Goal: Task Accomplishment & Management: Complete application form

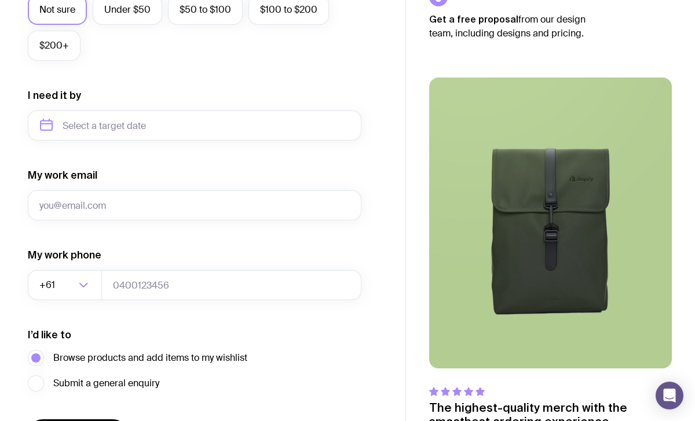
scroll to position [563, 0]
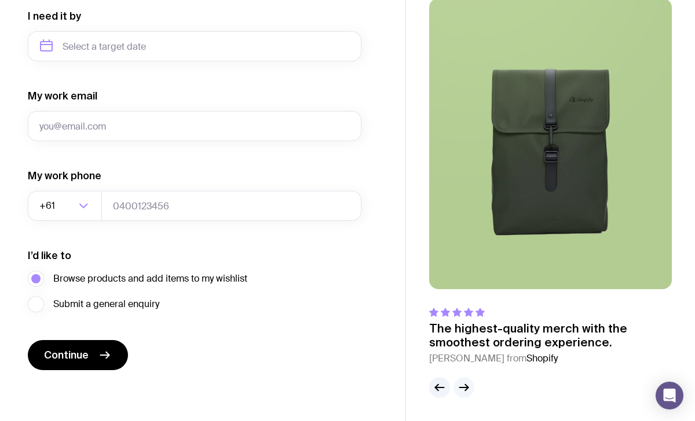
click at [466, 381] on icon "button" at bounding box center [464, 388] width 14 height 14
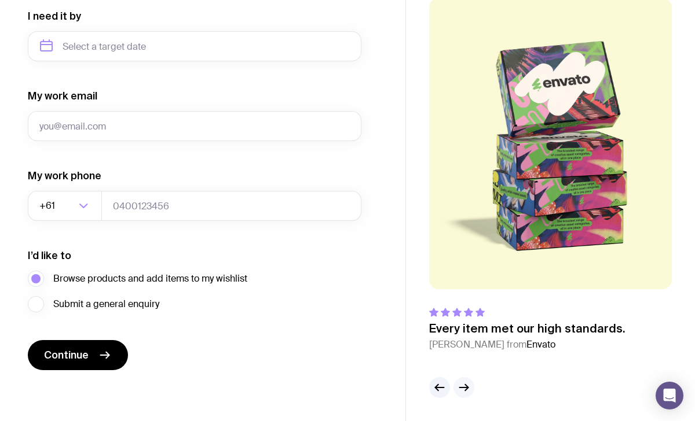
click at [466, 382] on icon "button" at bounding box center [464, 388] width 14 height 14
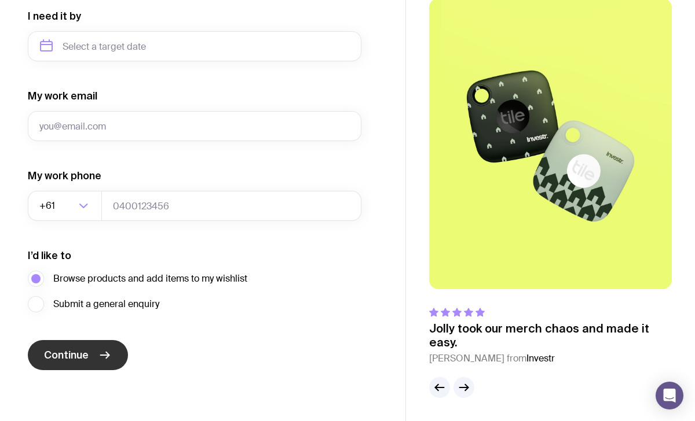
click at [101, 358] on icon "submit" at bounding box center [105, 355] width 14 height 14
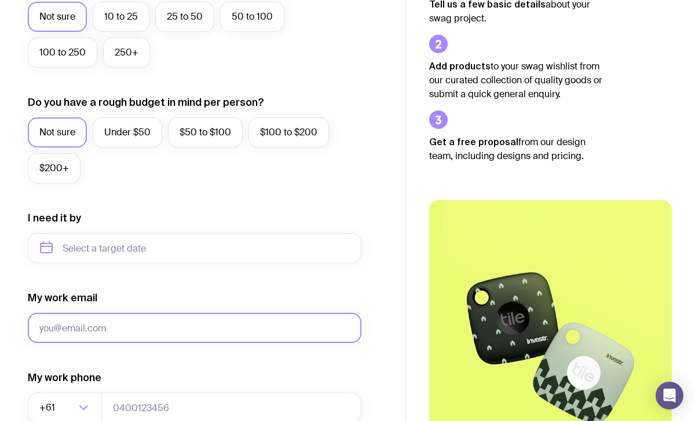
scroll to position [0, 0]
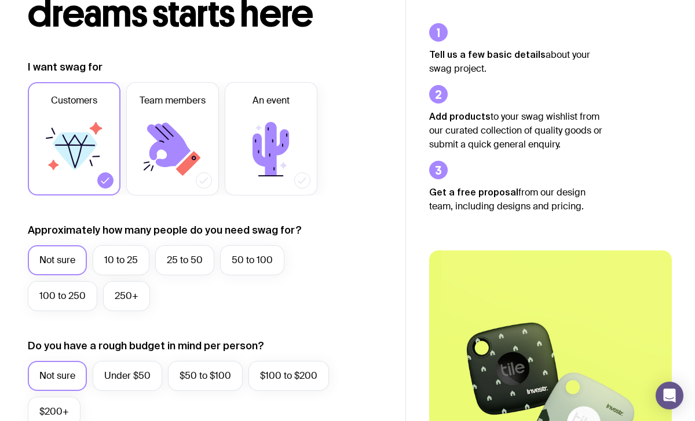
scroll to position [118, 0]
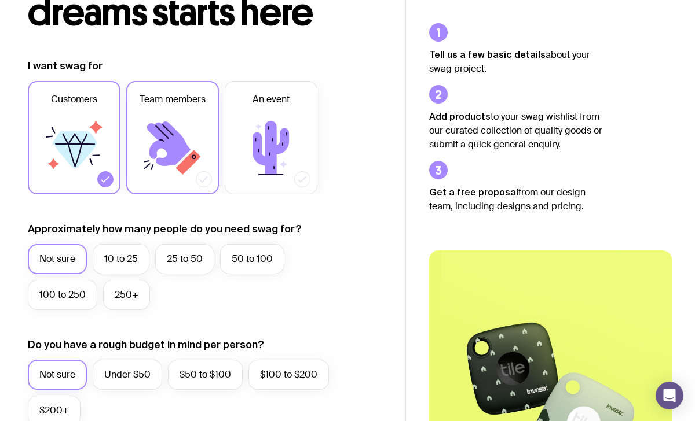
click at [200, 161] on icon at bounding box center [172, 147] width 69 height 69
click at [0, 0] on input "Team members" at bounding box center [0, 0] width 0 height 0
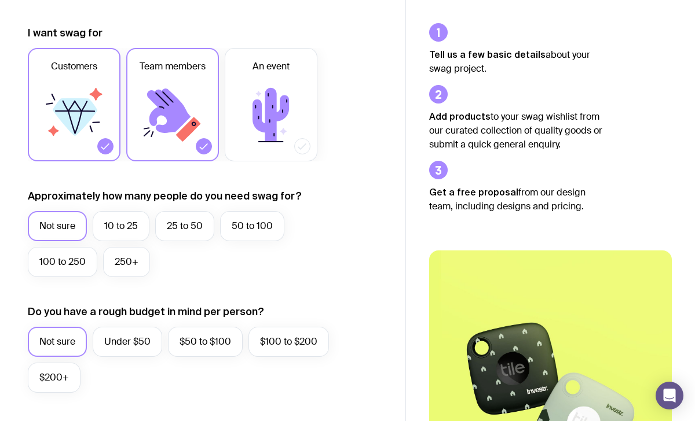
scroll to position [153, 0]
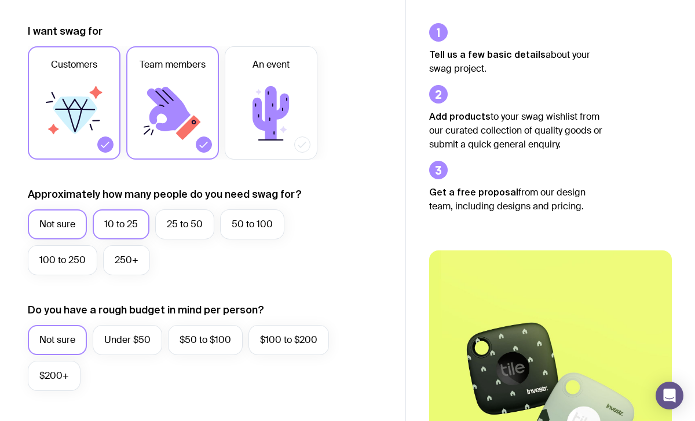
click at [140, 221] on label "10 to 25" at bounding box center [121, 225] width 57 height 30
click at [0, 0] on input "10 to 25" at bounding box center [0, 0] width 0 height 0
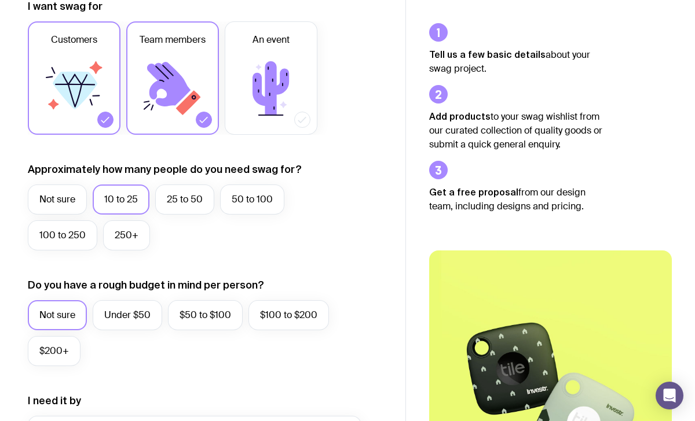
scroll to position [184, 0]
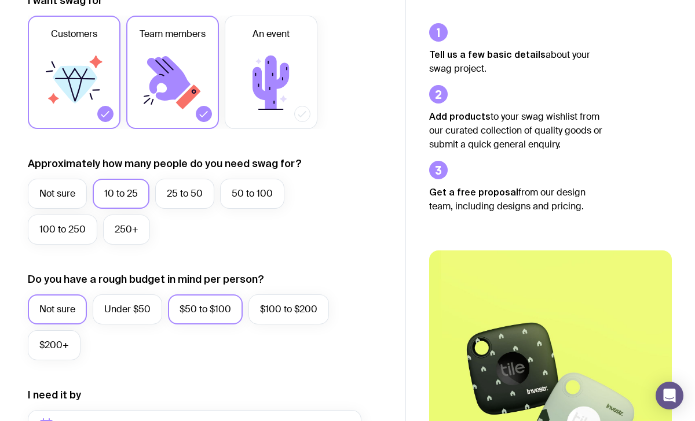
click at [229, 306] on label "$50 to $100" at bounding box center [205, 310] width 75 height 30
click at [0, 0] on input "$50 to $100" at bounding box center [0, 0] width 0 height 0
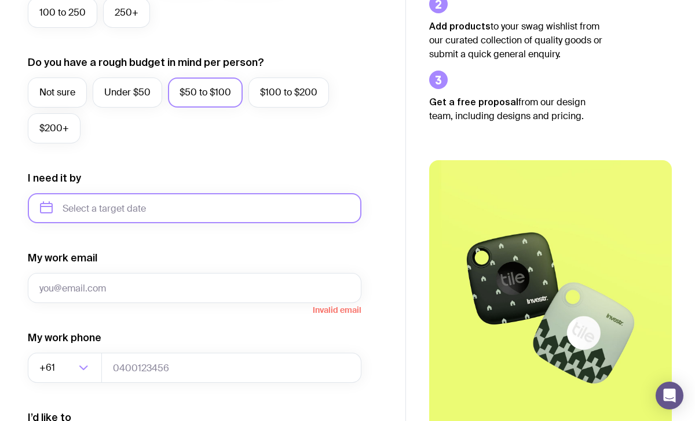
scroll to position [426, 0]
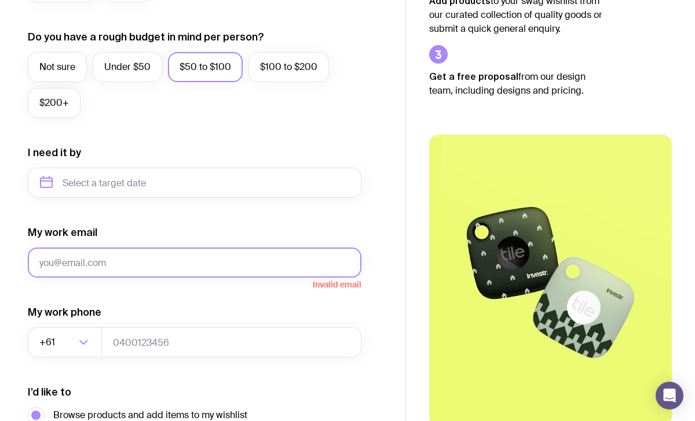
click at [140, 259] on input "My work email" at bounding box center [194, 263] width 333 height 30
type input "[EMAIL_ADDRESS][DOMAIN_NAME]"
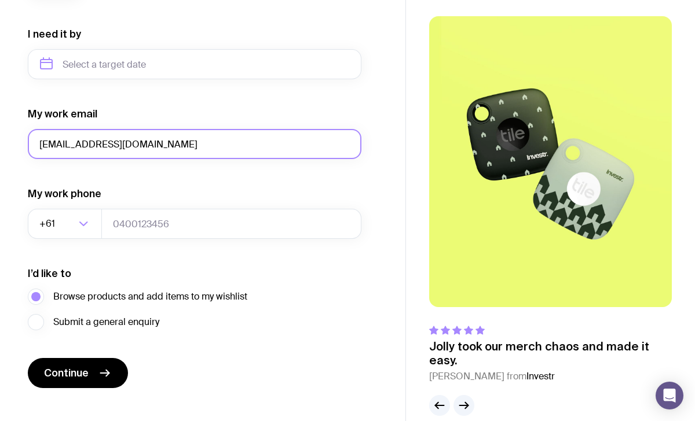
scroll to position [563, 0]
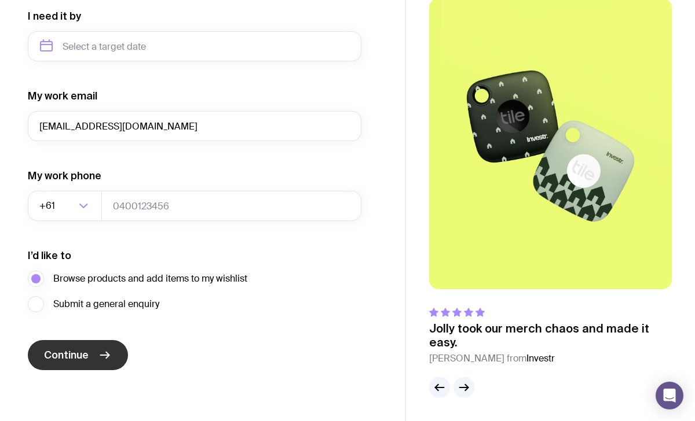
click at [102, 356] on icon "submit" at bounding box center [105, 355] width 14 height 14
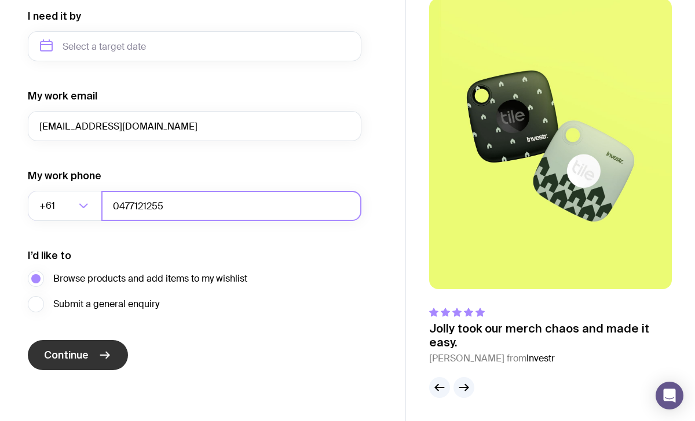
type input "0477121255"
click at [95, 355] on button "Continue" at bounding box center [78, 355] width 100 height 30
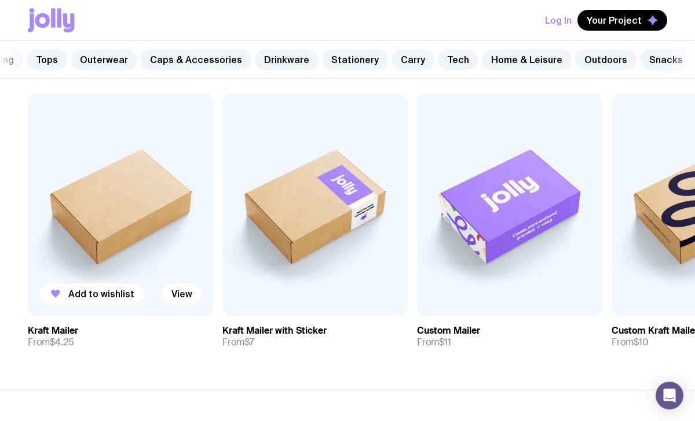
scroll to position [217, 0]
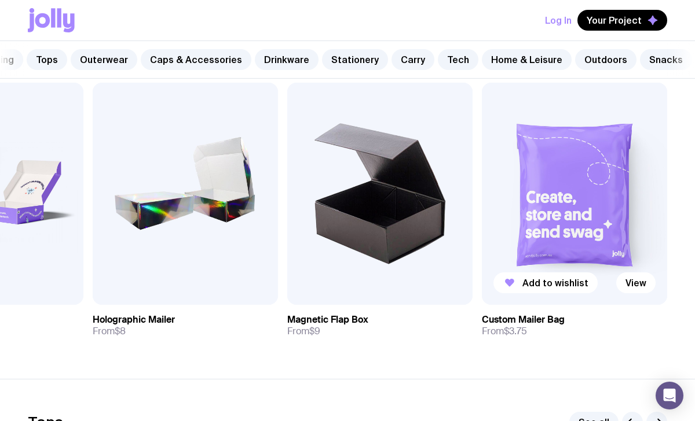
click at [542, 215] on img at bounding box center [574, 194] width 185 height 222
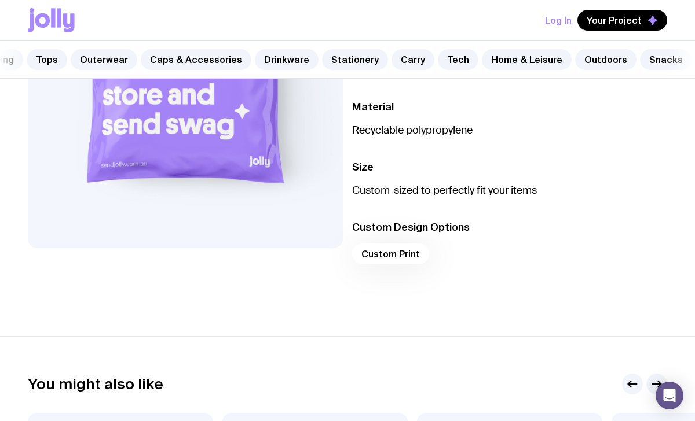
scroll to position [237, 0]
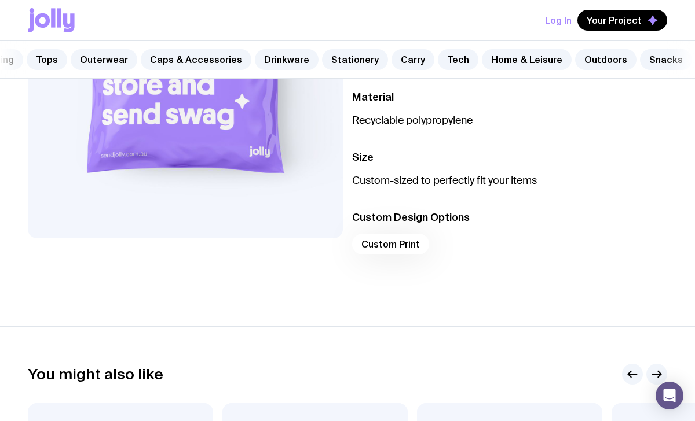
click at [383, 243] on div "Custom Print" at bounding box center [509, 248] width 315 height 28
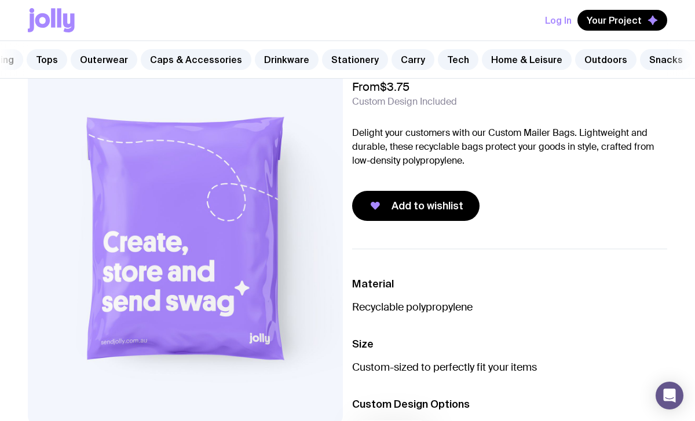
scroll to position [0, 0]
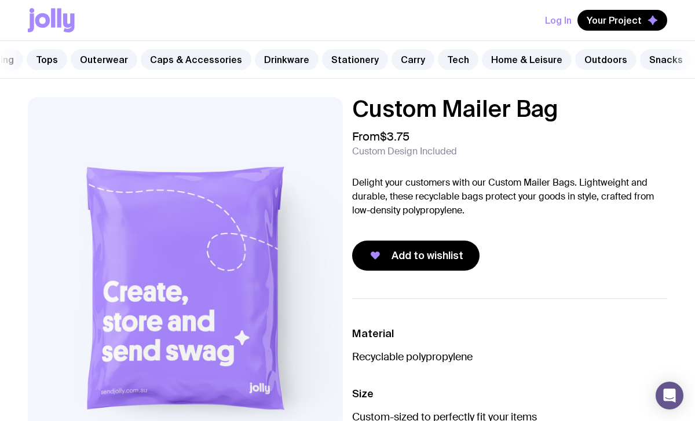
scroll to position [217, 0]
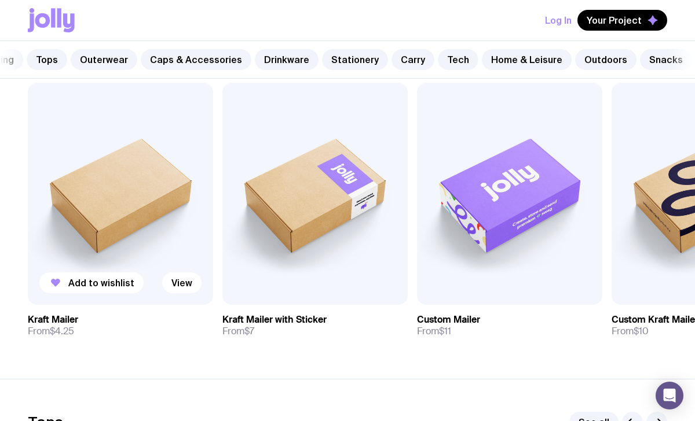
click at [153, 232] on img at bounding box center [120, 194] width 185 height 222
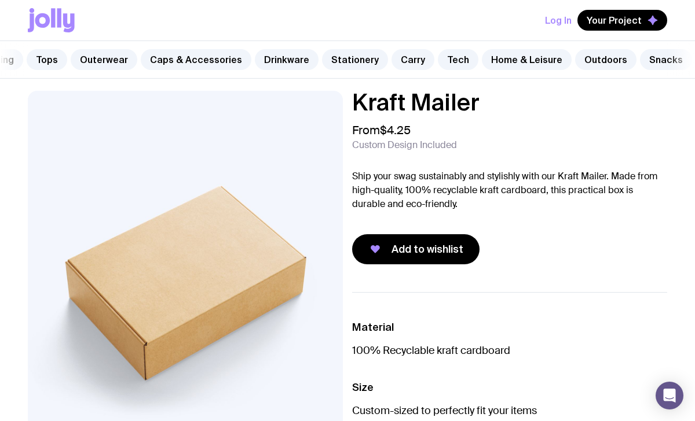
scroll to position [14, 0]
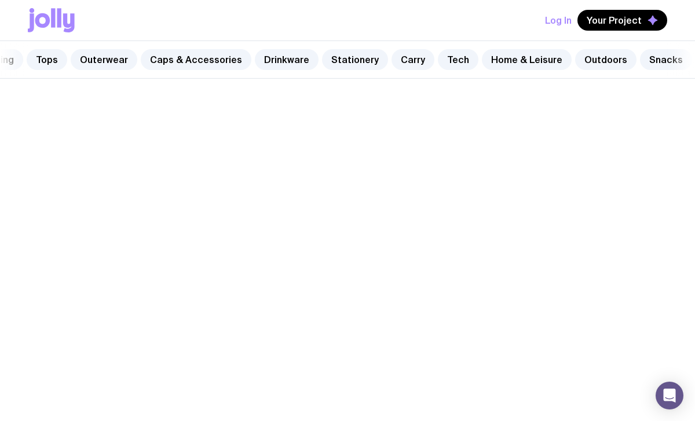
scroll to position [217, 0]
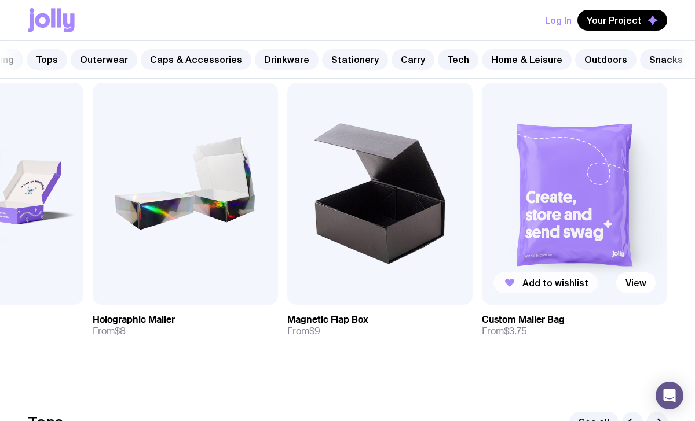
click at [524, 281] on span "Add to wishlist" at bounding box center [555, 283] width 66 height 12
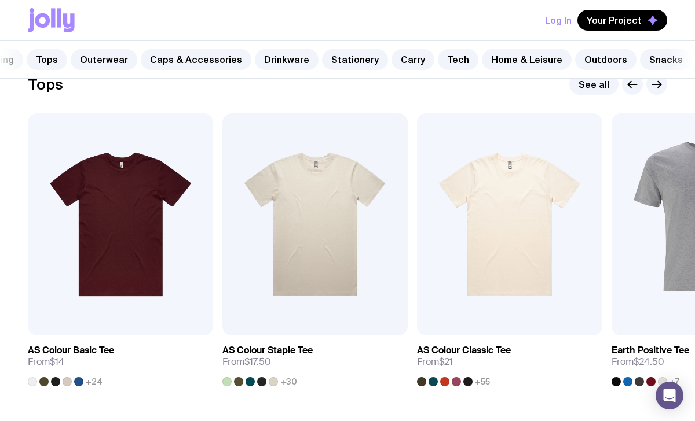
scroll to position [552, 0]
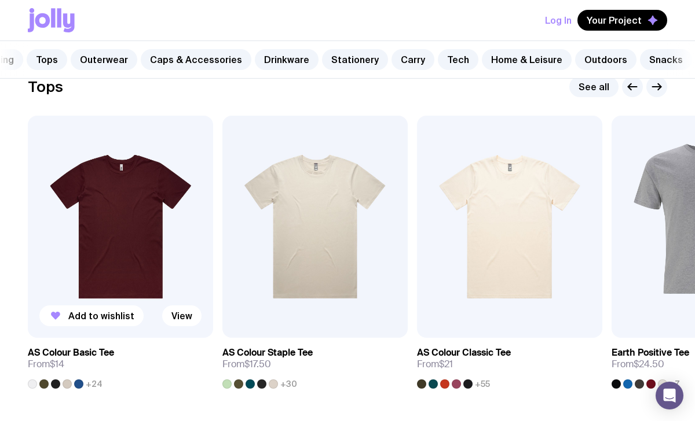
click at [120, 262] on img at bounding box center [120, 227] width 185 height 222
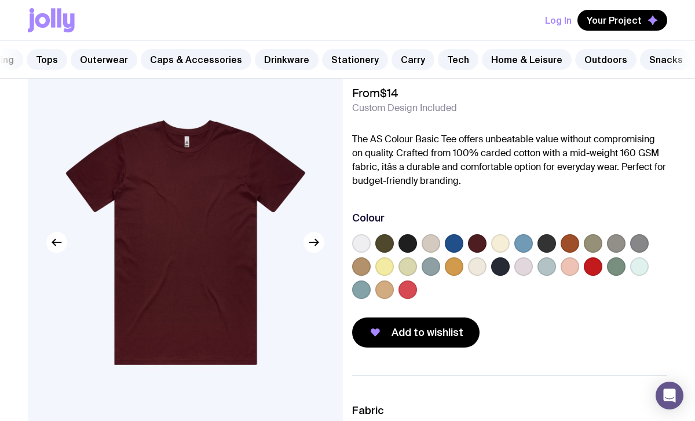
scroll to position [49, 0]
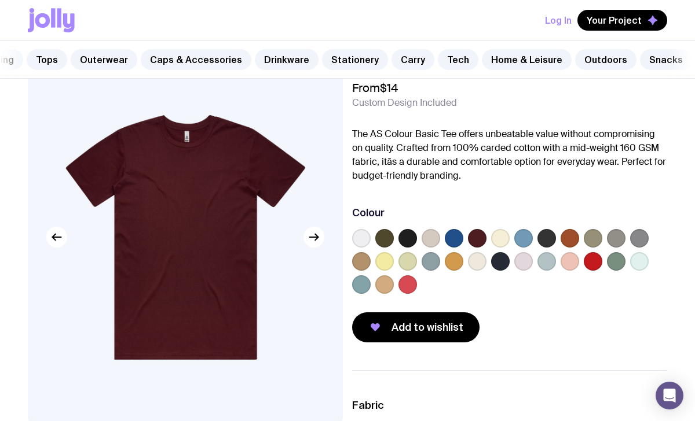
click at [408, 236] on label at bounding box center [407, 238] width 19 height 19
click at [0, 0] on input "radio" at bounding box center [0, 0] width 0 height 0
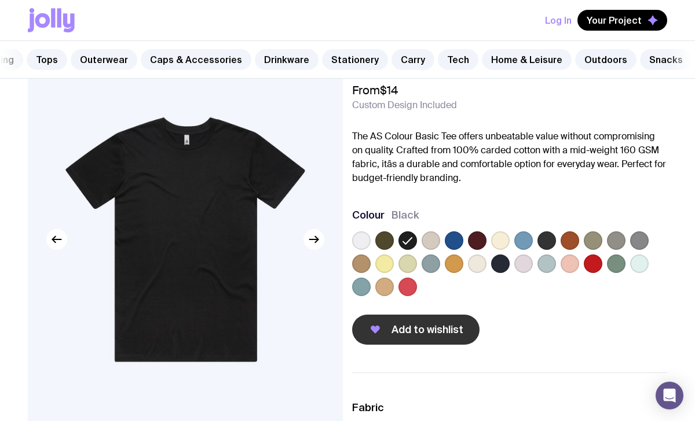
scroll to position [50, 0]
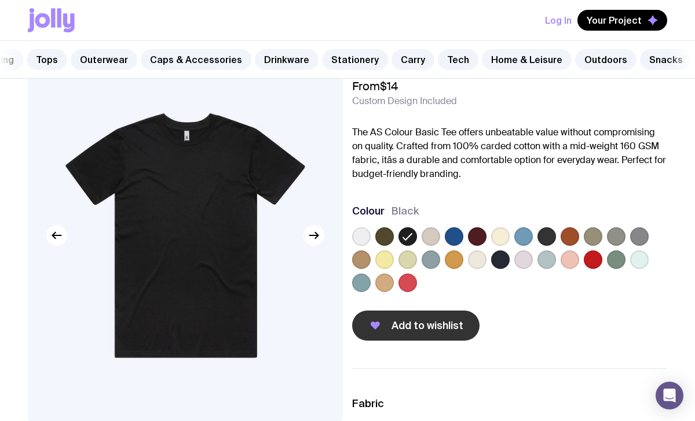
click at [420, 325] on span "Add to wishlist" at bounding box center [427, 326] width 72 height 14
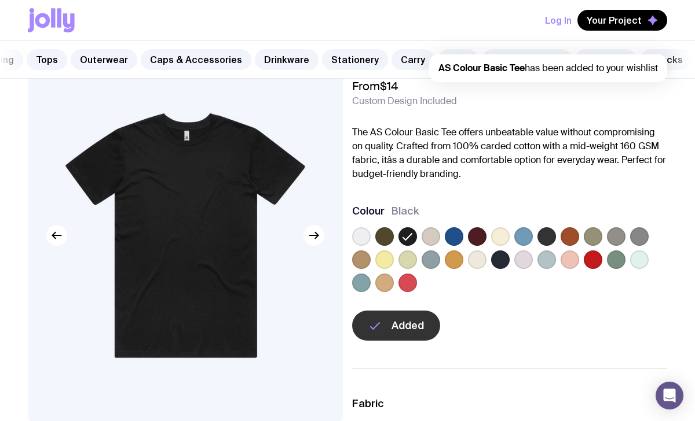
scroll to position [0, 0]
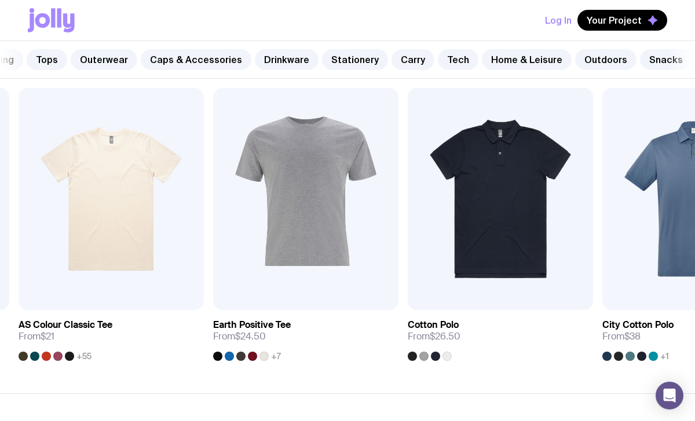
scroll to position [579, 0]
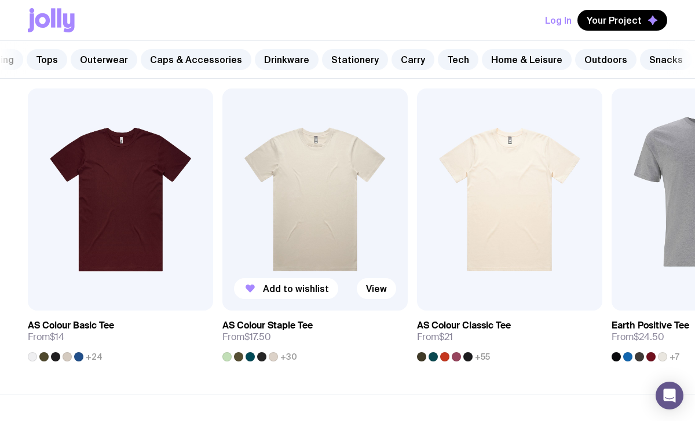
click at [319, 225] on img at bounding box center [314, 200] width 185 height 222
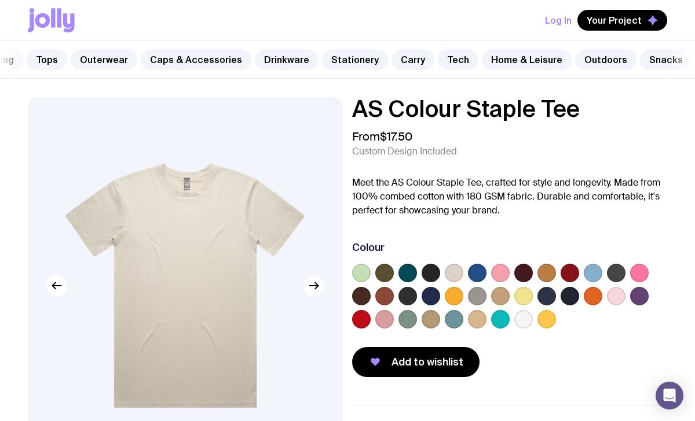
click at [315, 286] on icon "button" at bounding box center [314, 286] width 9 height 0
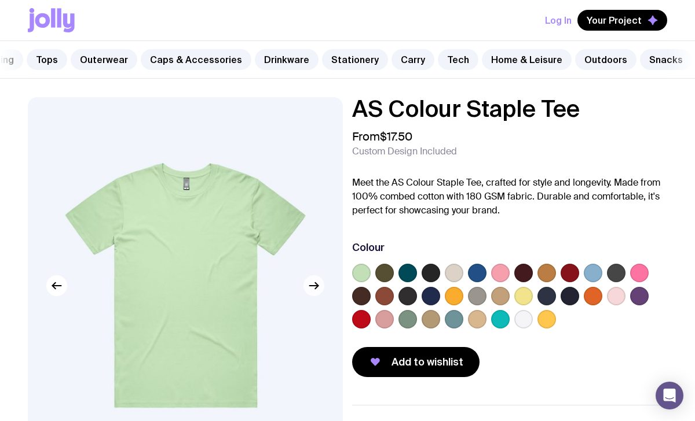
click at [315, 286] on icon "button" at bounding box center [314, 286] width 9 height 0
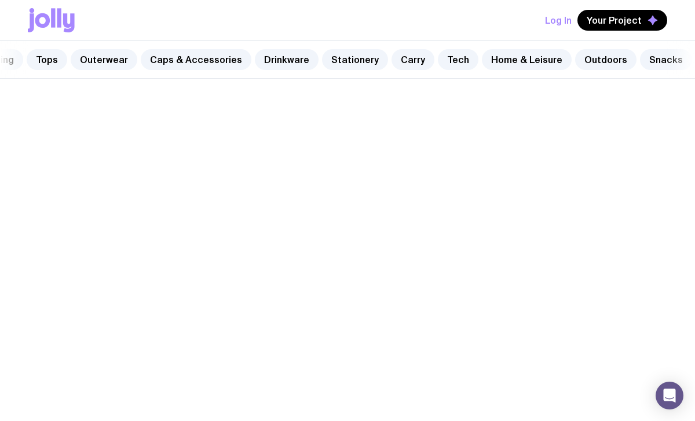
scroll to position [579, 0]
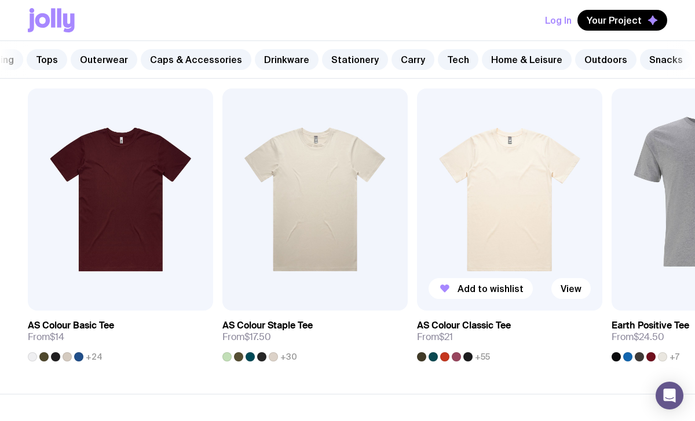
click at [490, 218] on img at bounding box center [509, 200] width 185 height 222
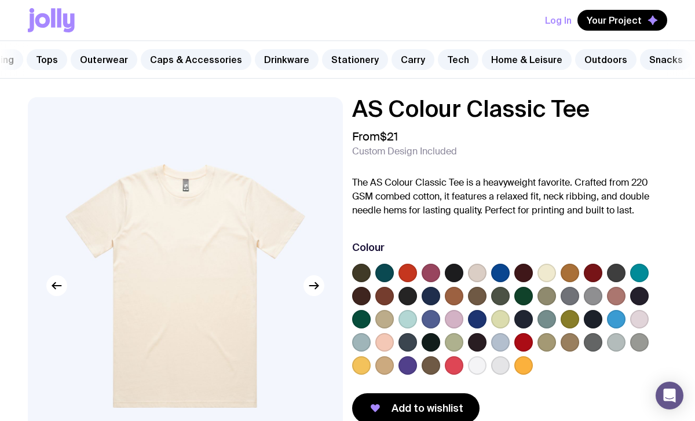
scroll to position [8, 0]
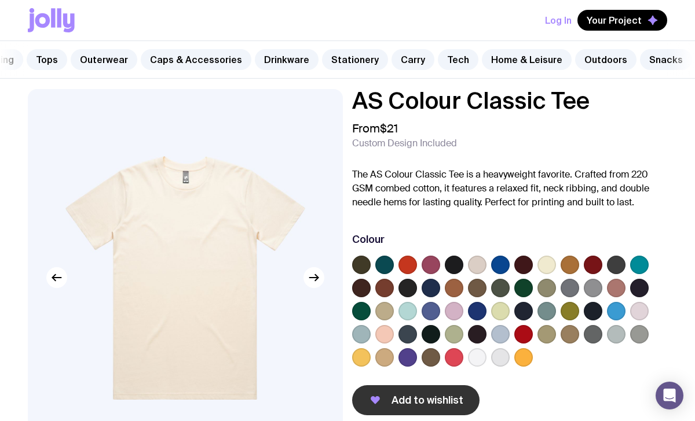
click at [397, 401] on span "Add to wishlist" at bounding box center [427, 401] width 72 height 14
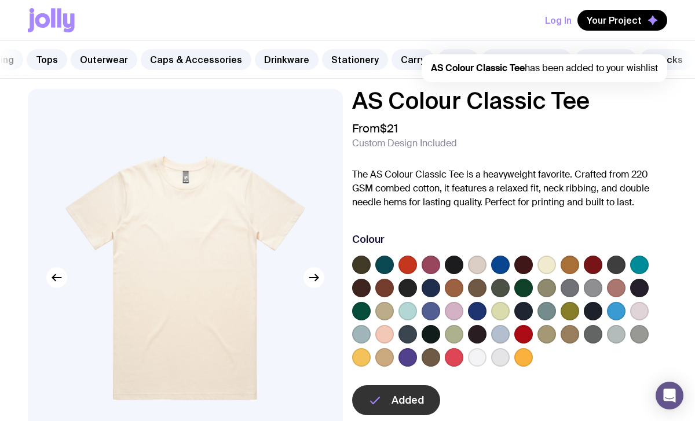
scroll to position [579, 0]
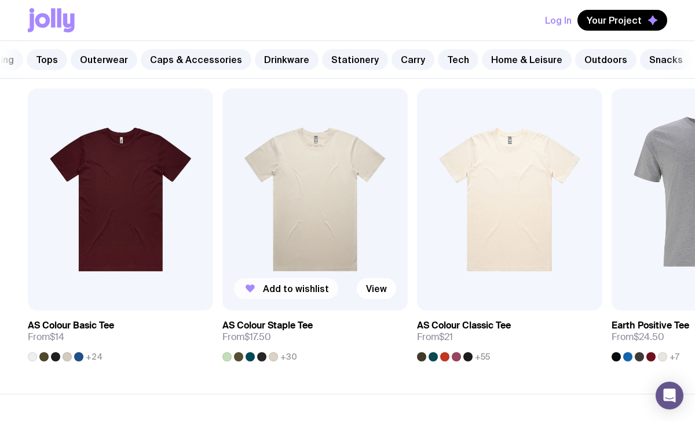
click at [297, 289] on span "Add to wishlist" at bounding box center [296, 289] width 66 height 12
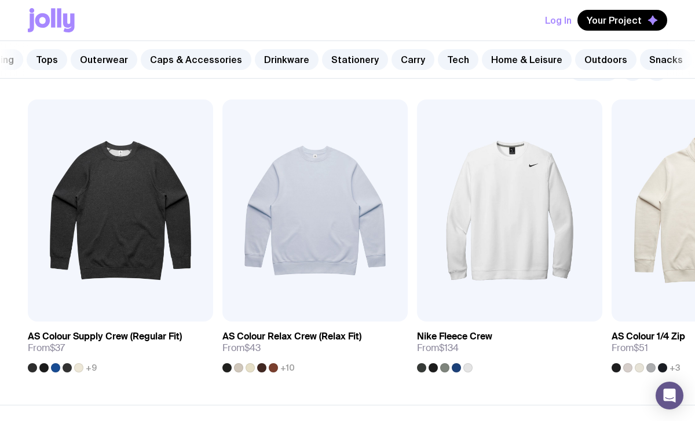
scroll to position [947, 0]
click at [315, 225] on img at bounding box center [314, 210] width 185 height 222
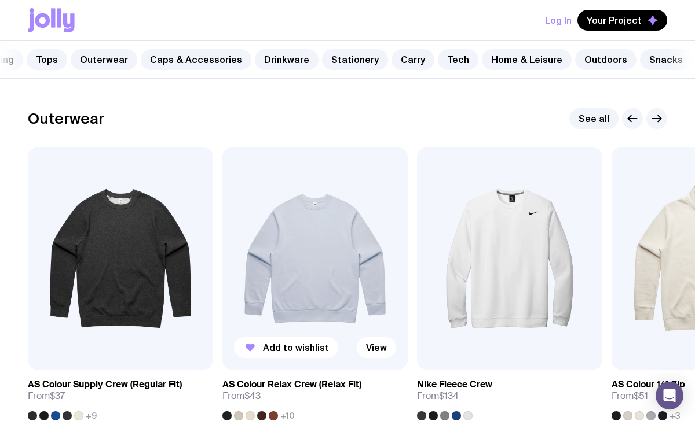
scroll to position [897, 0]
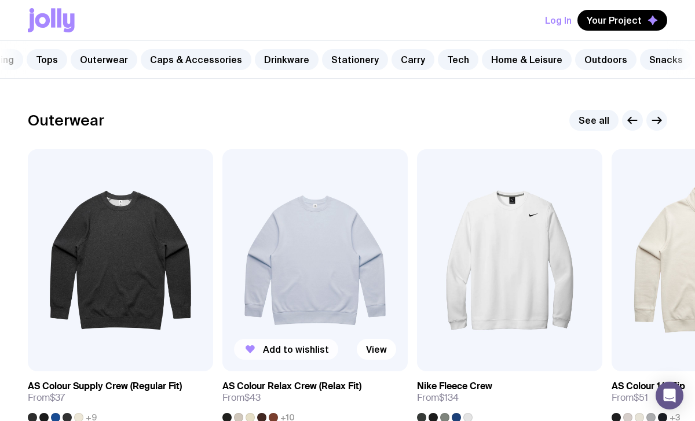
click at [295, 352] on span "Add to wishlist" at bounding box center [296, 350] width 66 height 12
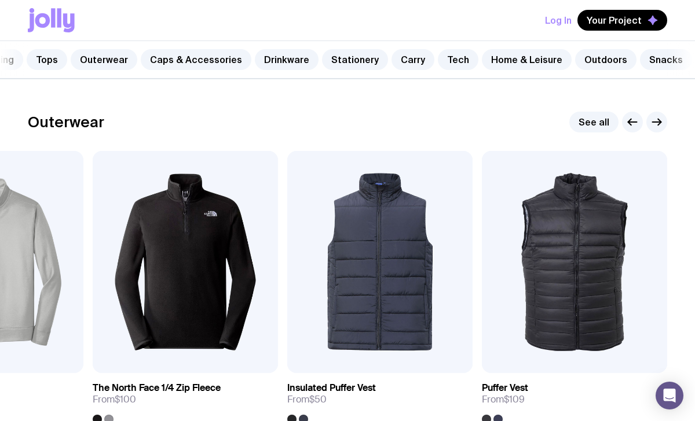
scroll to position [896, 0]
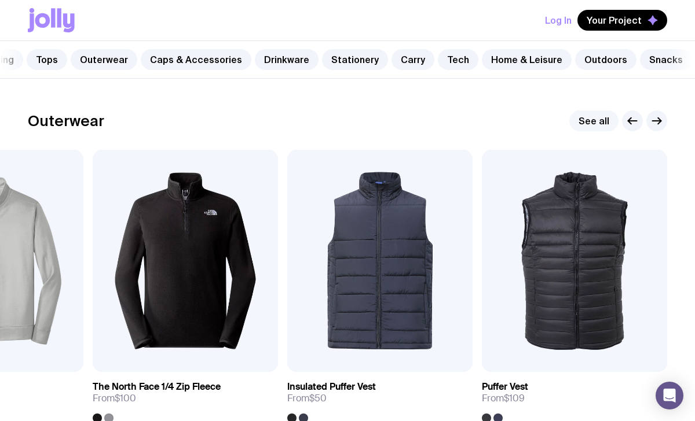
click at [585, 120] on link "See all" at bounding box center [593, 121] width 49 height 21
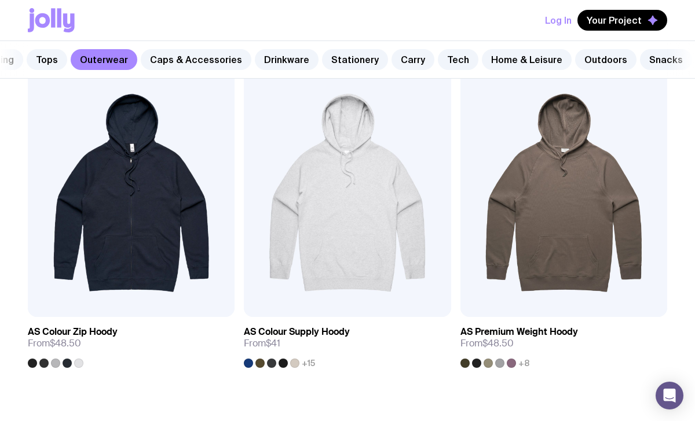
scroll to position [2248, 0]
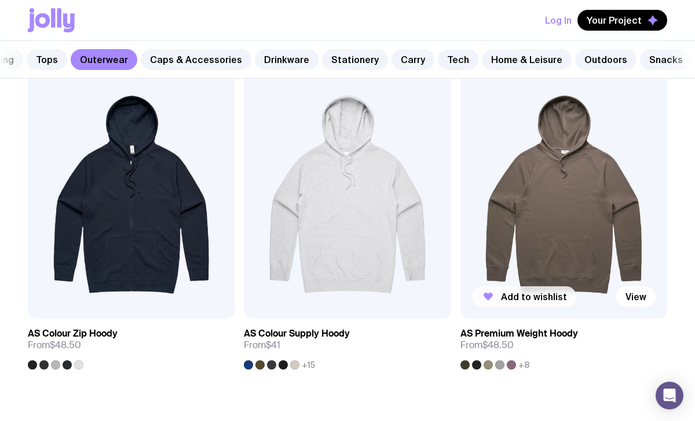
click at [540, 292] on span "Add to wishlist" at bounding box center [534, 297] width 66 height 12
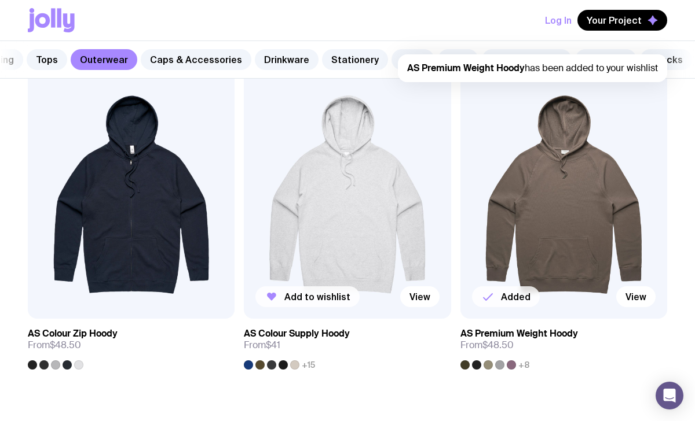
click at [289, 296] on span "Add to wishlist" at bounding box center [317, 297] width 66 height 12
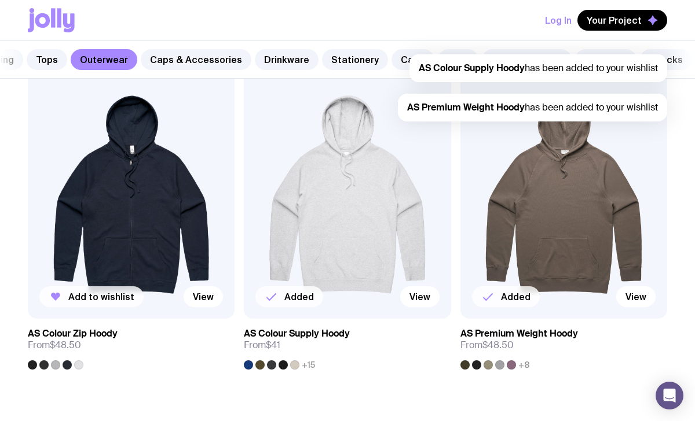
click at [100, 296] on span "Add to wishlist" at bounding box center [101, 297] width 66 height 12
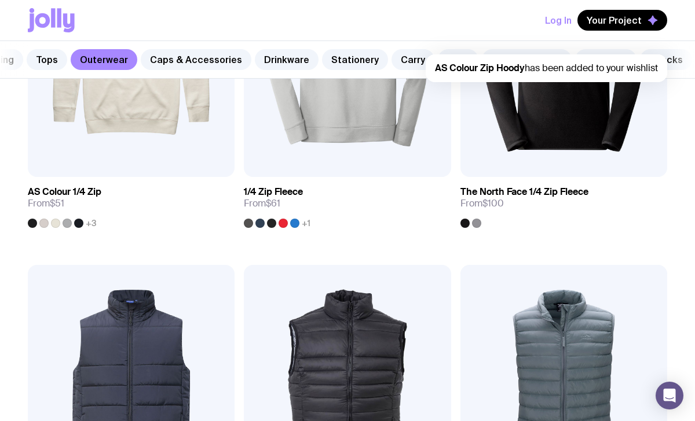
scroll to position [135, 0]
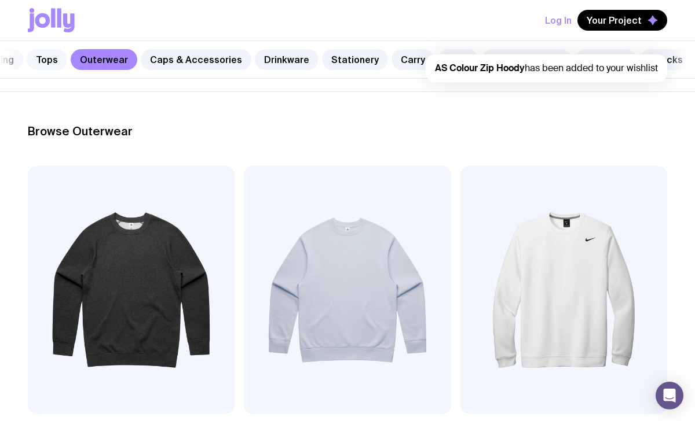
click at [36, 58] on link "Tops" at bounding box center [47, 59] width 41 height 21
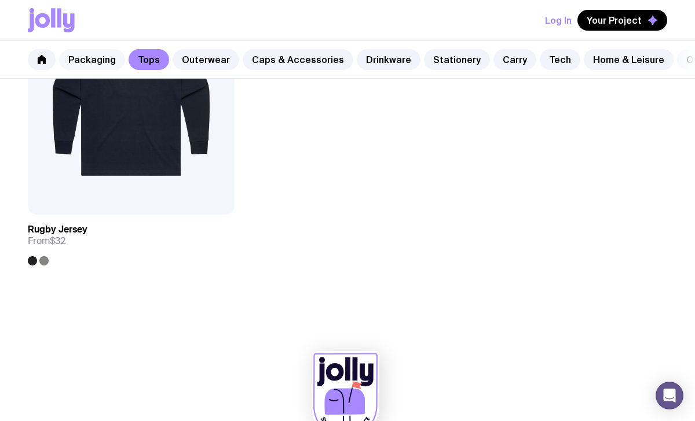
click at [71, 56] on link "Packaging" at bounding box center [92, 59] width 66 height 21
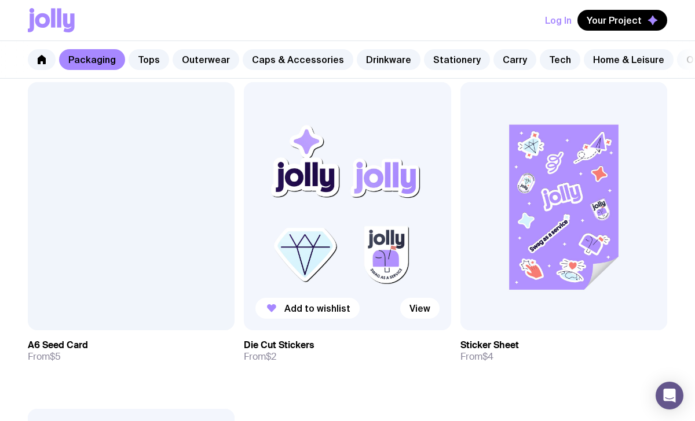
scroll to position [1539, 0]
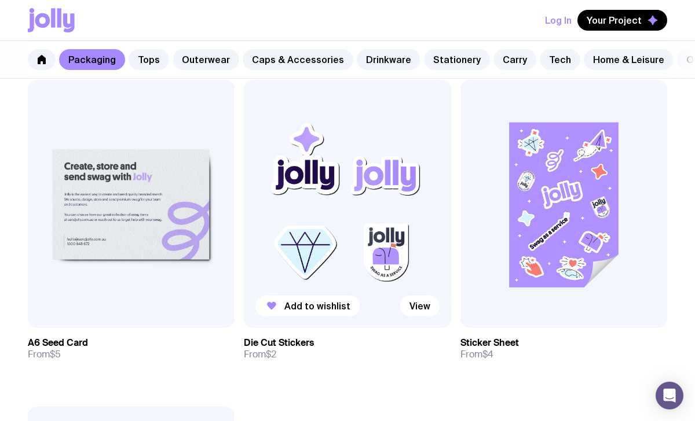
click at [306, 231] on img at bounding box center [347, 204] width 207 height 248
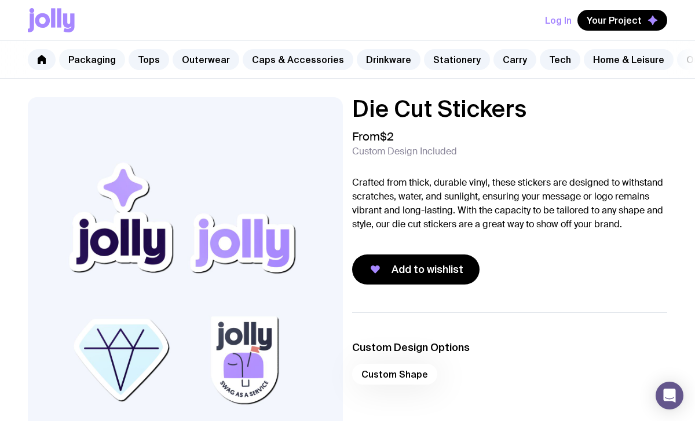
click at [112, 64] on link "Packaging" at bounding box center [92, 59] width 66 height 21
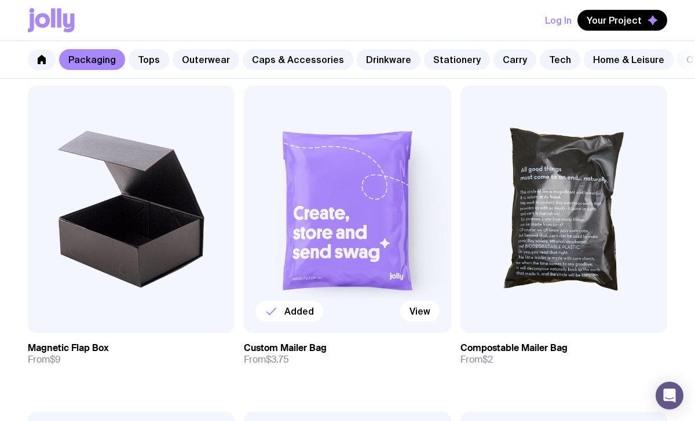
scroll to position [871, 0]
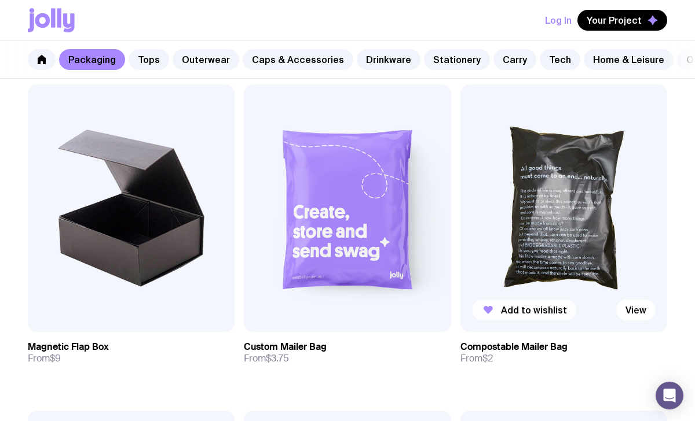
click at [498, 307] on button "Add to wishlist" at bounding box center [524, 310] width 104 height 21
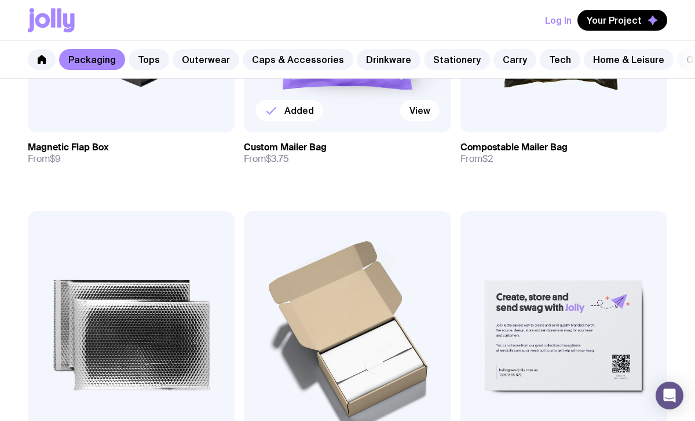
scroll to position [1070, 0]
click at [280, 57] on link "Caps & Accessories" at bounding box center [298, 59] width 111 height 21
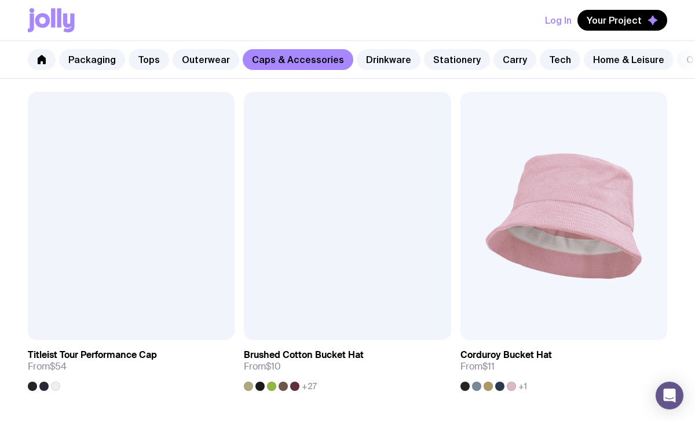
scroll to position [1217, 0]
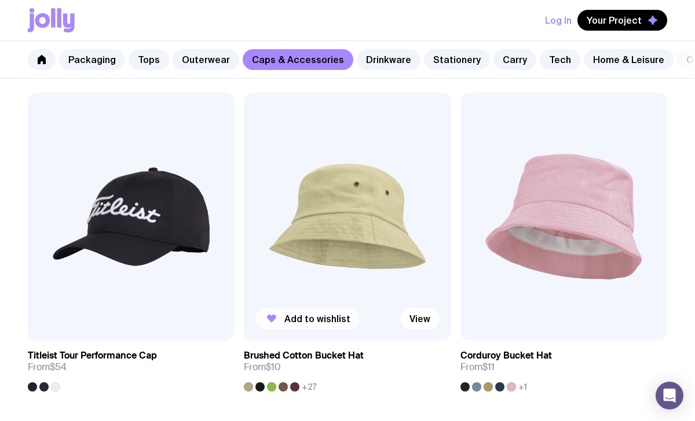
click at [308, 314] on span "Add to wishlist" at bounding box center [317, 319] width 66 height 12
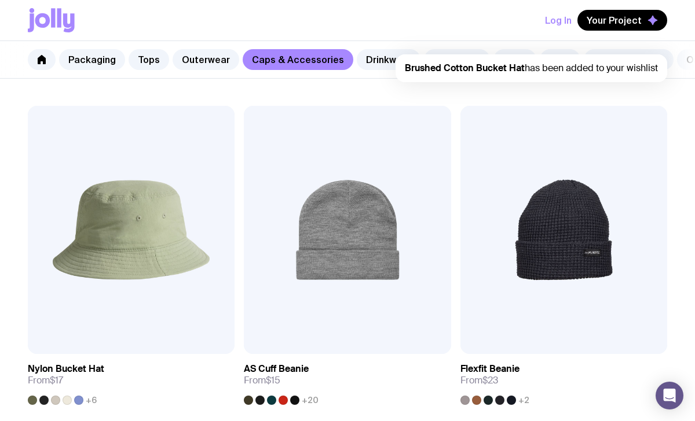
scroll to position [1542, 0]
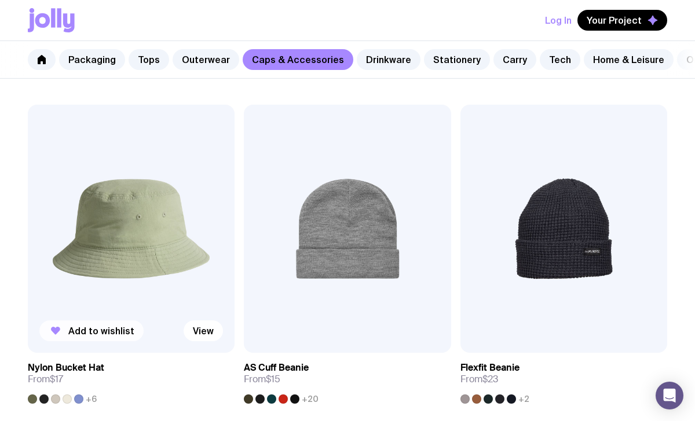
click at [80, 330] on span "Add to wishlist" at bounding box center [101, 331] width 66 height 12
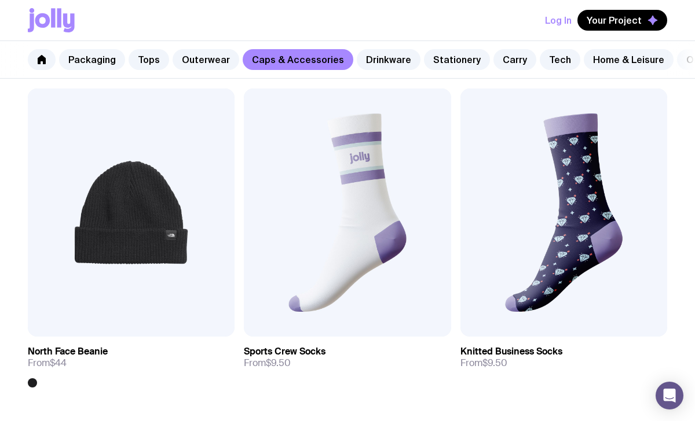
scroll to position [1881, 0]
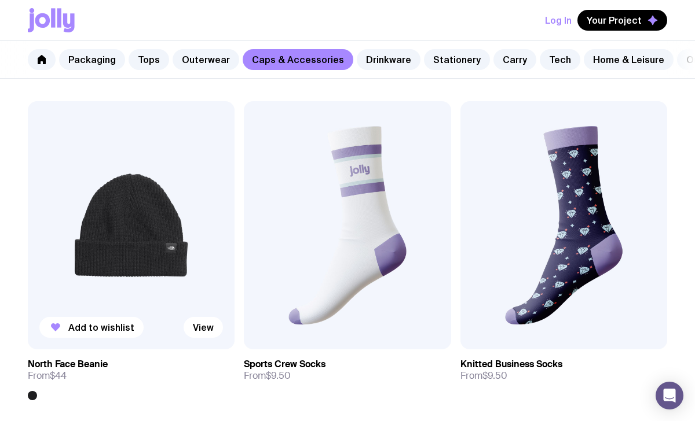
click at [160, 251] on img at bounding box center [131, 225] width 207 height 248
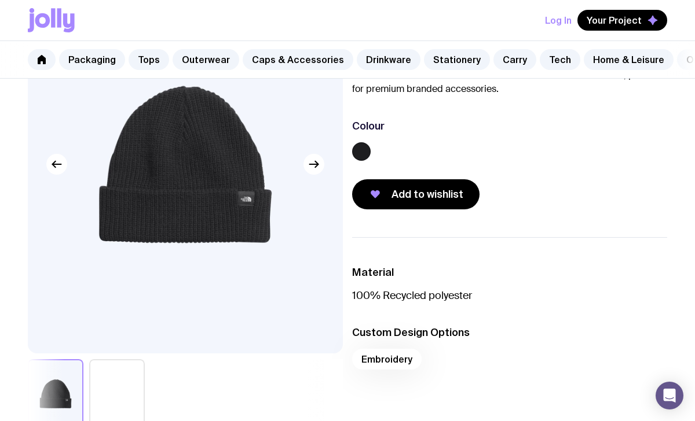
scroll to position [132, 0]
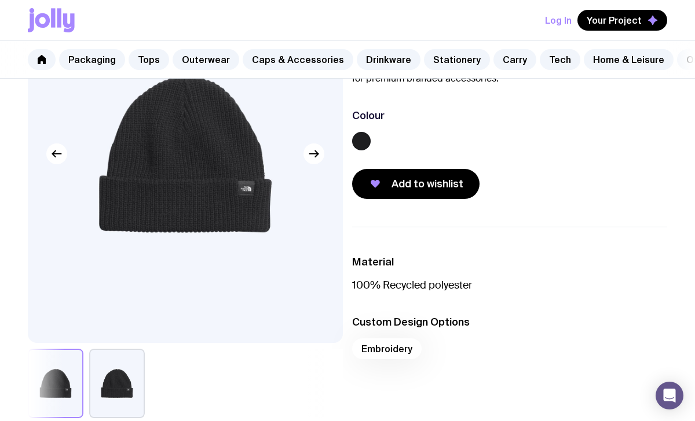
click at [124, 392] on button "button" at bounding box center [117, 383] width 56 height 69
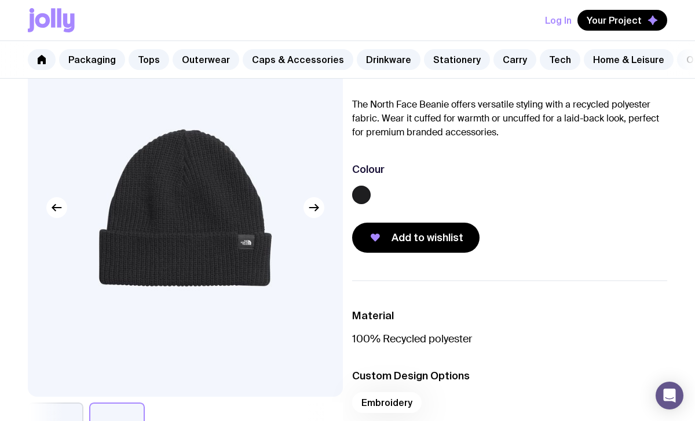
scroll to position [69, 0]
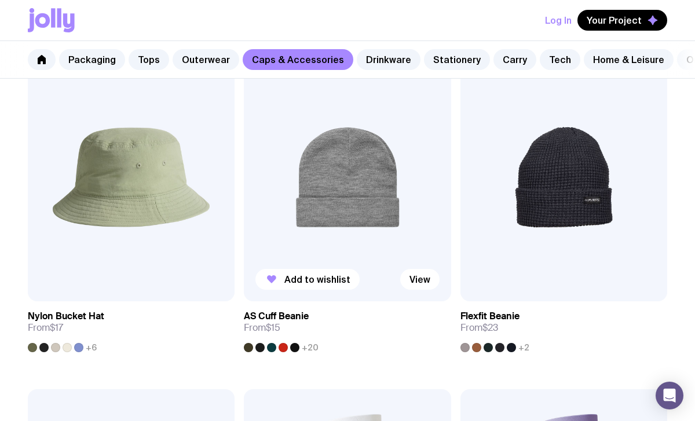
scroll to position [1595, 0]
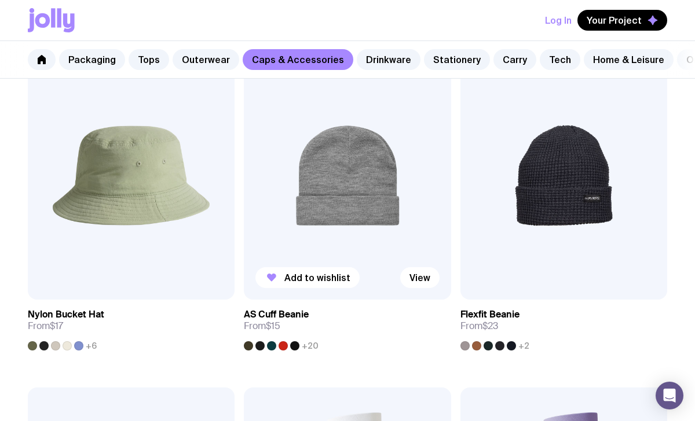
click at [347, 198] on img at bounding box center [347, 176] width 207 height 248
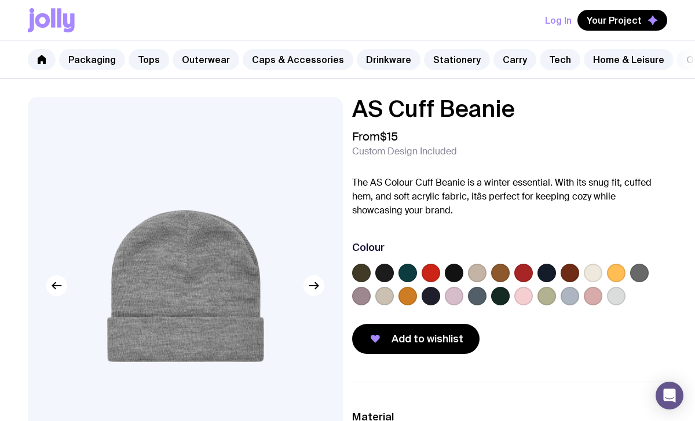
click at [387, 271] on label at bounding box center [384, 273] width 19 height 19
click at [0, 0] on input "radio" at bounding box center [0, 0] width 0 height 0
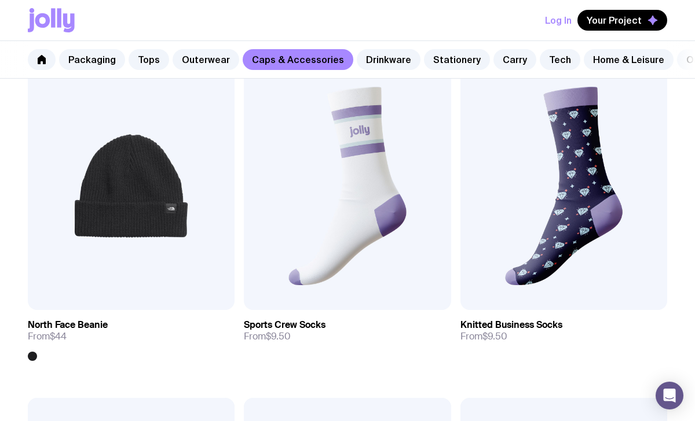
scroll to position [1917, 0]
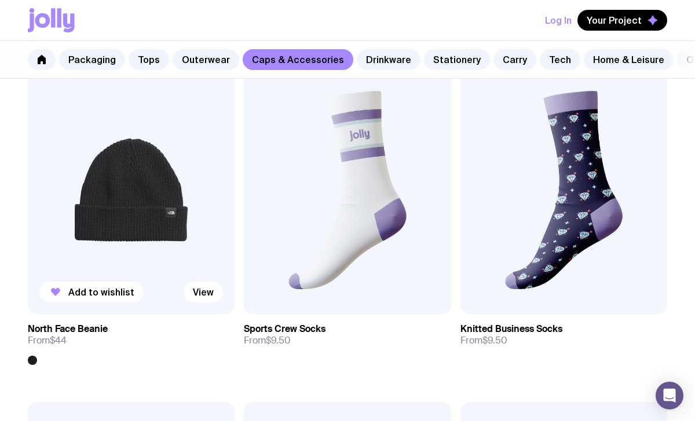
click at [91, 292] on span "Add to wishlist" at bounding box center [101, 293] width 66 height 12
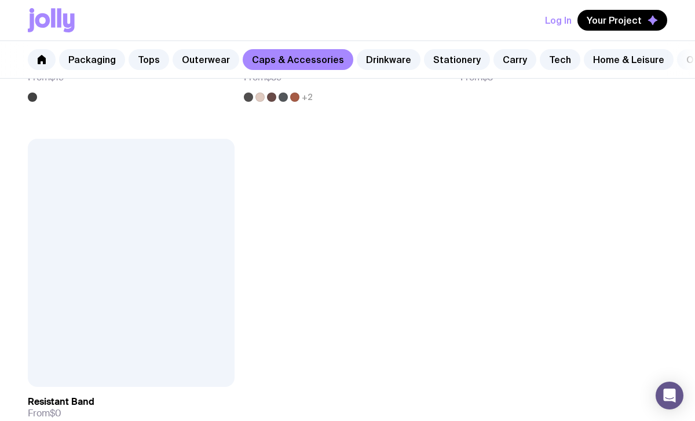
scroll to position [2853, 0]
click at [135, 311] on div at bounding box center [131, 262] width 207 height 248
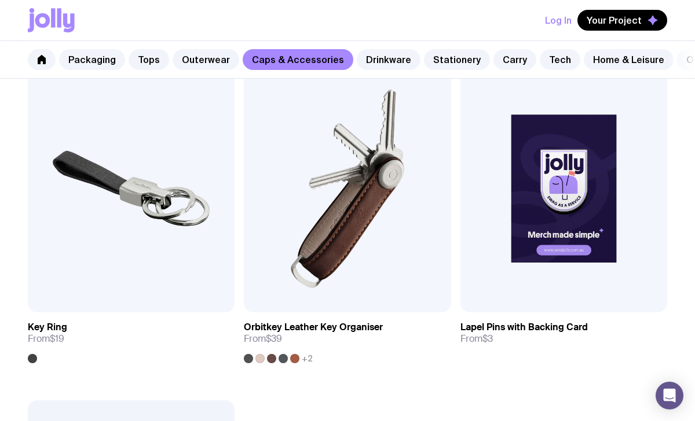
scroll to position [2593, 0]
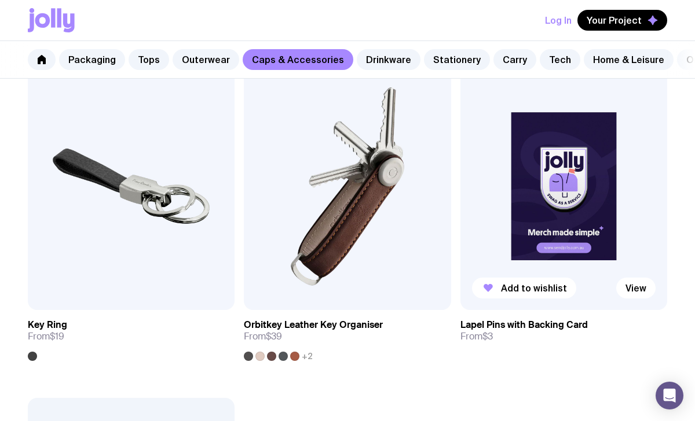
click at [534, 203] on img at bounding box center [563, 187] width 207 height 248
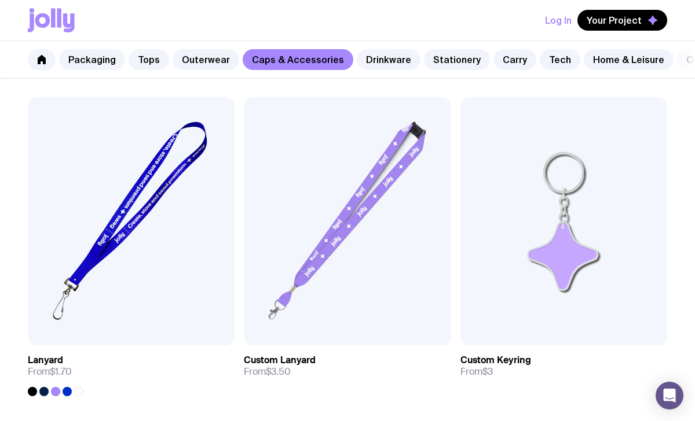
scroll to position [2212, 0]
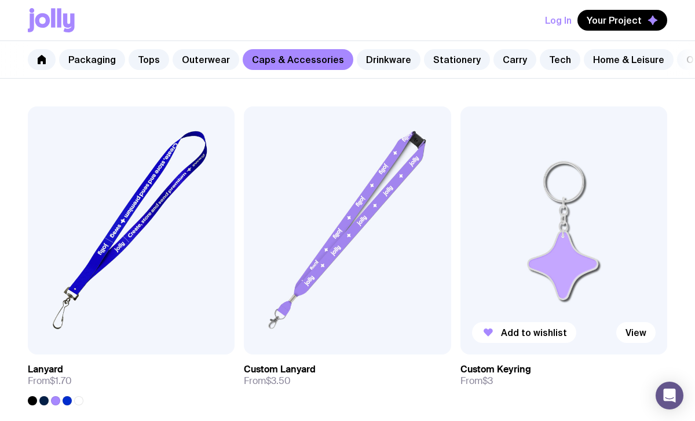
click at [534, 256] on img at bounding box center [563, 231] width 207 height 248
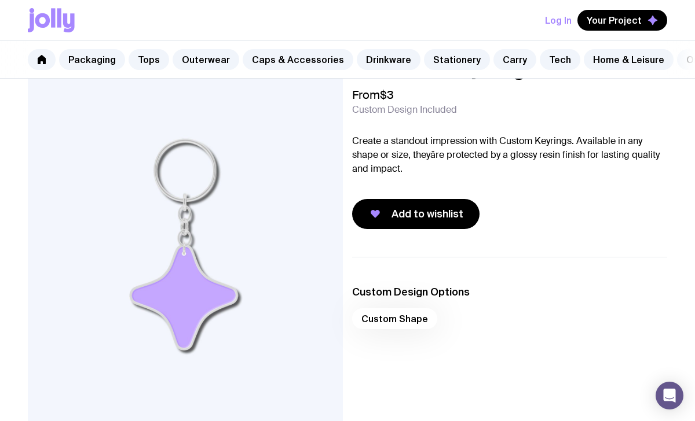
scroll to position [25, 0]
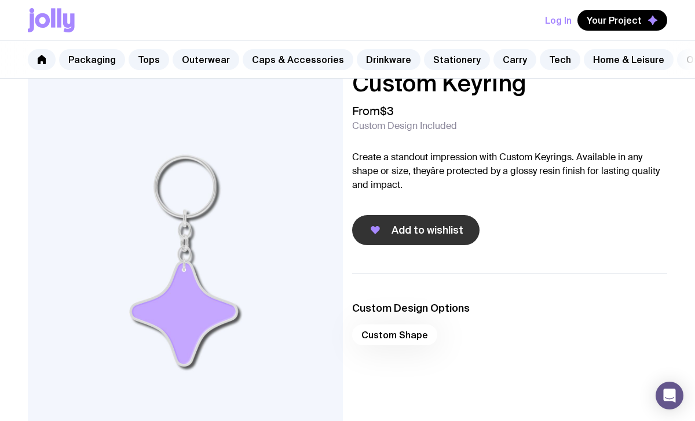
click at [376, 236] on icon "button" at bounding box center [375, 230] width 14 height 14
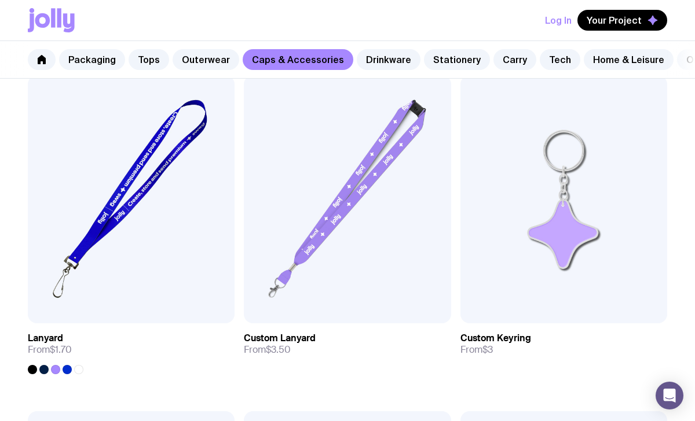
scroll to position [2229, 0]
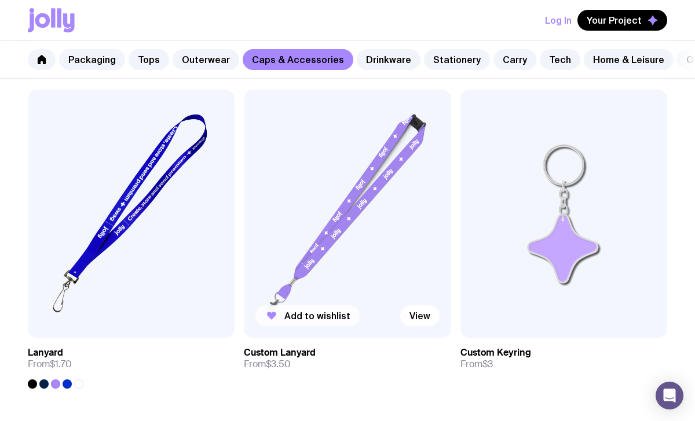
click at [306, 313] on span "Add to wishlist" at bounding box center [317, 316] width 66 height 12
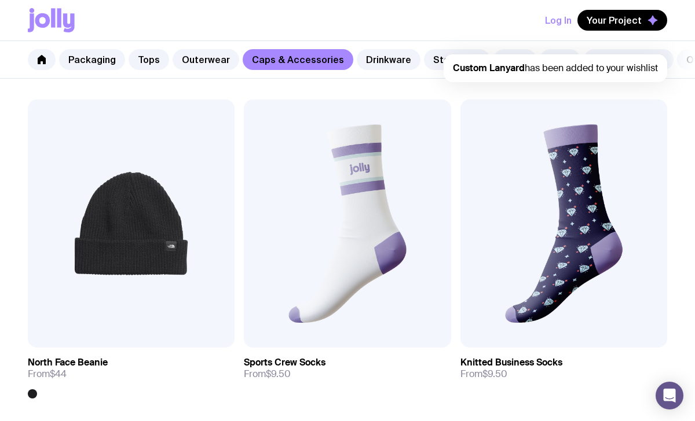
scroll to position [1884, 0]
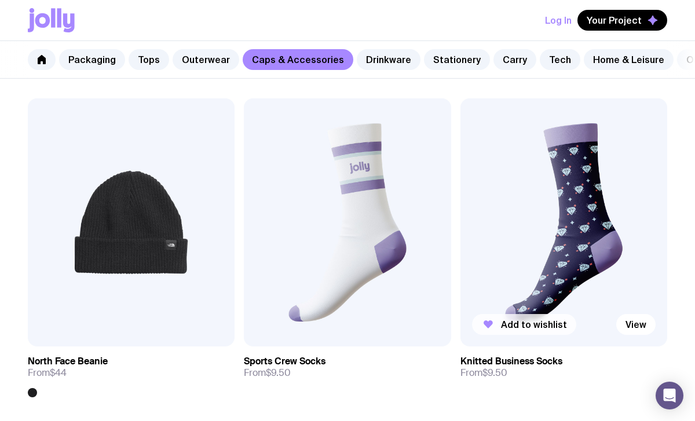
click at [507, 326] on span "Add to wishlist" at bounding box center [534, 325] width 66 height 12
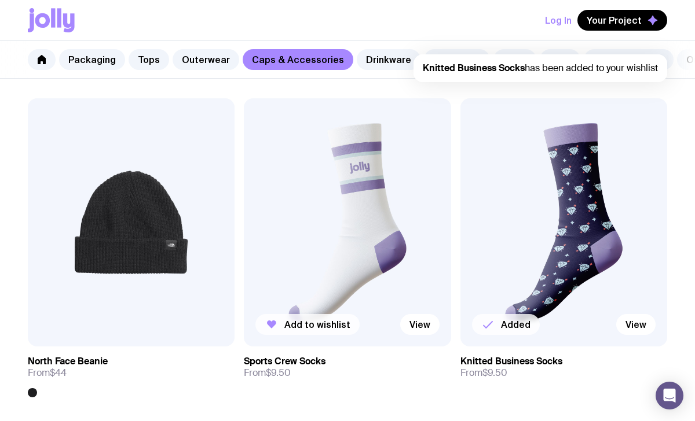
click at [317, 326] on span "Add to wishlist" at bounding box center [317, 325] width 66 height 12
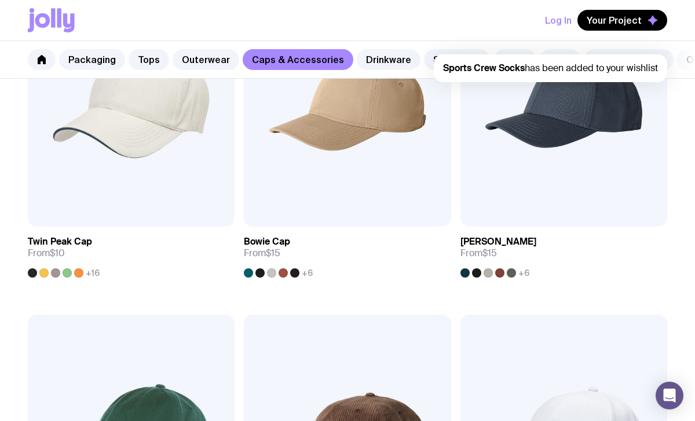
scroll to position [159, 0]
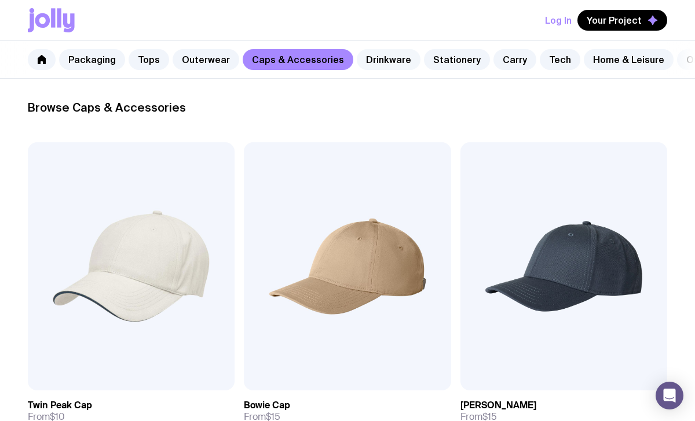
click at [373, 63] on link "Drinkware" at bounding box center [389, 59] width 64 height 21
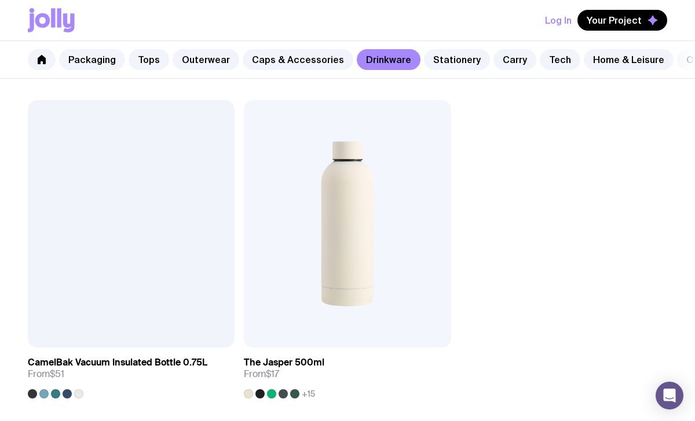
scroll to position [2550, 0]
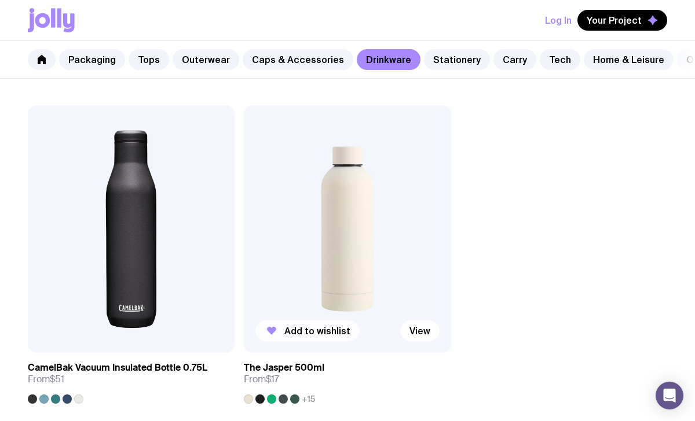
click at [320, 334] on span "Add to wishlist" at bounding box center [317, 331] width 66 height 12
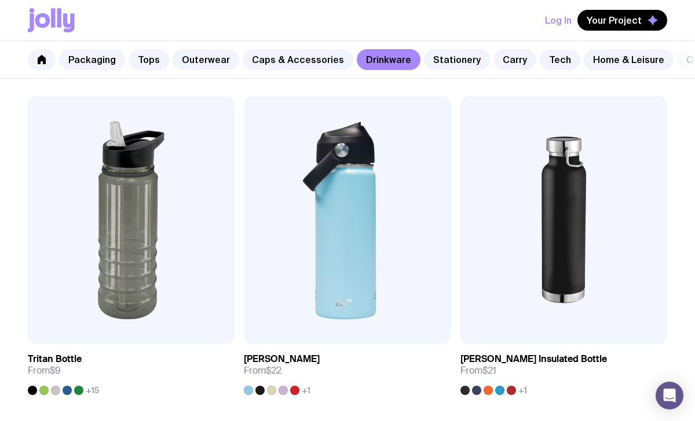
scroll to position [1555, 0]
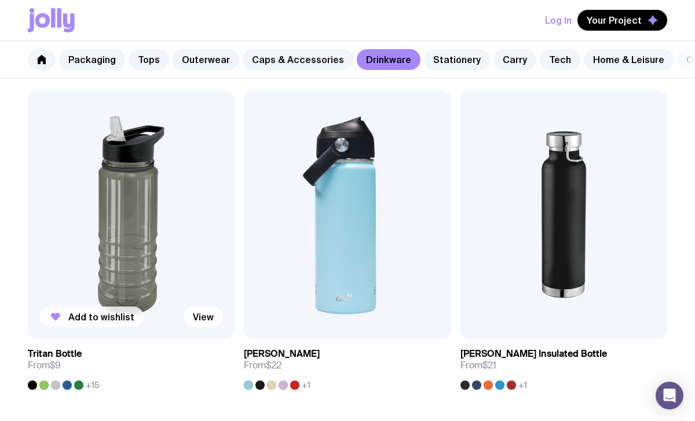
click at [115, 320] on span "Add to wishlist" at bounding box center [101, 317] width 66 height 12
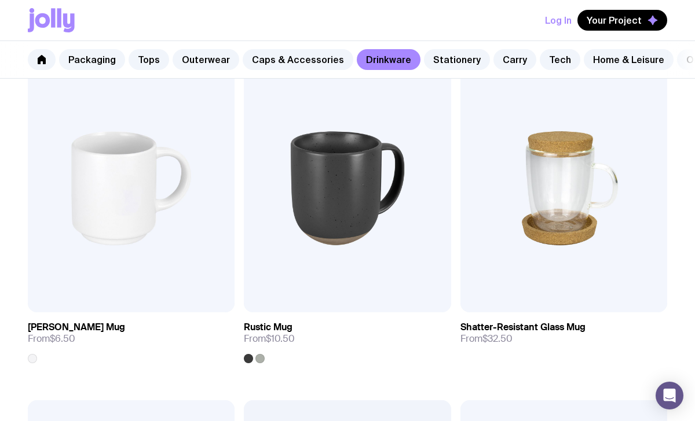
scroll to position [238, 0]
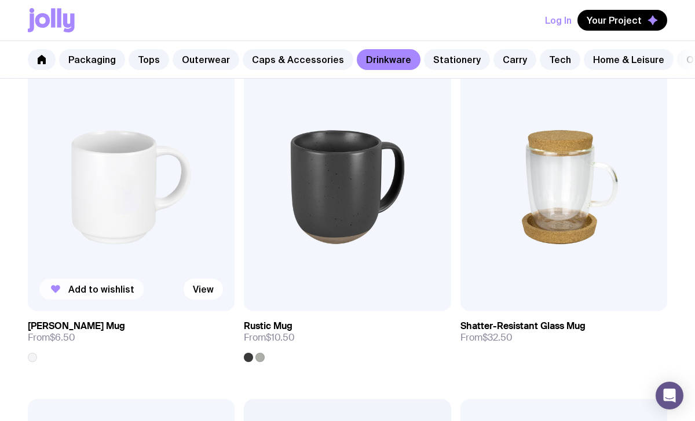
click at [102, 289] on span "Add to wishlist" at bounding box center [101, 290] width 66 height 12
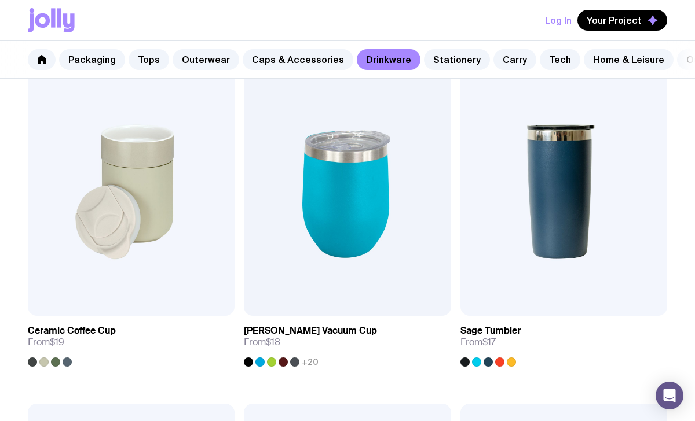
scroll to position [571, 0]
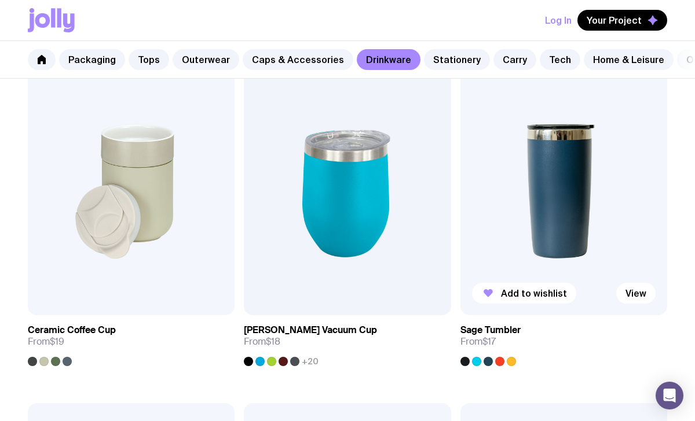
click at [533, 205] on img at bounding box center [563, 191] width 207 height 248
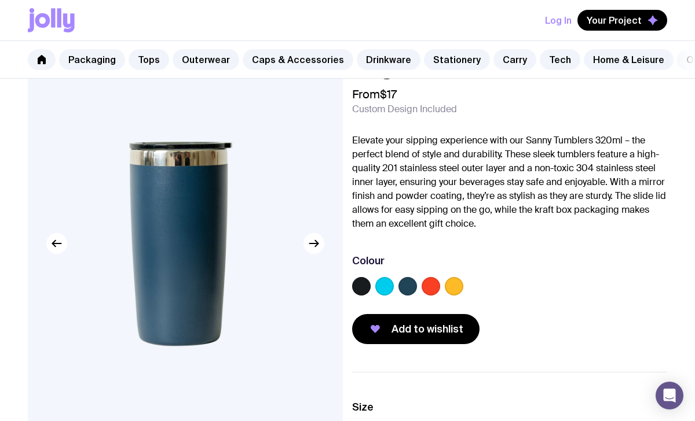
scroll to position [52, 0]
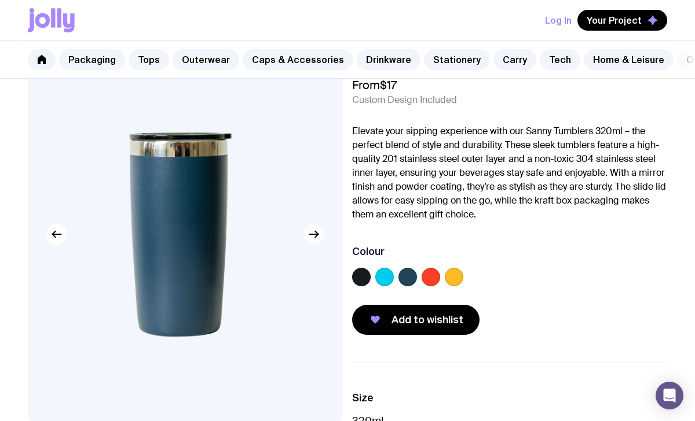
click at [315, 234] on icon "button" at bounding box center [314, 234] width 9 height 0
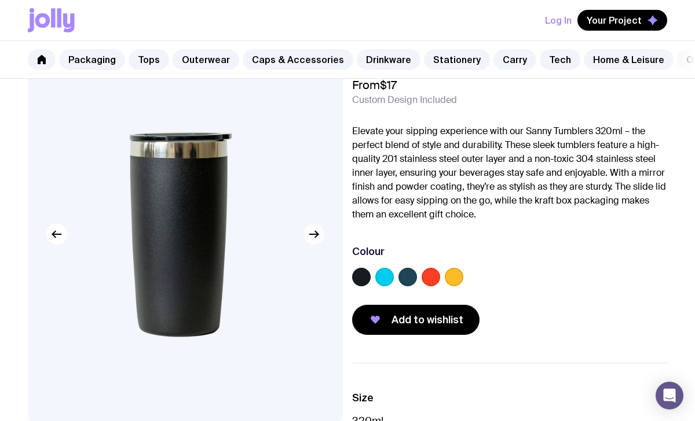
click at [315, 234] on icon "button" at bounding box center [314, 234] width 9 height 0
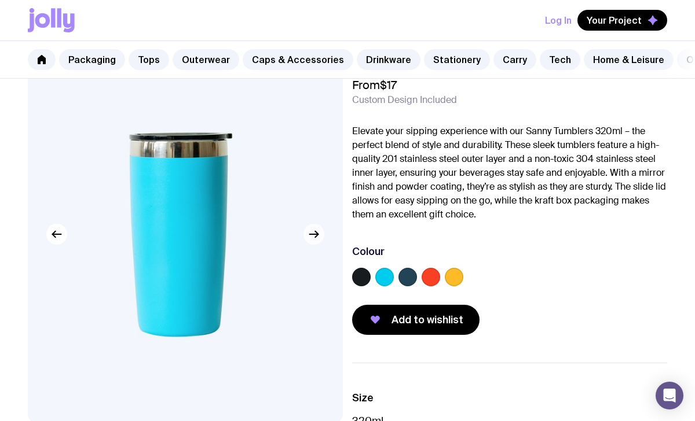
click at [315, 234] on icon "button" at bounding box center [314, 234] width 9 height 0
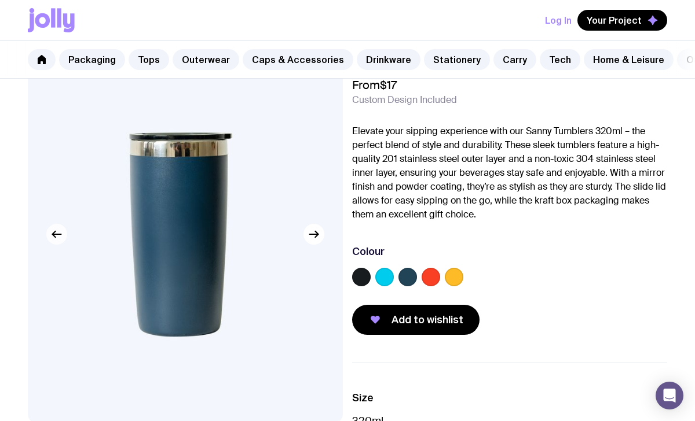
click at [61, 238] on icon "button" at bounding box center [57, 235] width 14 height 14
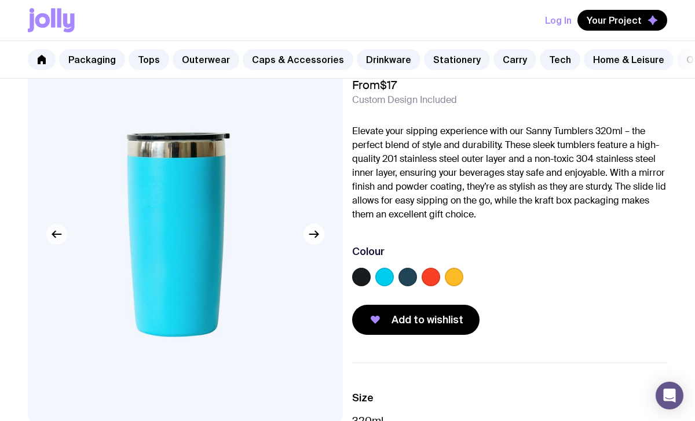
click at [61, 238] on icon "button" at bounding box center [57, 235] width 14 height 14
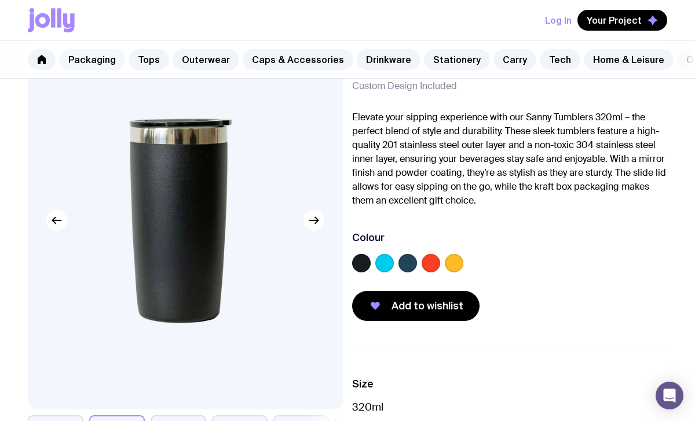
scroll to position [64, 0]
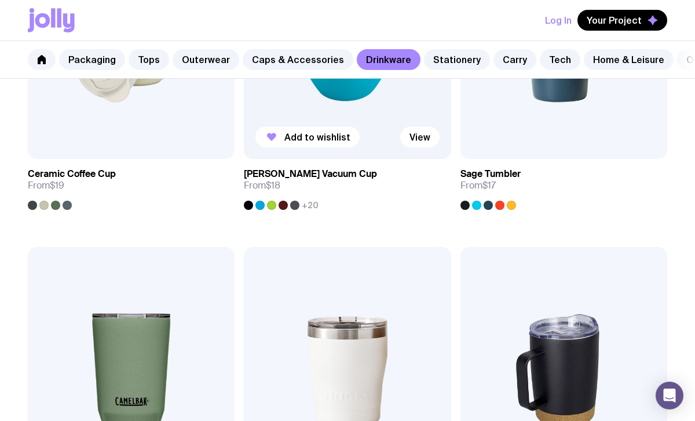
scroll to position [766, 0]
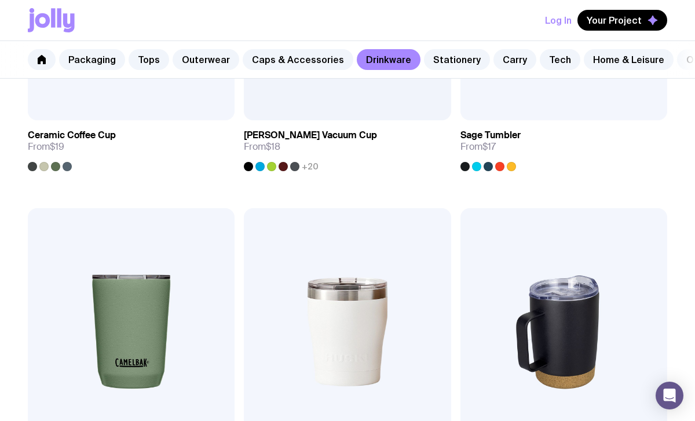
click at [537, 337] on img at bounding box center [563, 332] width 207 height 248
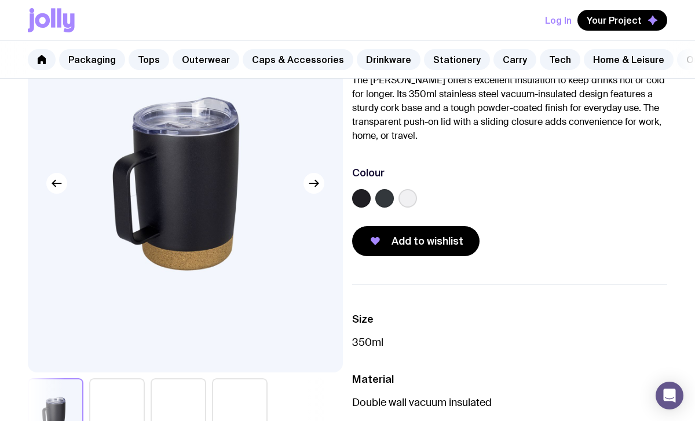
scroll to position [101, 0]
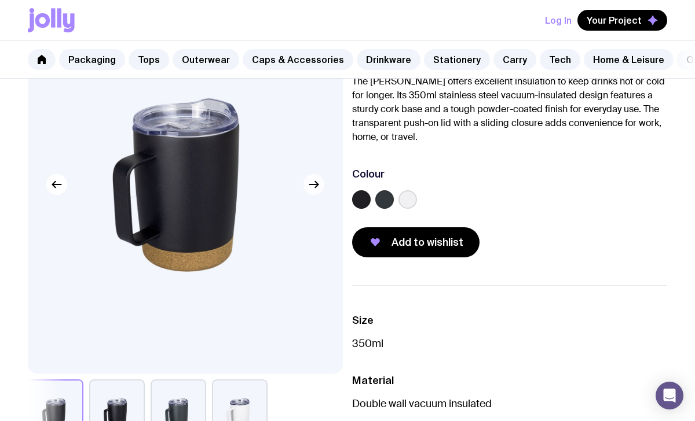
click at [315, 188] on icon "button" at bounding box center [316, 185] width 3 height 6
click at [317, 189] on icon "button" at bounding box center [314, 185] width 14 height 14
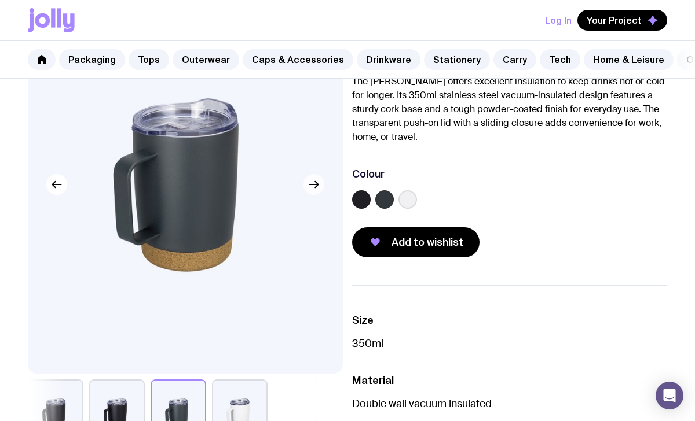
click at [317, 189] on icon "button" at bounding box center [314, 185] width 14 height 14
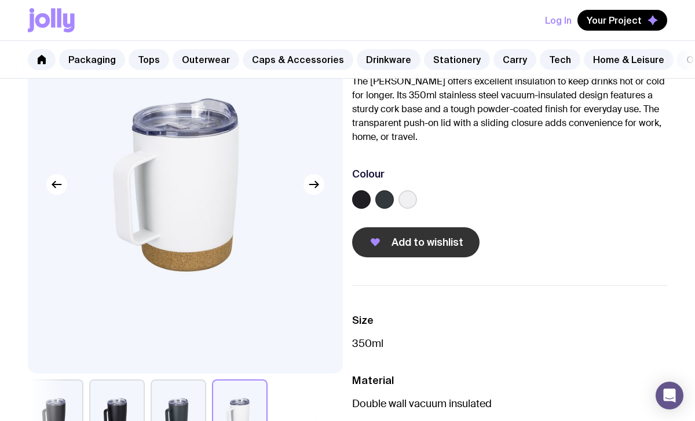
click at [385, 244] on button "Add to wishlist" at bounding box center [415, 243] width 127 height 30
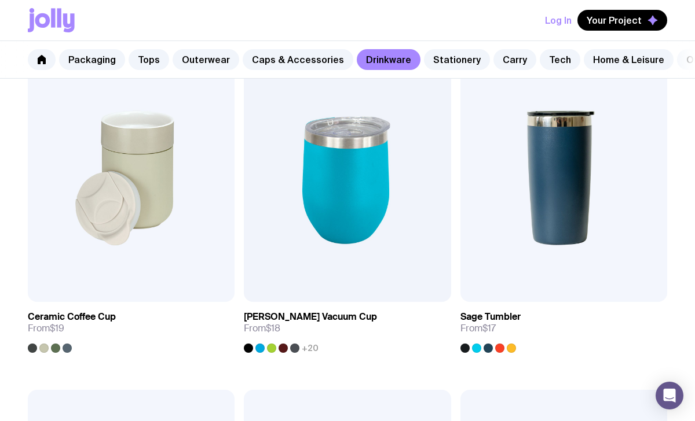
scroll to position [581, 0]
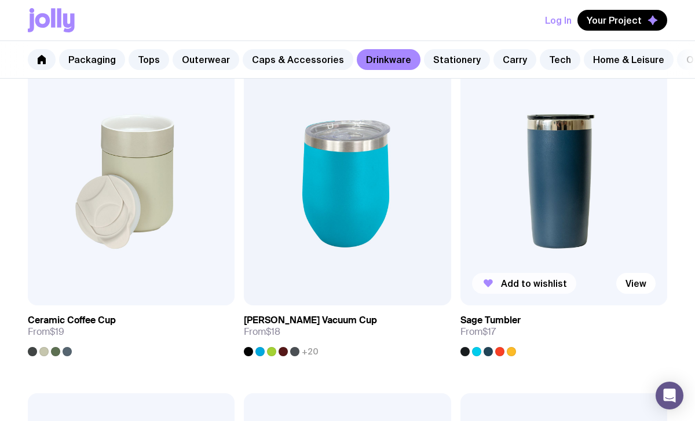
click at [513, 283] on span "Add to wishlist" at bounding box center [534, 284] width 66 height 12
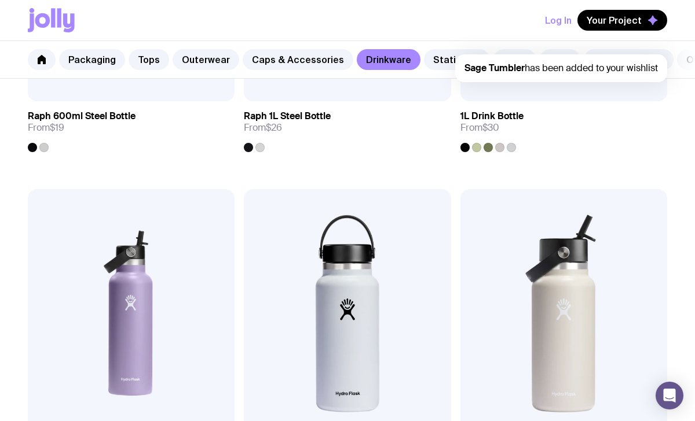
scroll to position [1801, 0]
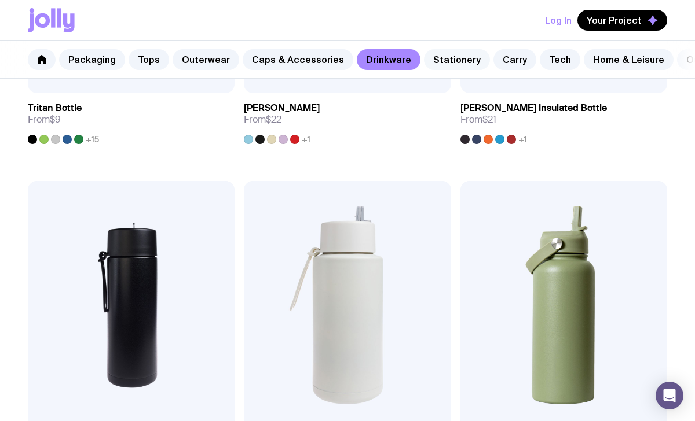
click at [438, 63] on link "Stationery" at bounding box center [457, 59] width 66 height 21
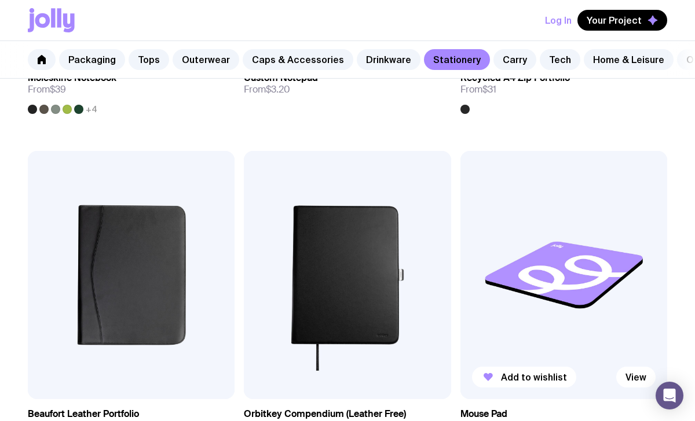
scroll to position [2173, 0]
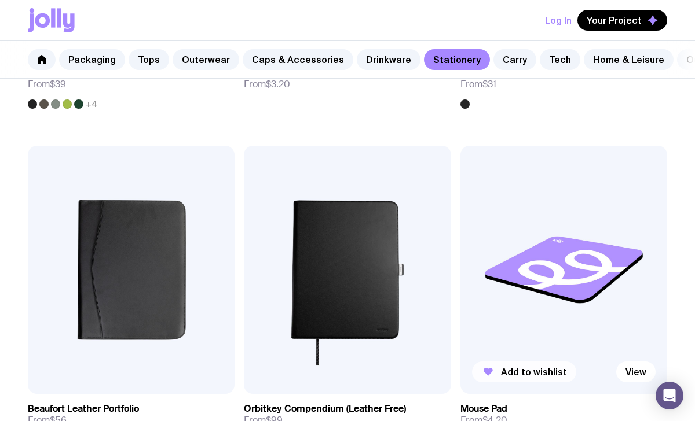
click at [523, 370] on span "Add to wishlist" at bounding box center [534, 372] width 66 height 12
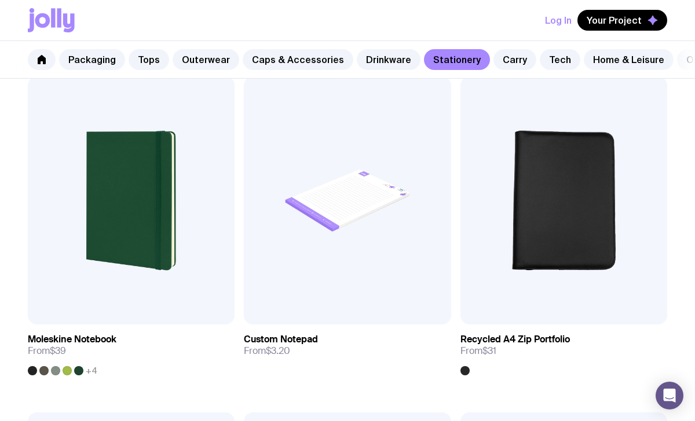
scroll to position [1909, 0]
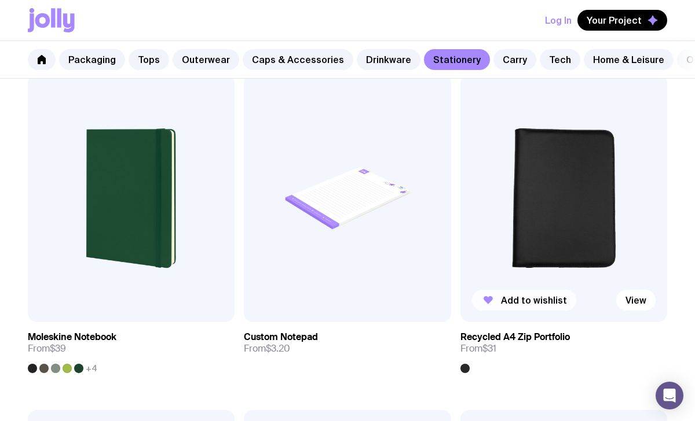
click at [495, 303] on button "Add to wishlist" at bounding box center [524, 300] width 104 height 21
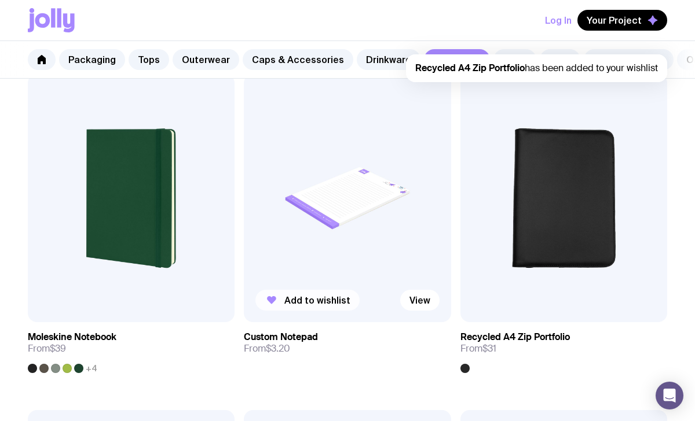
click at [287, 303] on span "Add to wishlist" at bounding box center [317, 301] width 66 height 12
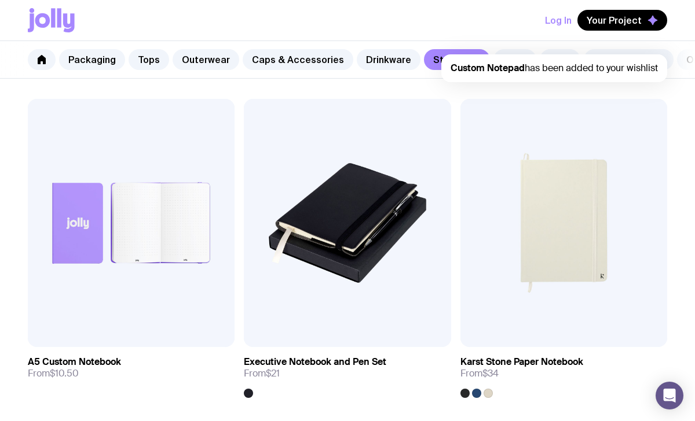
scroll to position [1551, 0]
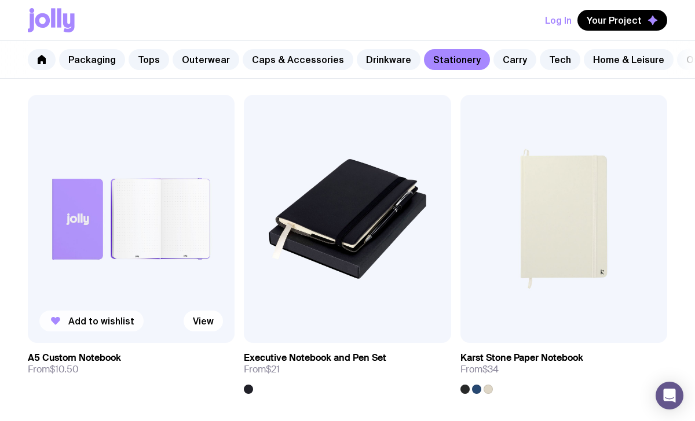
click at [82, 322] on span "Add to wishlist" at bounding box center [101, 321] width 66 height 12
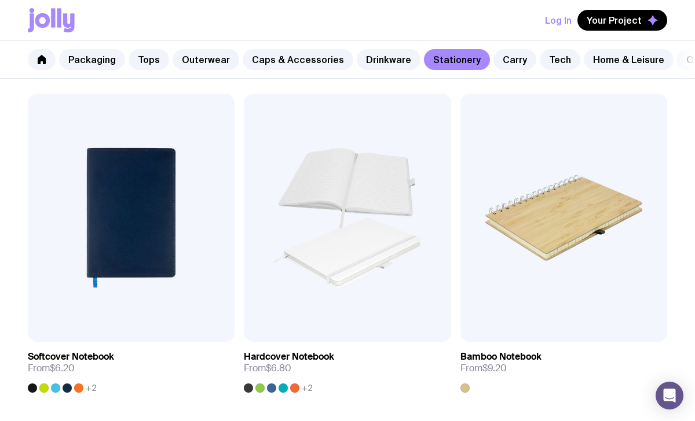
scroll to position [1214, 0]
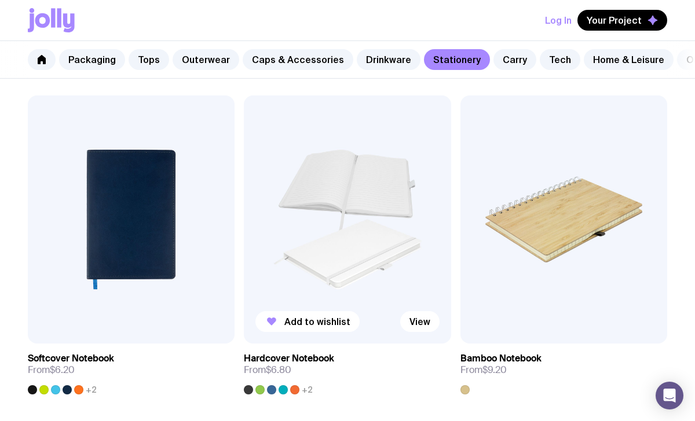
click at [306, 276] on img at bounding box center [347, 220] width 207 height 248
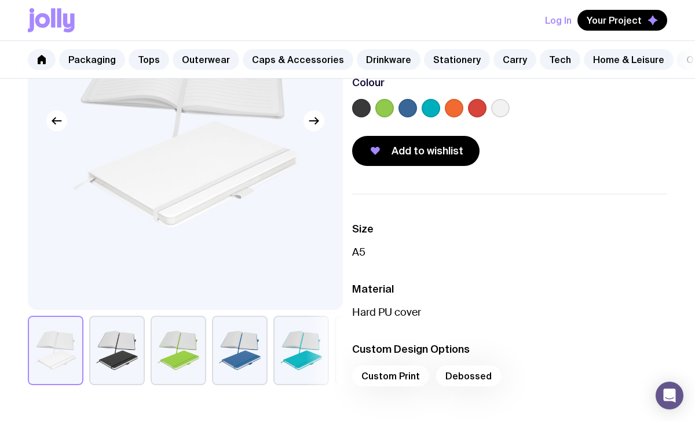
click at [111, 362] on button "button" at bounding box center [117, 350] width 56 height 69
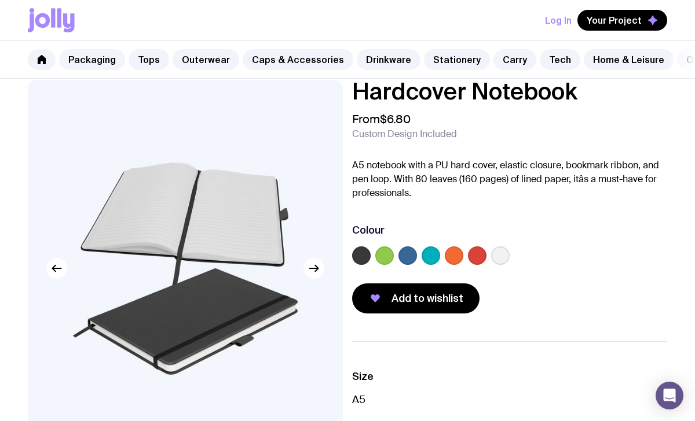
scroll to position [16, 0]
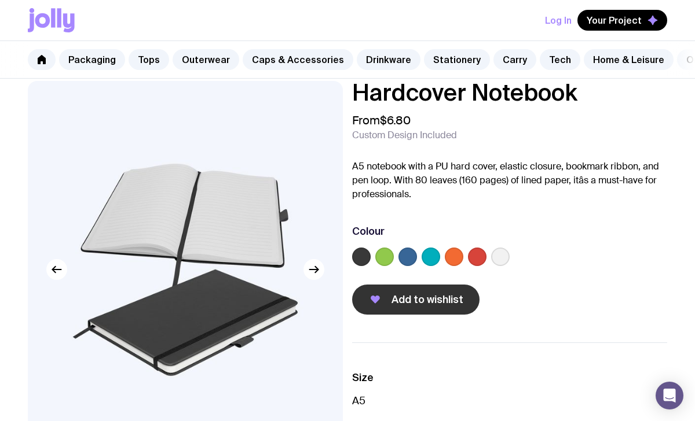
click at [369, 308] on button "Add to wishlist" at bounding box center [415, 300] width 127 height 30
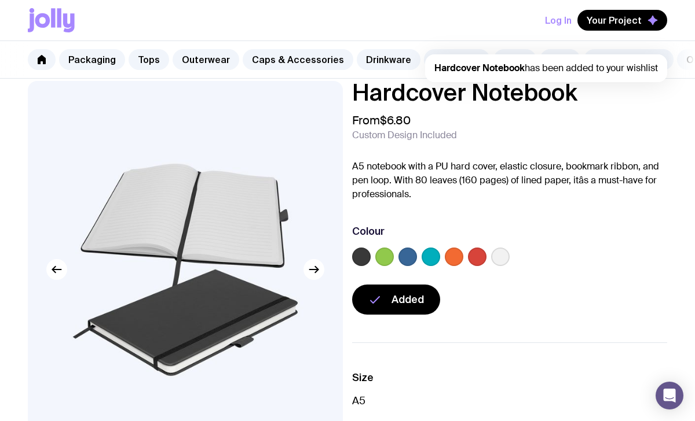
scroll to position [0, 0]
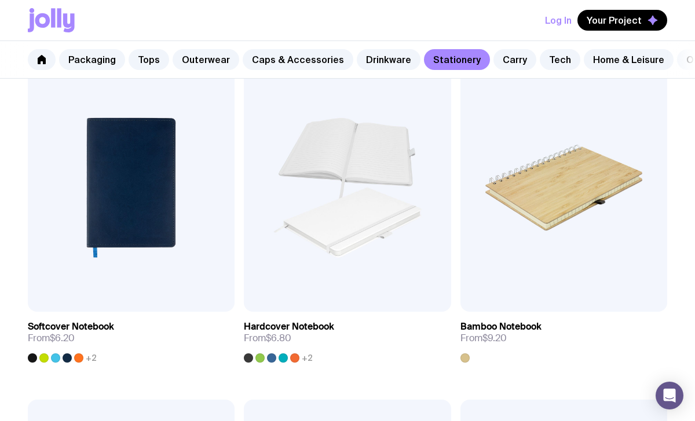
scroll to position [1249, 0]
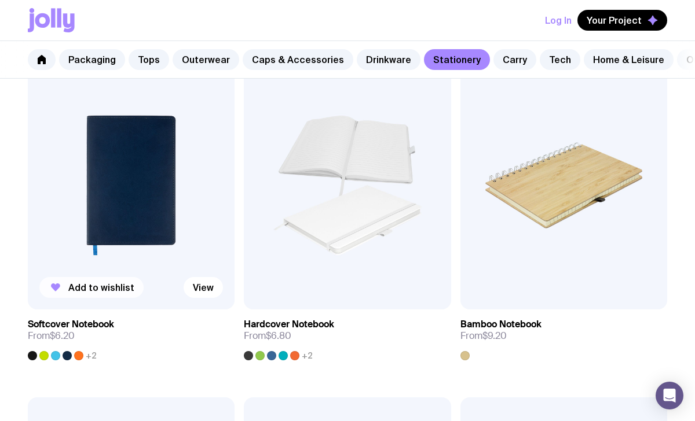
click at [104, 287] on span "Add to wishlist" at bounding box center [101, 288] width 66 height 12
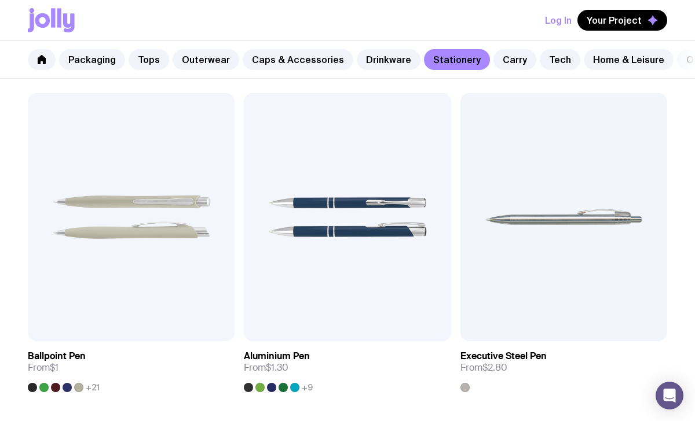
scroll to position [212, 0]
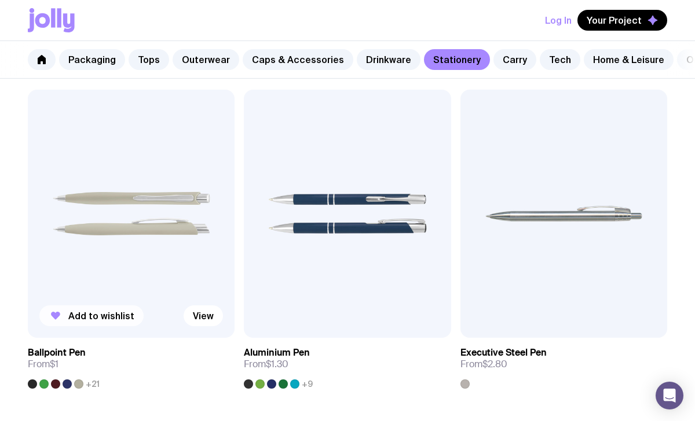
click at [94, 316] on span "Add to wishlist" at bounding box center [101, 316] width 66 height 12
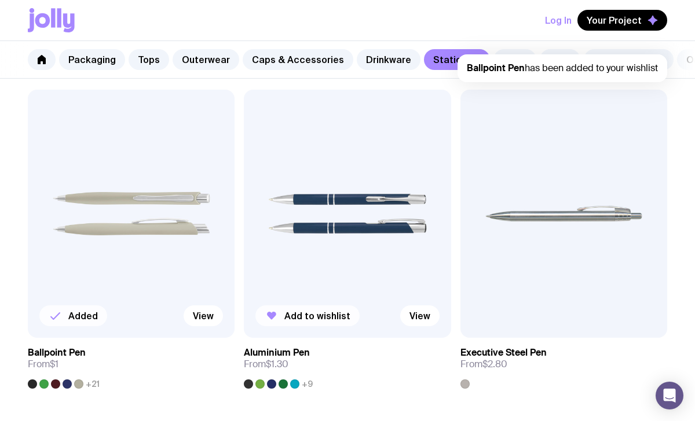
click at [301, 318] on span "Add to wishlist" at bounding box center [317, 316] width 66 height 12
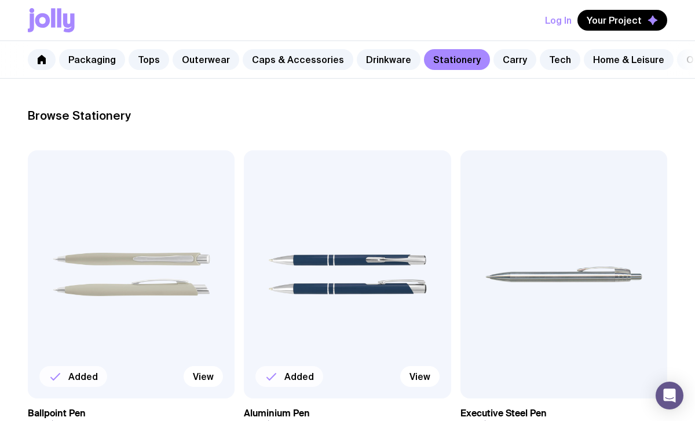
scroll to position [0, 0]
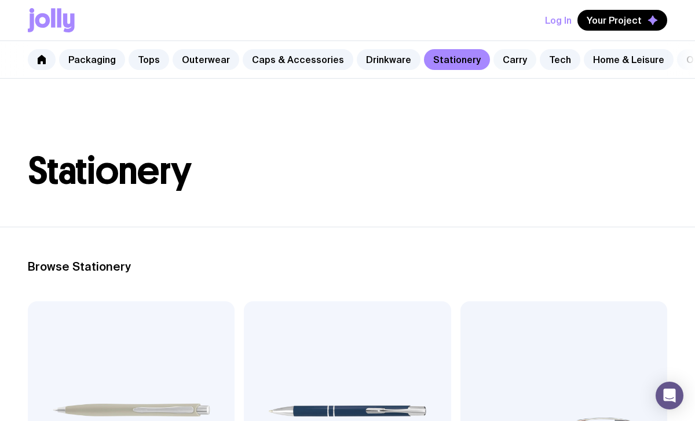
click at [501, 62] on link "Carry" at bounding box center [514, 59] width 43 height 21
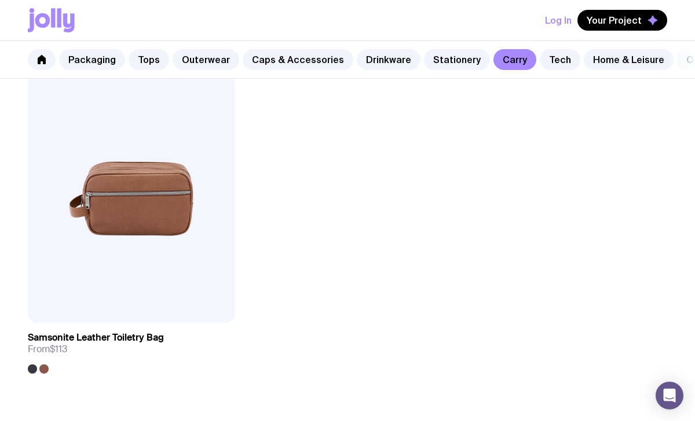
scroll to position [3926, 0]
click at [137, 223] on img at bounding box center [131, 198] width 207 height 248
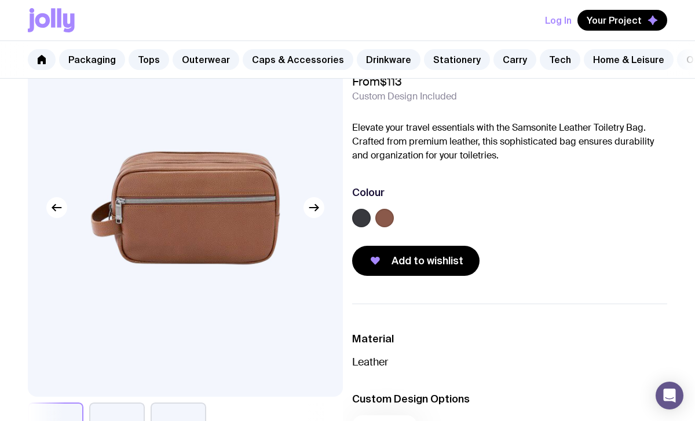
scroll to position [66, 0]
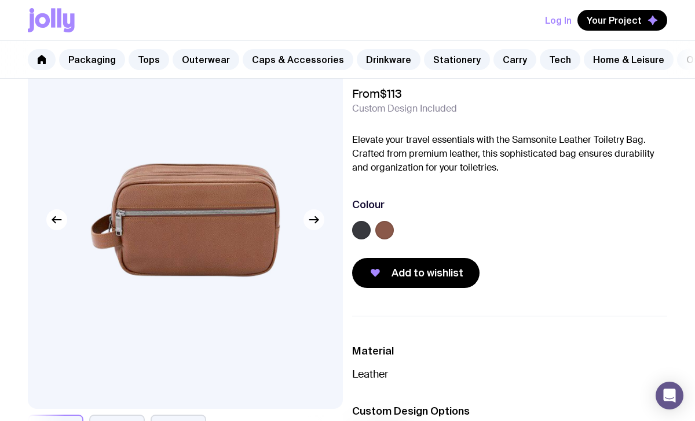
click at [311, 222] on icon "button" at bounding box center [314, 220] width 14 height 14
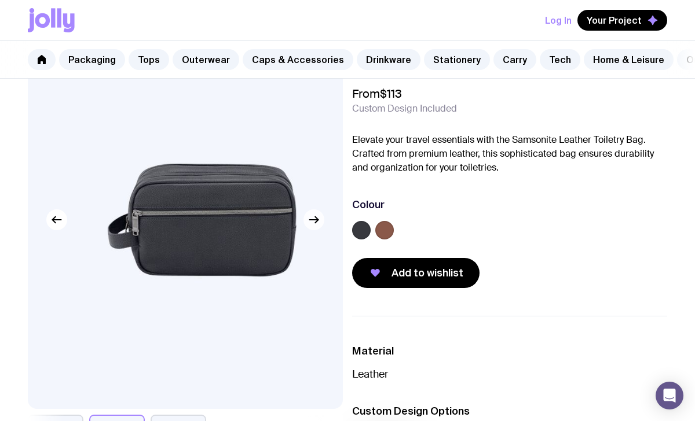
click at [311, 222] on icon "button" at bounding box center [314, 220] width 14 height 14
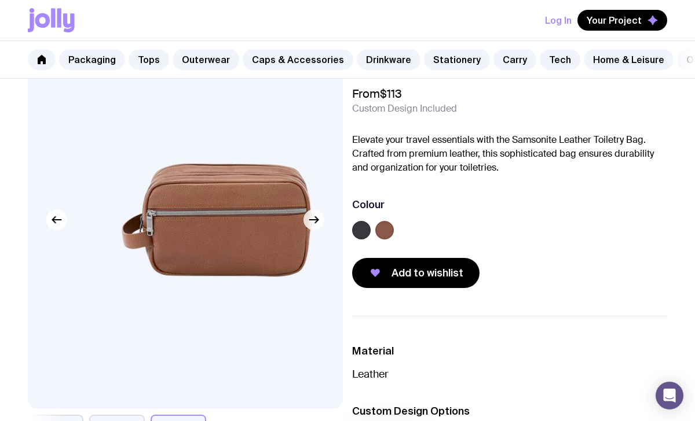
click at [311, 222] on icon "button" at bounding box center [314, 220] width 14 height 14
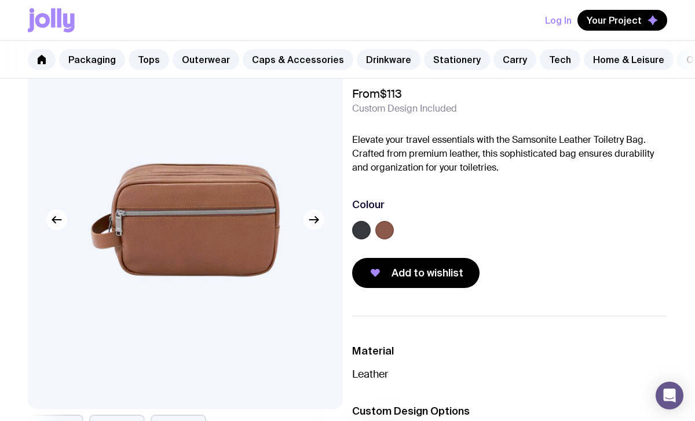
click at [311, 222] on icon "button" at bounding box center [314, 220] width 14 height 14
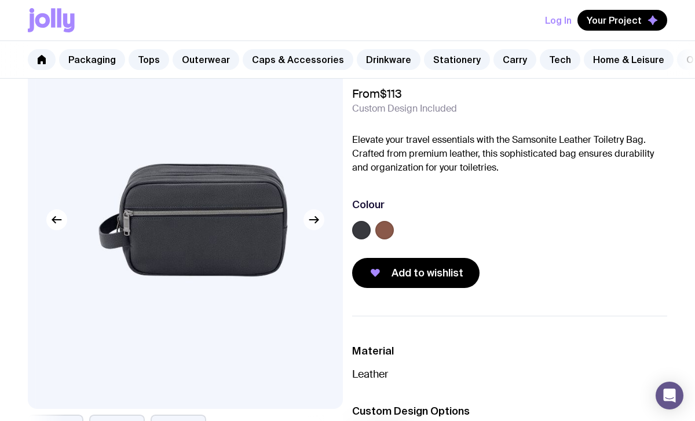
click at [311, 222] on icon "button" at bounding box center [314, 220] width 14 height 14
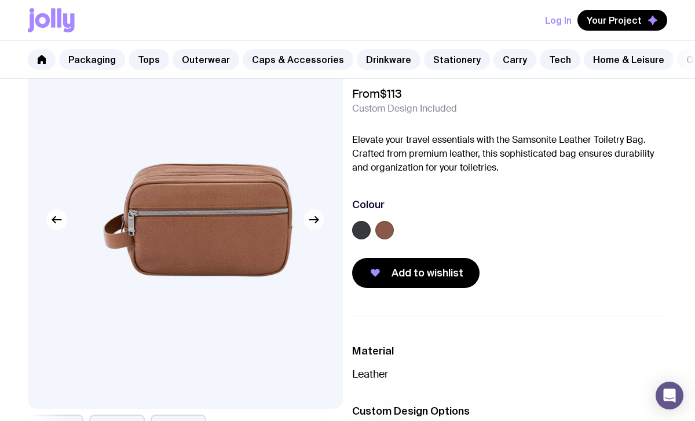
click at [311, 222] on icon "button" at bounding box center [314, 220] width 14 height 14
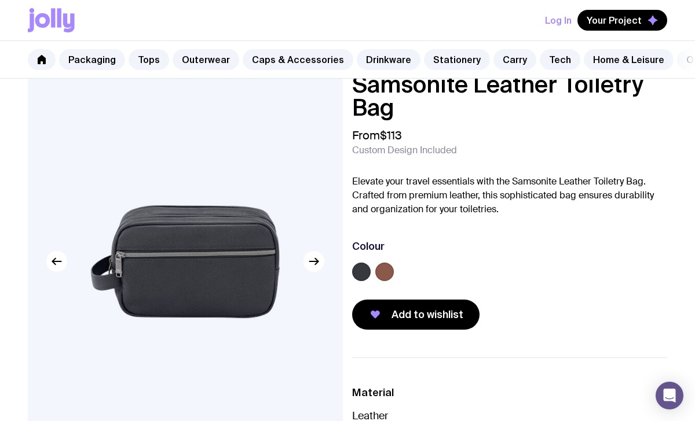
scroll to position [0, 0]
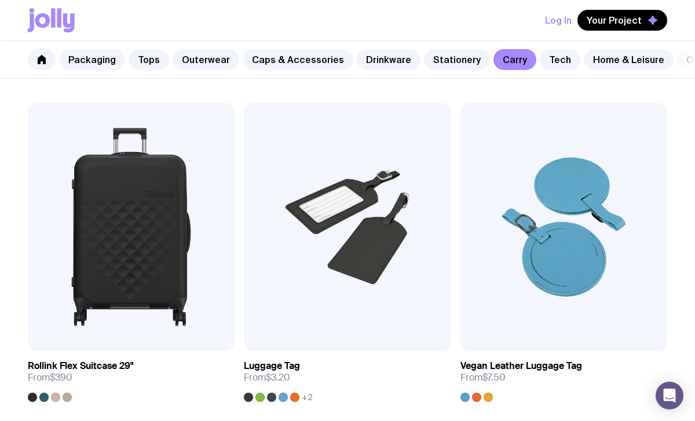
scroll to position [3231, 0]
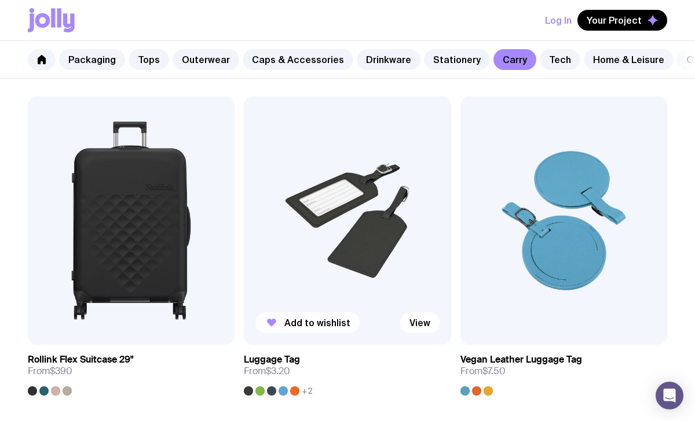
click at [314, 325] on span "Add to wishlist" at bounding box center [317, 323] width 66 height 12
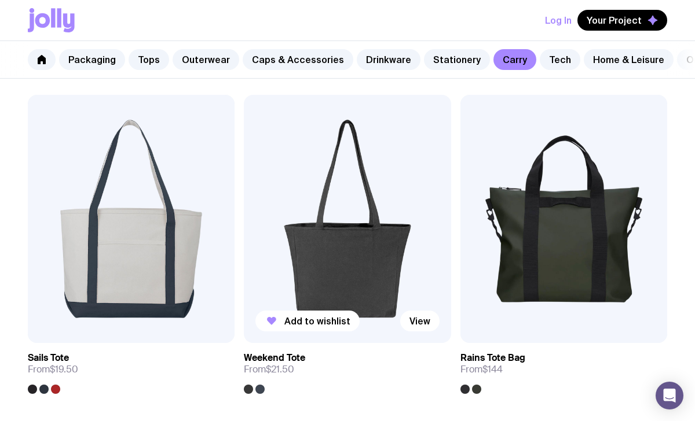
scroll to position [537, 0]
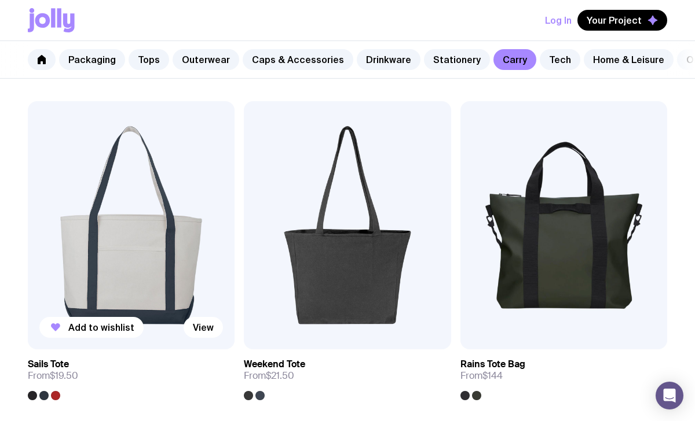
click at [167, 277] on img at bounding box center [131, 225] width 207 height 248
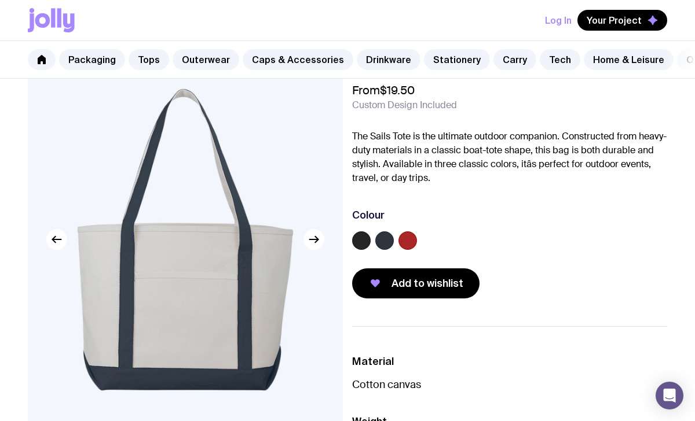
scroll to position [112, 0]
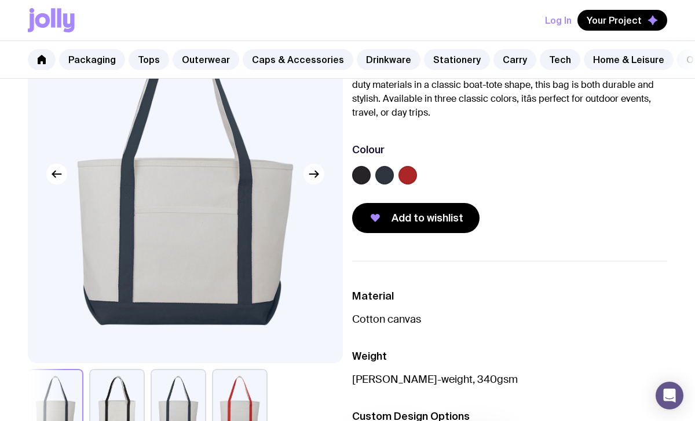
click at [310, 178] on icon "button" at bounding box center [314, 174] width 14 height 14
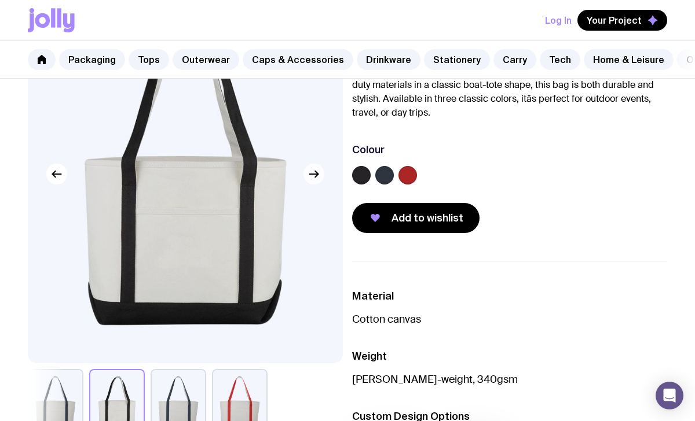
click at [310, 178] on icon "button" at bounding box center [314, 174] width 14 height 14
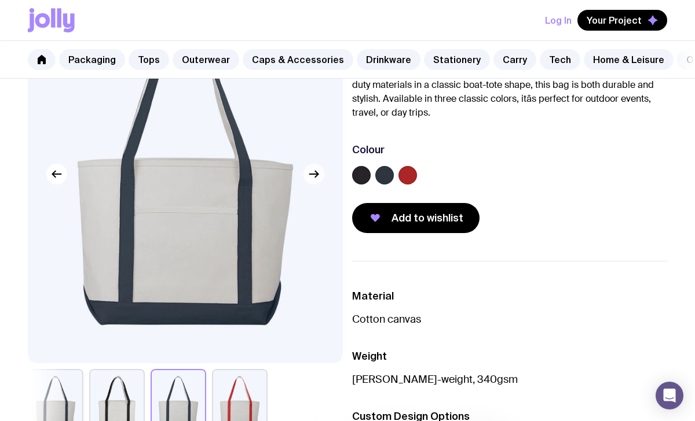
click at [310, 177] on icon "button" at bounding box center [314, 174] width 14 height 14
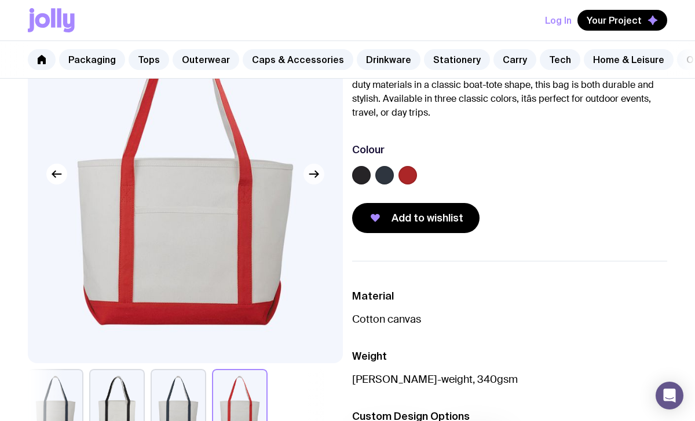
click at [310, 177] on icon "button" at bounding box center [314, 174] width 14 height 14
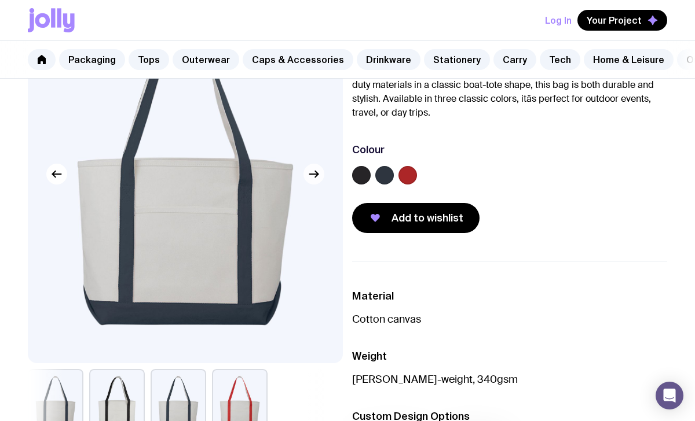
click at [310, 177] on icon "button" at bounding box center [314, 174] width 14 height 14
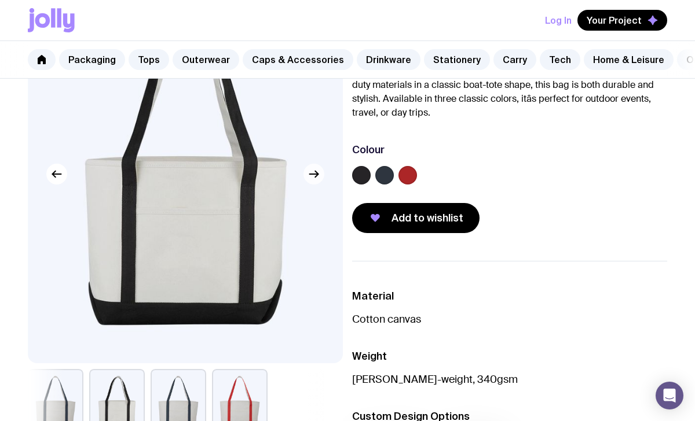
click at [310, 177] on icon "button" at bounding box center [314, 174] width 14 height 14
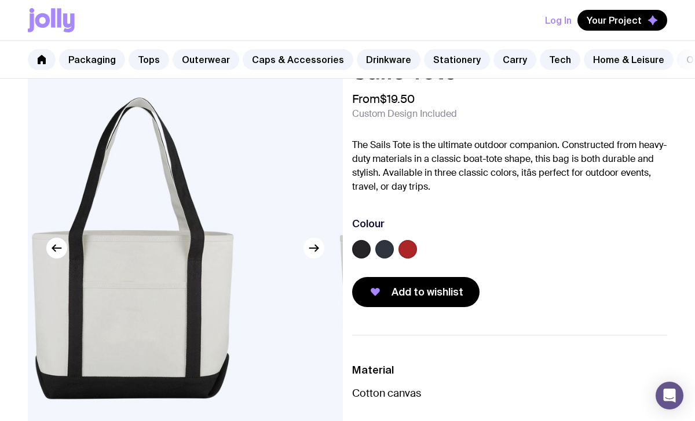
scroll to position [0, 0]
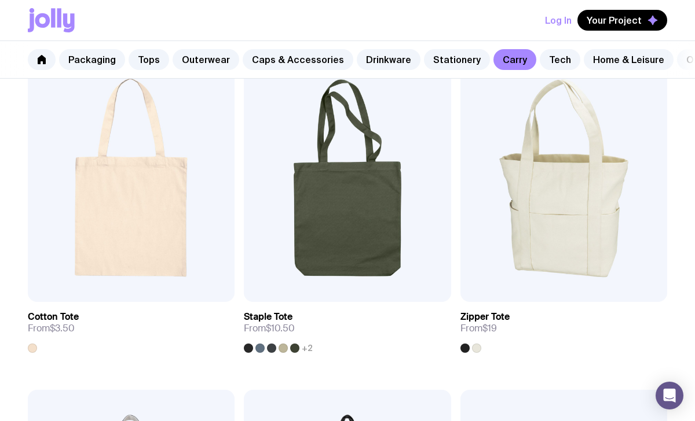
scroll to position [240, 0]
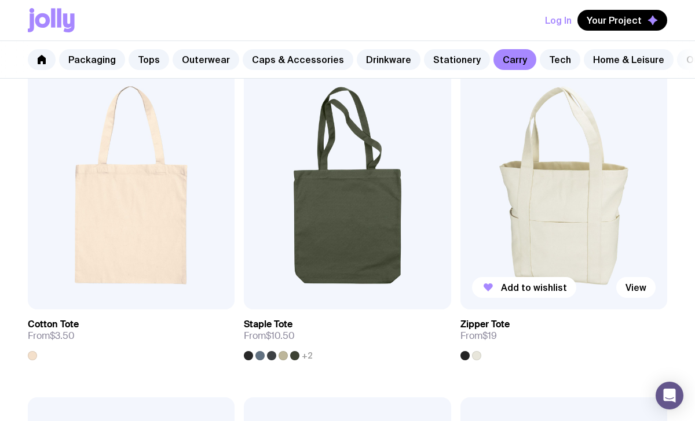
click at [544, 234] on img at bounding box center [563, 185] width 207 height 248
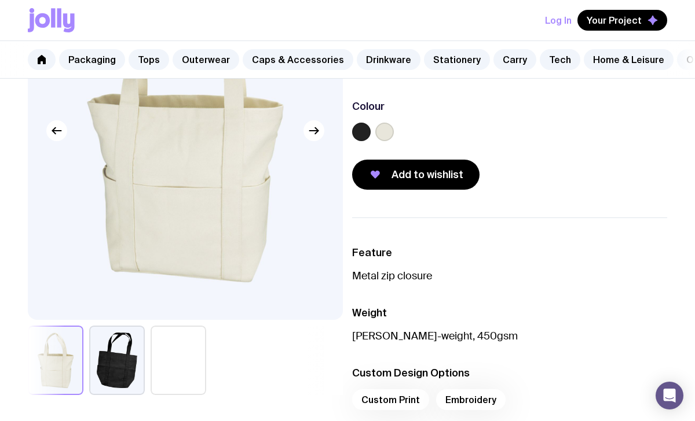
scroll to position [153, 0]
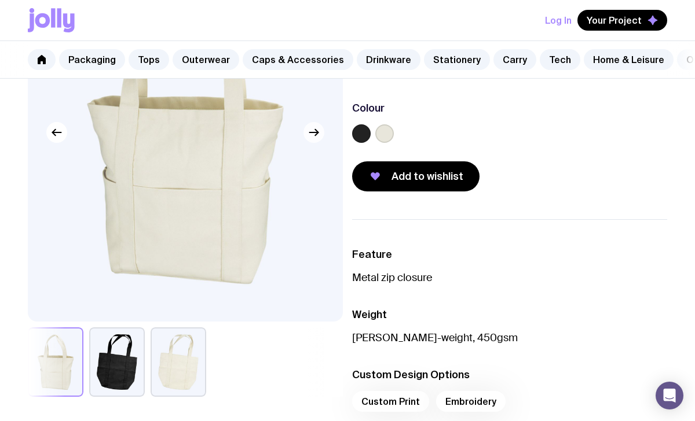
click at [310, 135] on icon "button" at bounding box center [314, 133] width 14 height 14
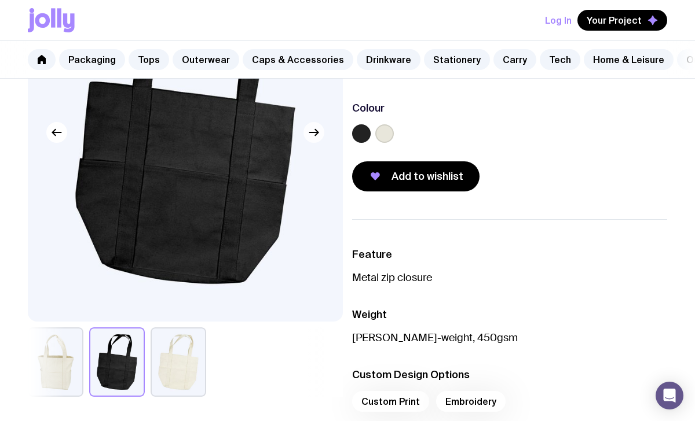
click at [310, 135] on icon "button" at bounding box center [314, 133] width 14 height 14
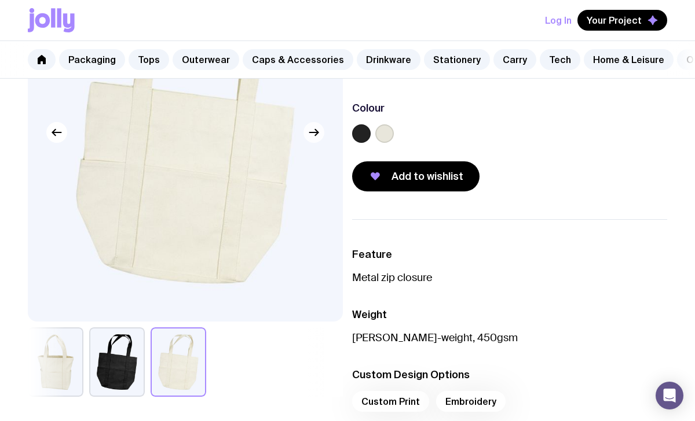
click at [312, 134] on icon "button" at bounding box center [314, 133] width 14 height 14
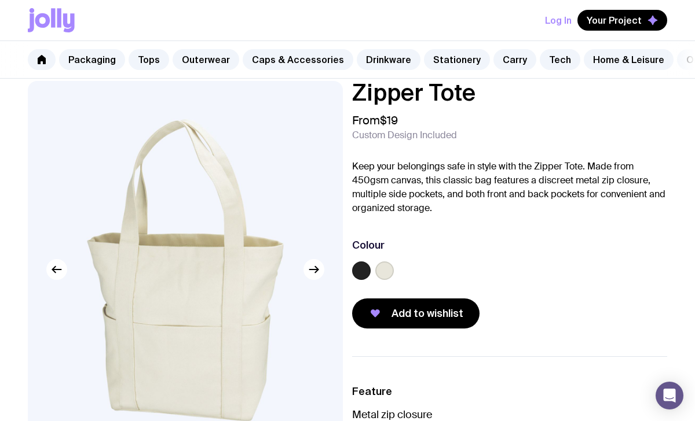
scroll to position [0, 0]
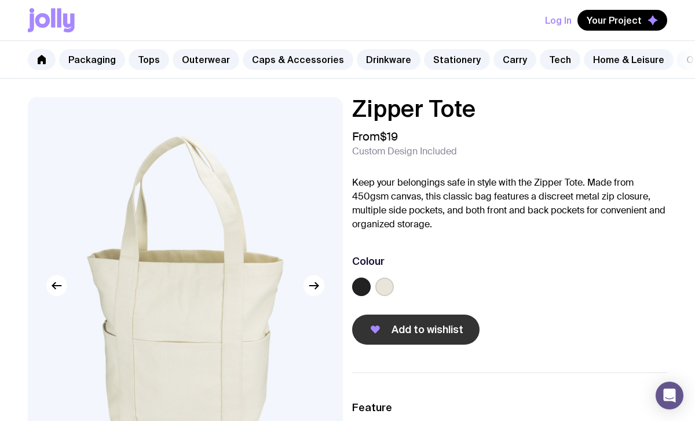
click at [397, 333] on span "Add to wishlist" at bounding box center [427, 330] width 72 height 14
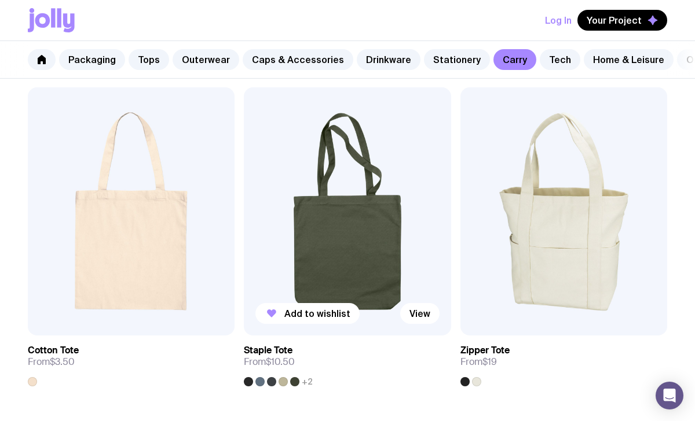
scroll to position [222, 0]
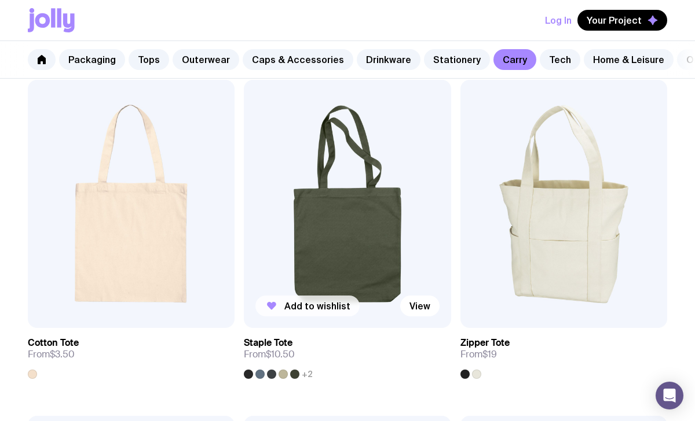
click at [306, 304] on span "Add to wishlist" at bounding box center [317, 306] width 66 height 12
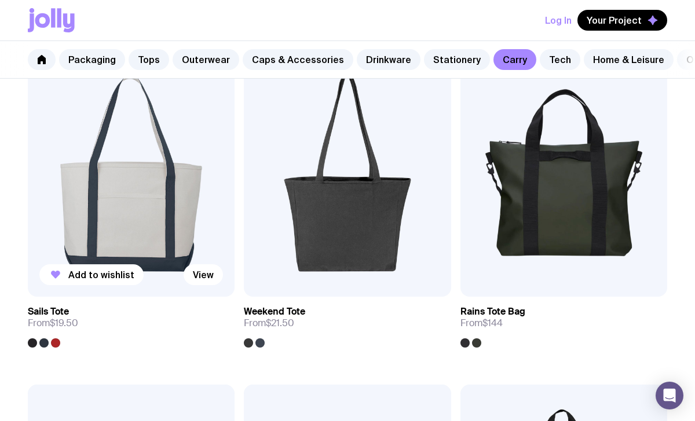
scroll to position [586, 0]
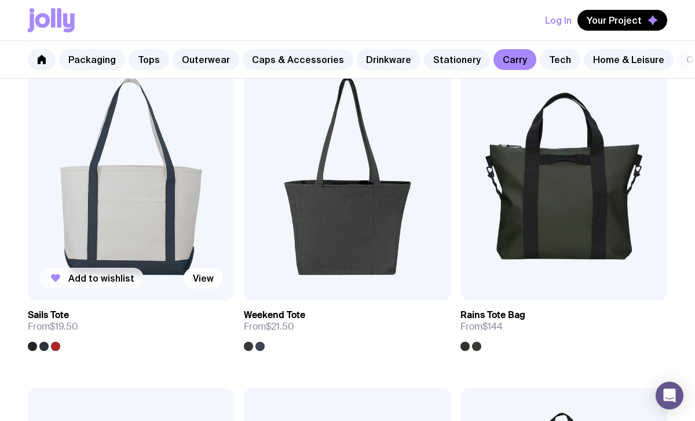
click at [85, 277] on span "Add to wishlist" at bounding box center [101, 279] width 66 height 12
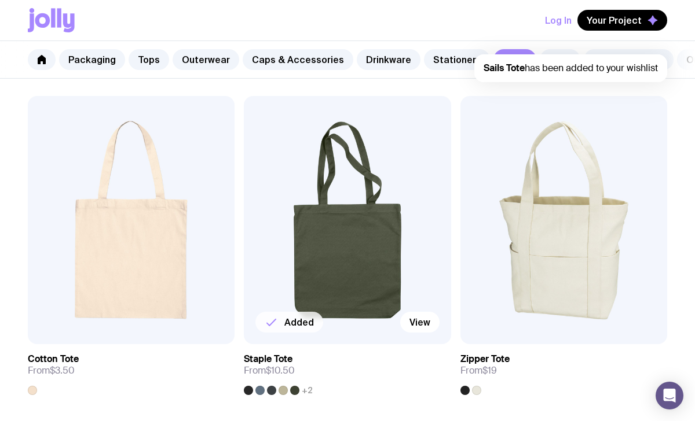
scroll to position [81, 0]
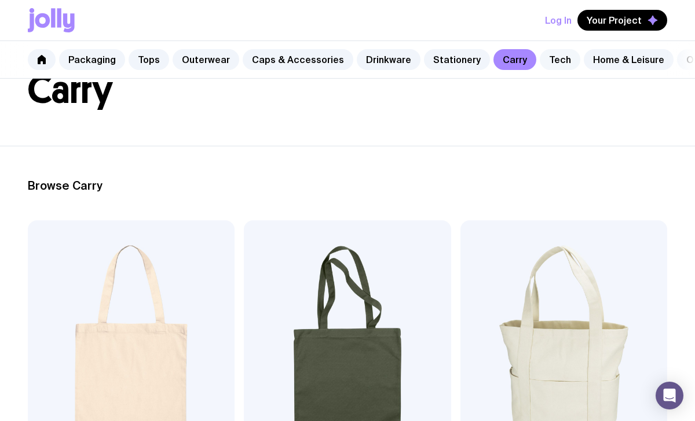
click at [542, 58] on link "Tech" at bounding box center [560, 59] width 41 height 21
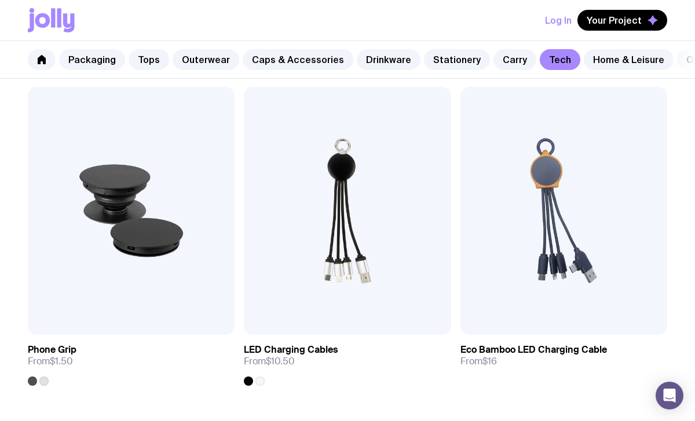
scroll to position [217, 0]
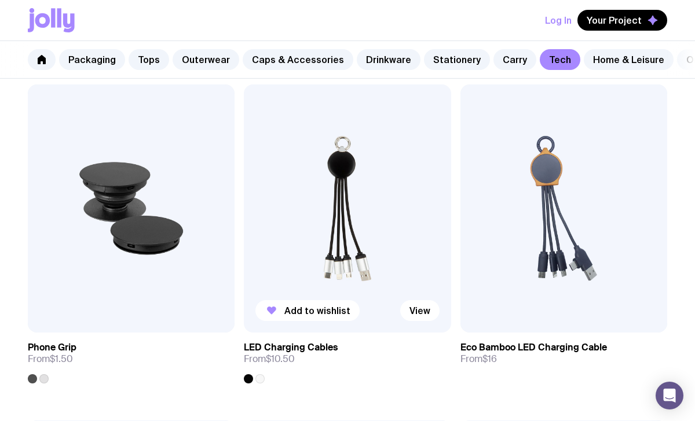
click at [366, 223] on img at bounding box center [347, 209] width 207 height 248
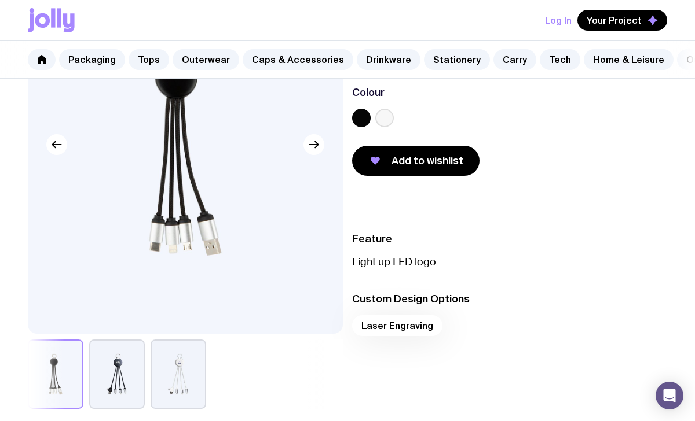
scroll to position [140, 0]
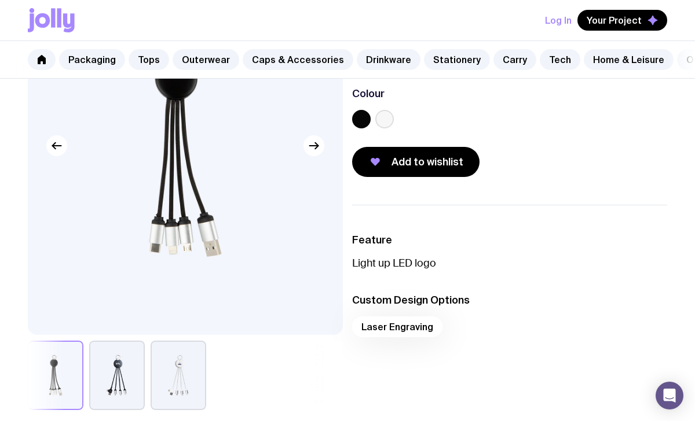
click at [177, 380] on button "button" at bounding box center [179, 375] width 56 height 69
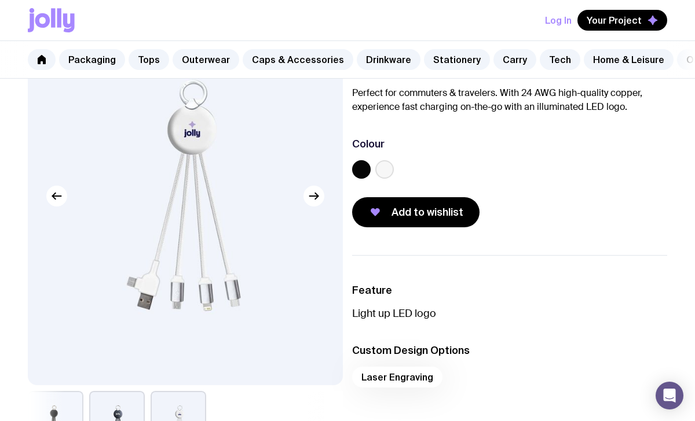
scroll to position [96, 0]
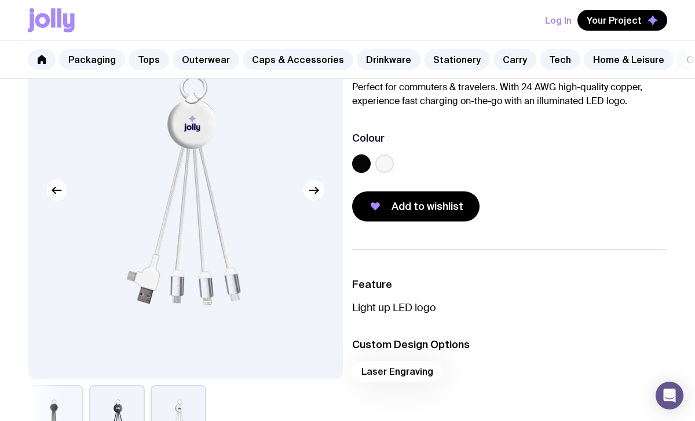
click at [127, 404] on button "button" at bounding box center [117, 420] width 56 height 69
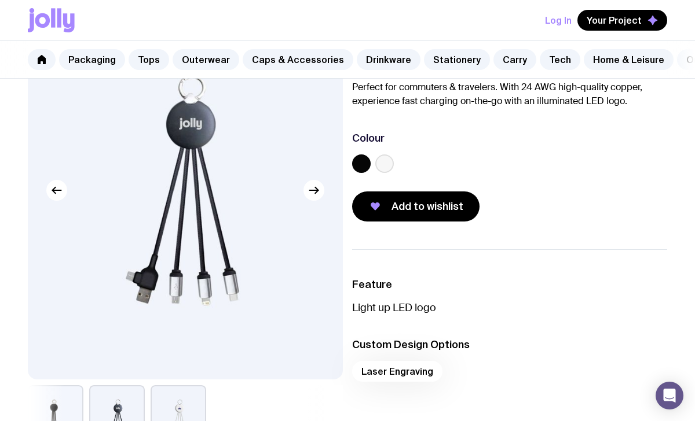
scroll to position [124, 0]
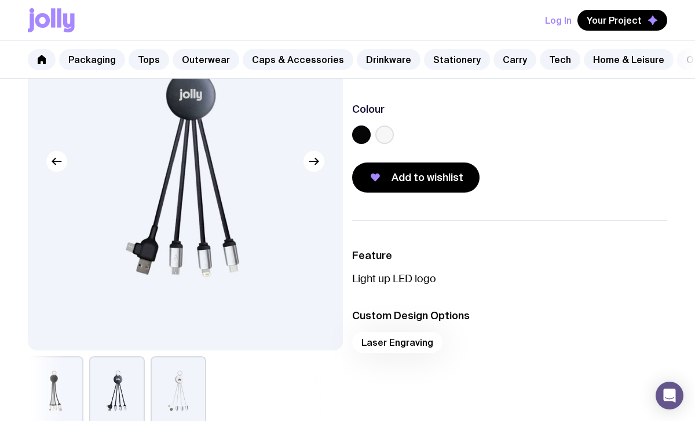
click at [53, 394] on button "button" at bounding box center [56, 391] width 56 height 69
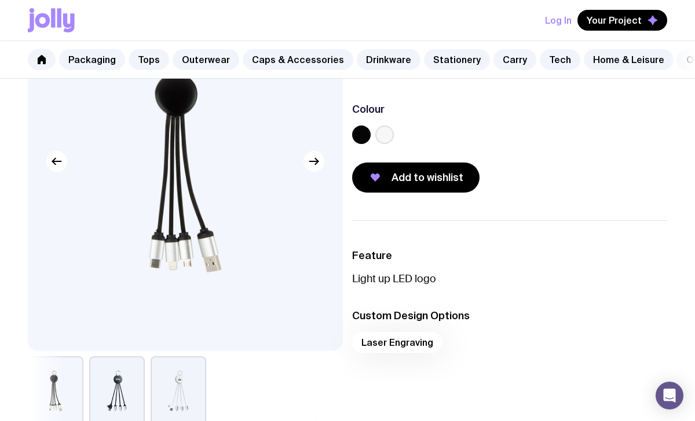
click at [93, 395] on button "button" at bounding box center [117, 391] width 56 height 69
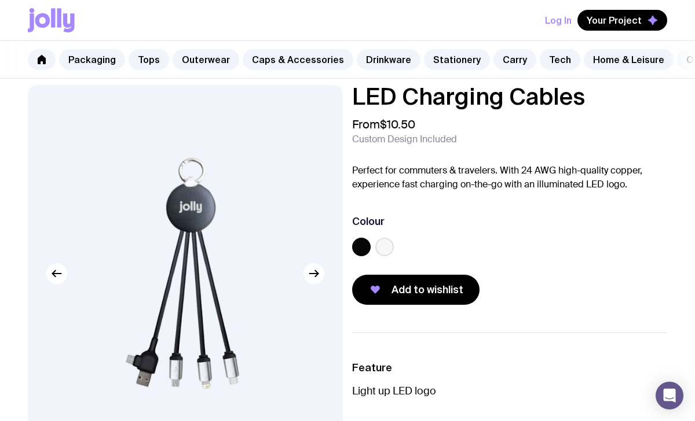
scroll to position [13, 0]
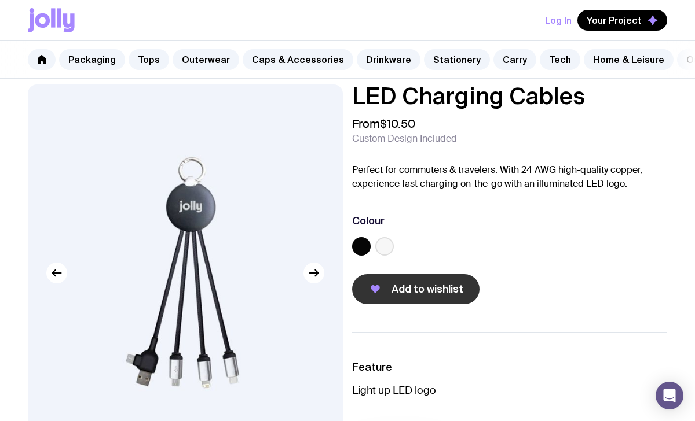
click at [410, 297] on button "Add to wishlist" at bounding box center [415, 289] width 127 height 30
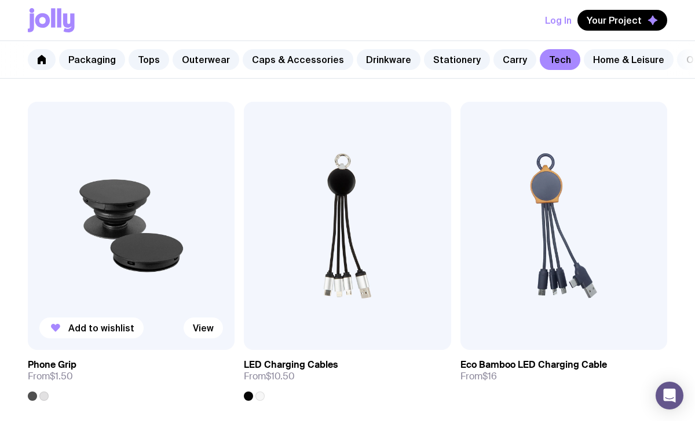
scroll to position [199, 0]
click at [108, 323] on span "Add to wishlist" at bounding box center [101, 329] width 66 height 12
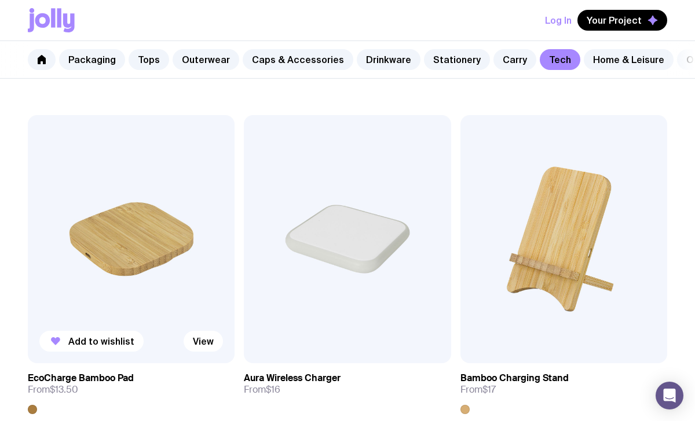
scroll to position [522, 0]
click at [350, 276] on img at bounding box center [347, 240] width 207 height 248
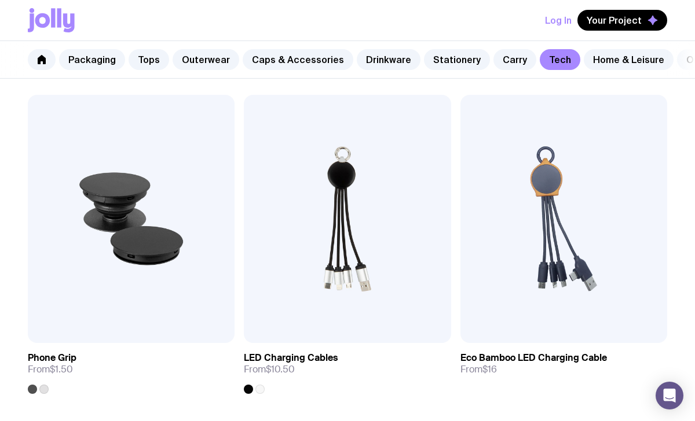
scroll to position [204, 0]
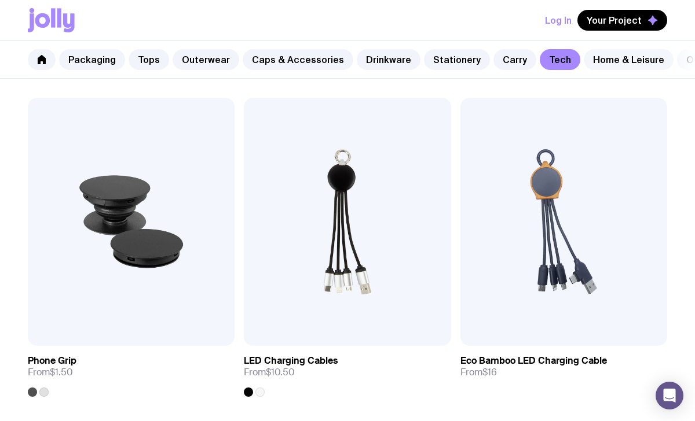
click at [595, 60] on link "Home & Leisure" at bounding box center [629, 59] width 90 height 21
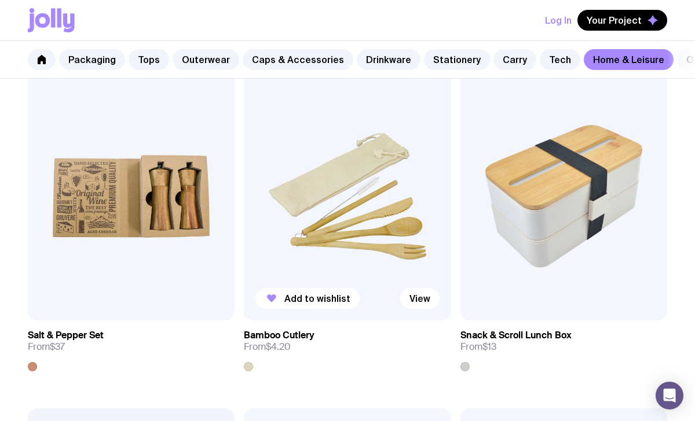
scroll to position [1579, 0]
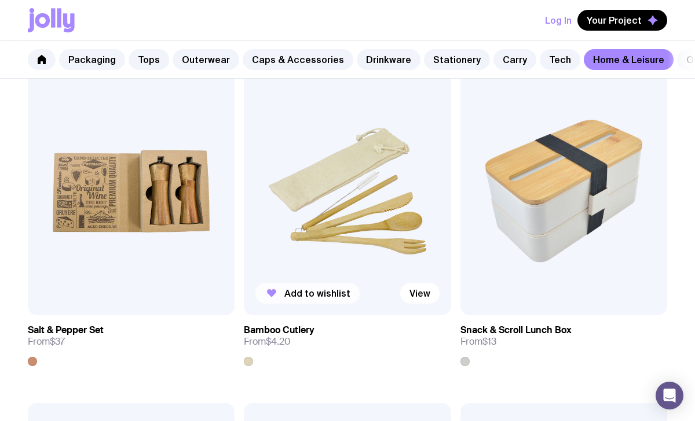
click at [294, 293] on span "Add to wishlist" at bounding box center [317, 294] width 66 height 12
click at [495, 293] on button "Add to wishlist" at bounding box center [524, 293] width 104 height 21
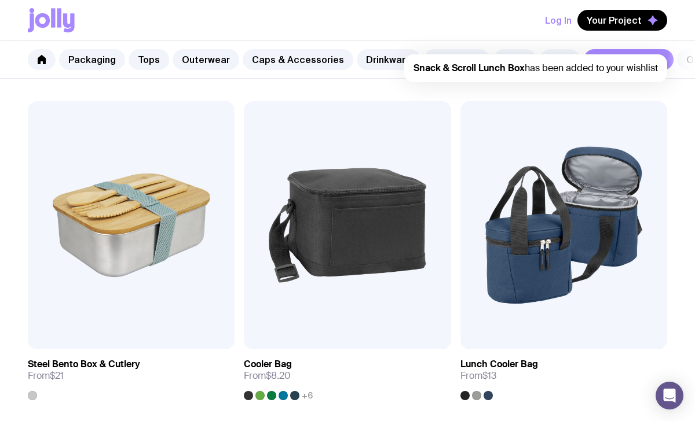
scroll to position [1883, 0]
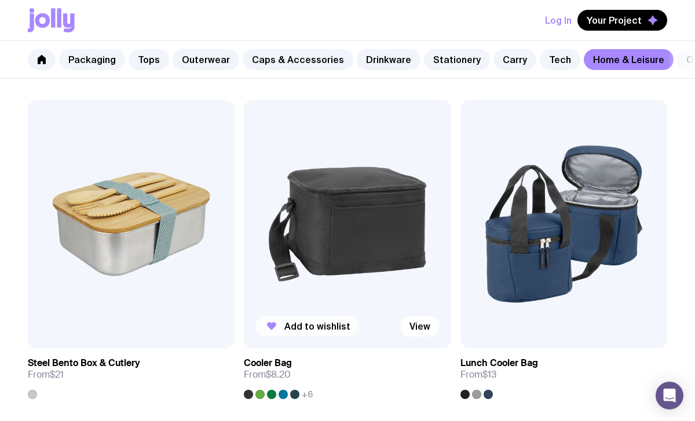
click at [289, 326] on span "Add to wishlist" at bounding box center [317, 327] width 66 height 12
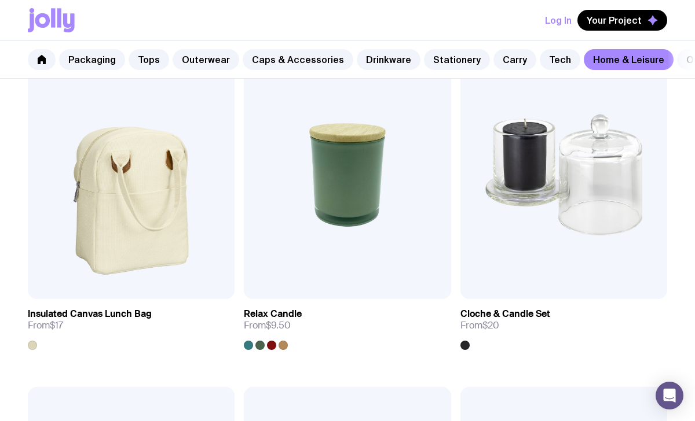
scroll to position [2261, 0]
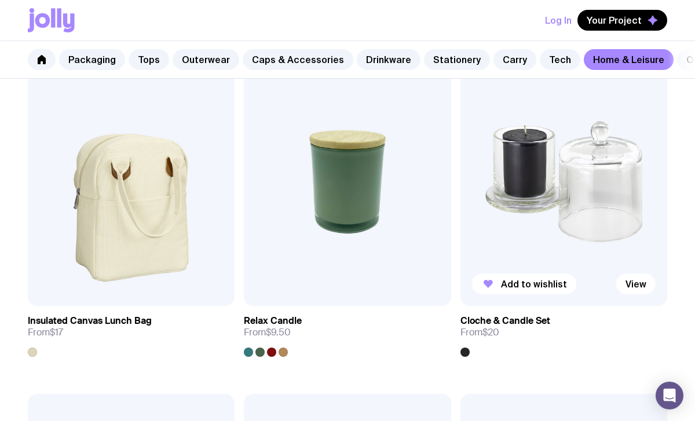
click at [518, 209] on img at bounding box center [563, 182] width 207 height 248
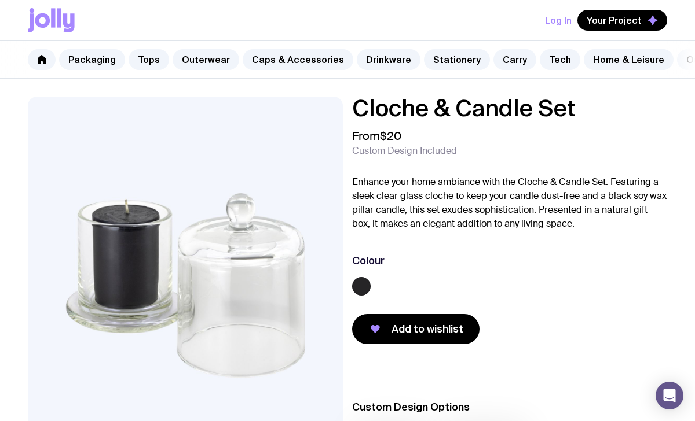
scroll to position [5, 0]
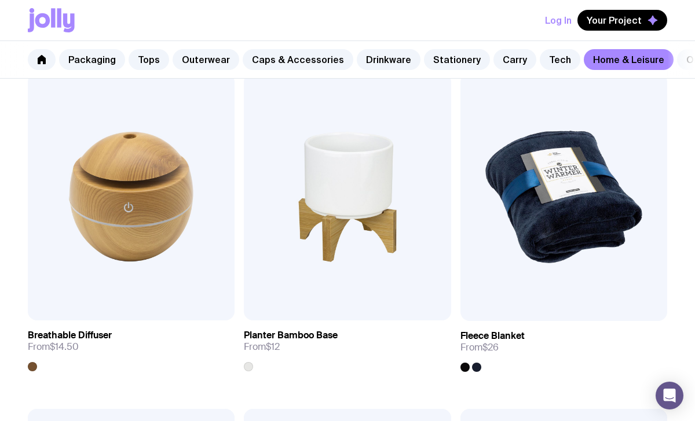
scroll to position [2586, 0]
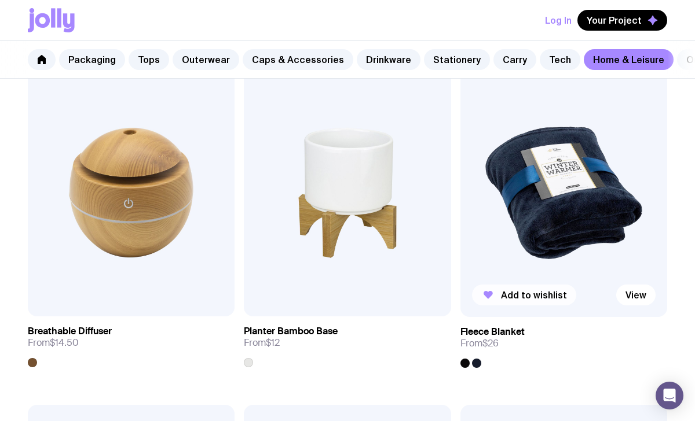
click at [540, 297] on span "Add to wishlist" at bounding box center [534, 295] width 66 height 12
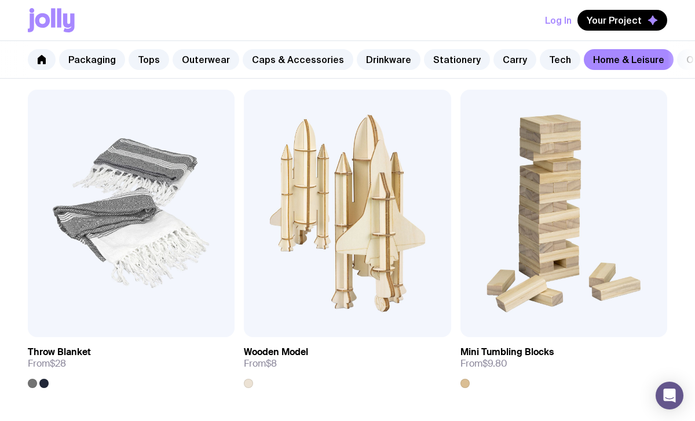
scroll to position [2903, 0]
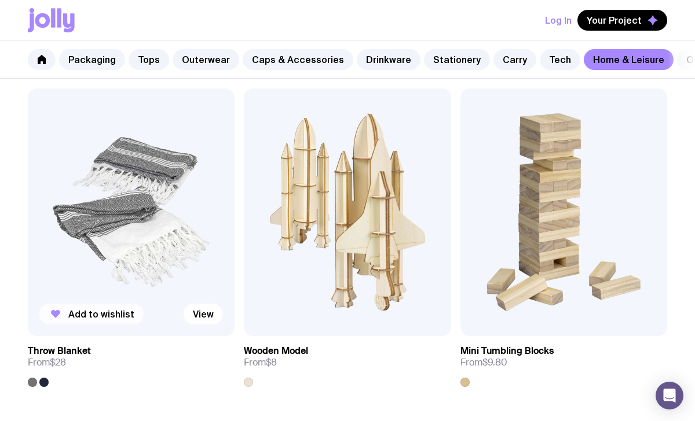
click at [89, 314] on span "Add to wishlist" at bounding box center [101, 315] width 66 height 12
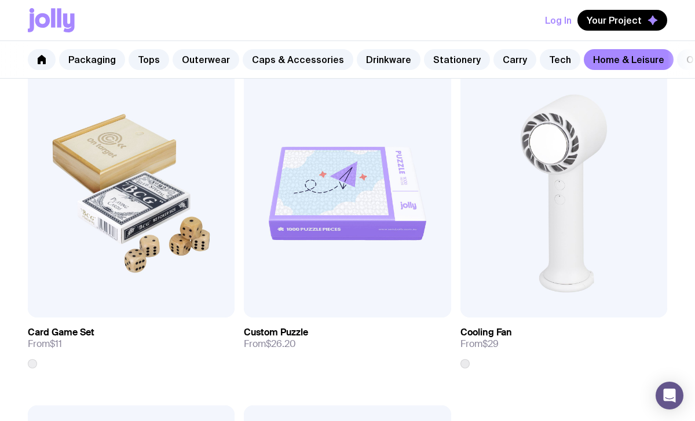
scroll to position [3257, 0]
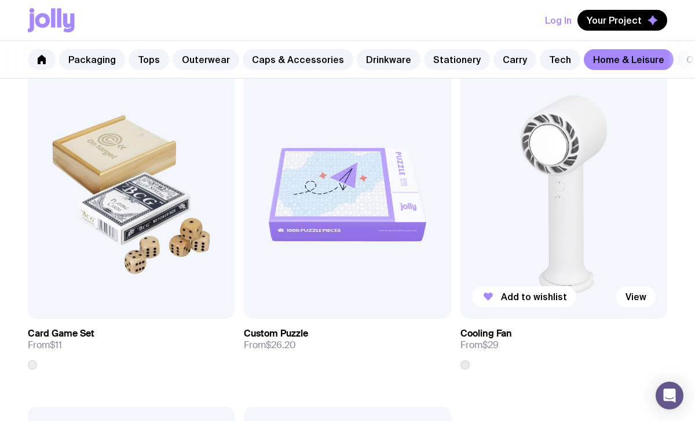
click at [564, 222] on img at bounding box center [563, 195] width 207 height 248
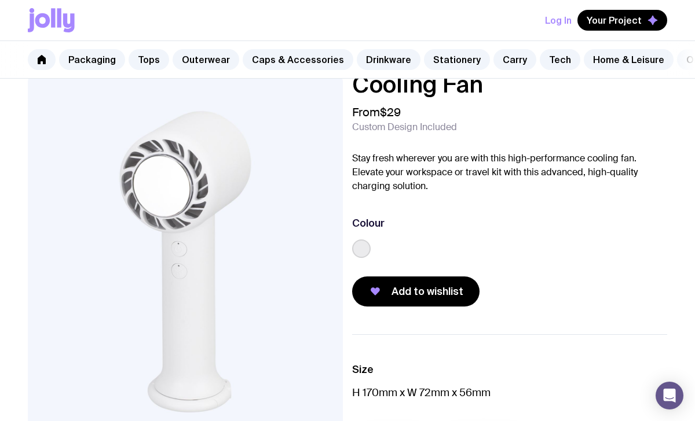
scroll to position [20, 0]
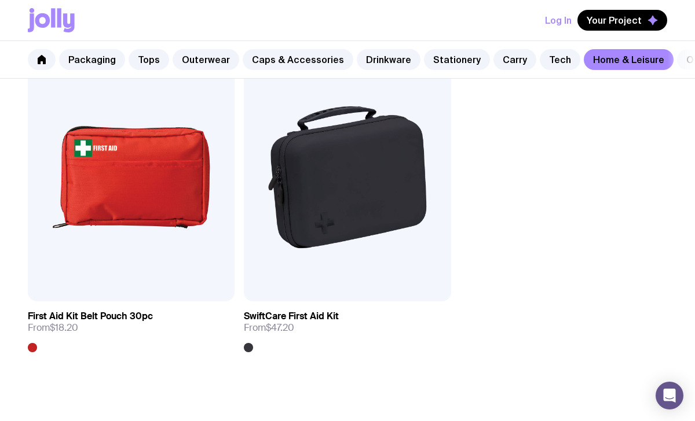
scroll to position [3611, 0]
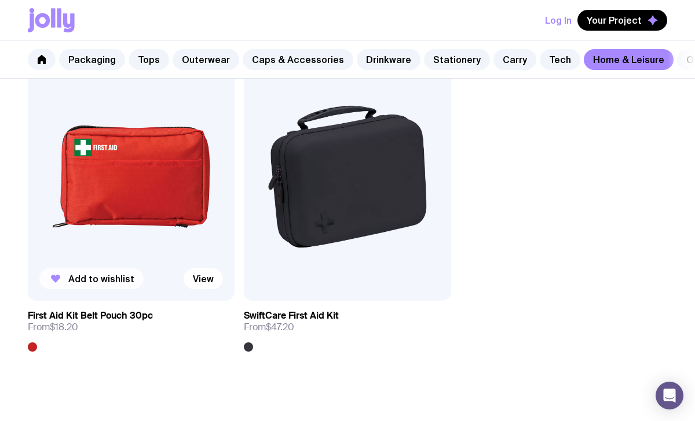
click at [83, 276] on span "Add to wishlist" at bounding box center [101, 279] width 66 height 12
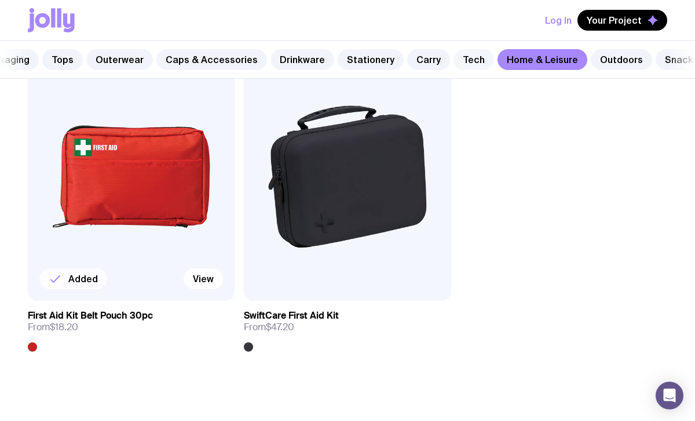
scroll to position [0, 102]
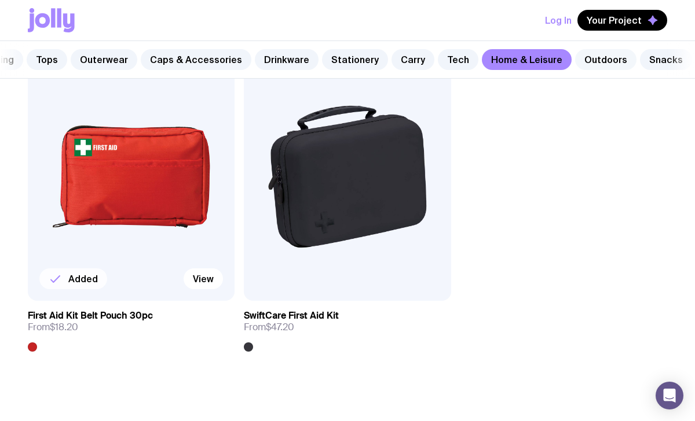
click at [579, 61] on link "Outdoors" at bounding box center [605, 59] width 61 height 21
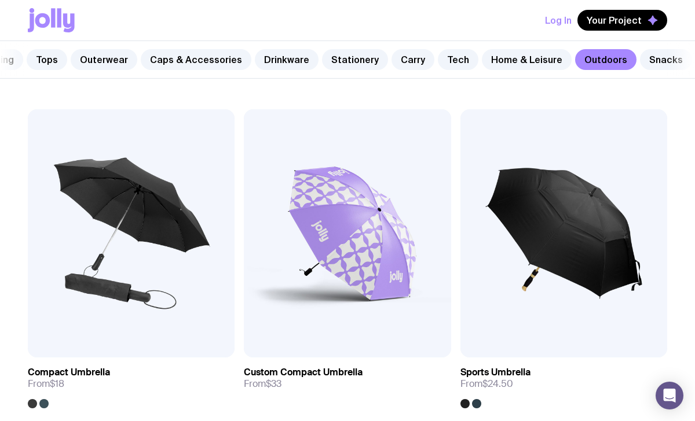
scroll to position [203, 0]
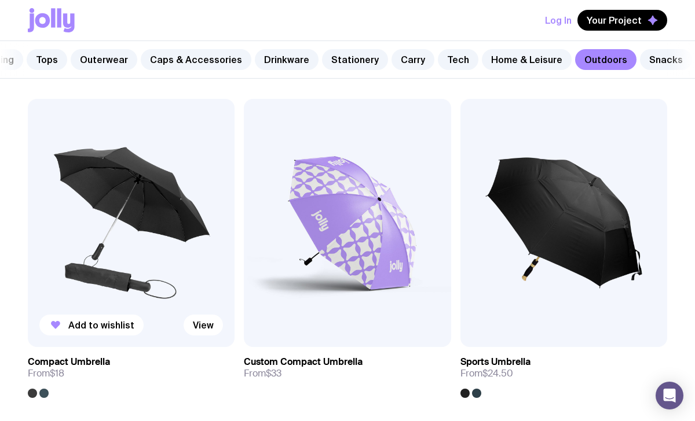
click at [164, 229] on img at bounding box center [131, 223] width 207 height 248
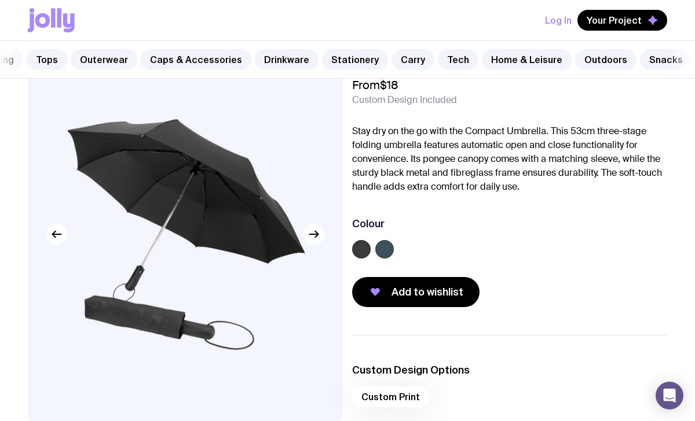
scroll to position [69, 0]
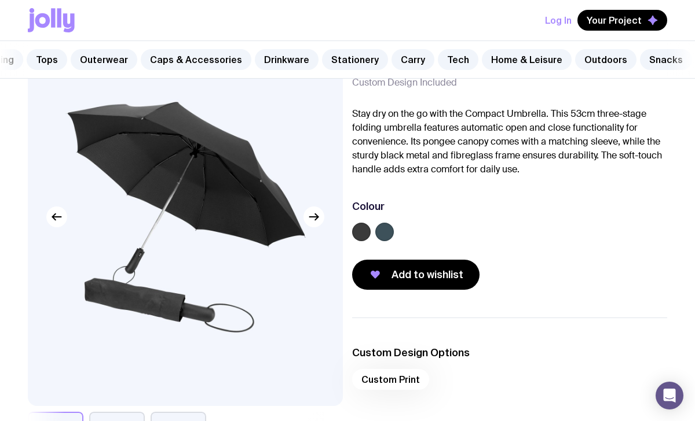
click at [384, 226] on label at bounding box center [384, 232] width 19 height 19
click at [0, 0] on input "radio" at bounding box center [0, 0] width 0 height 0
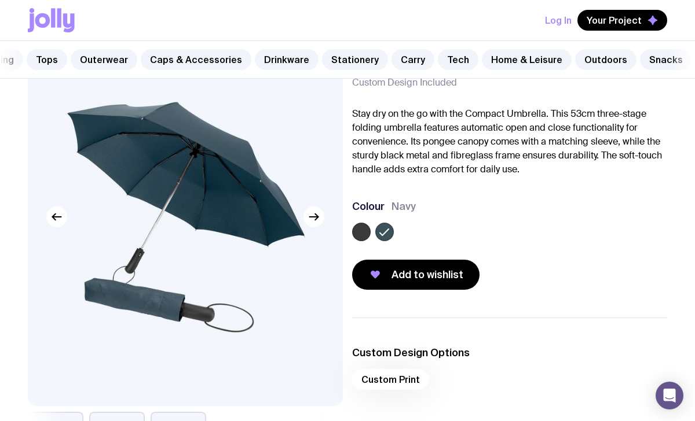
click at [364, 228] on label at bounding box center [361, 232] width 19 height 19
click at [0, 0] on input "radio" at bounding box center [0, 0] width 0 height 0
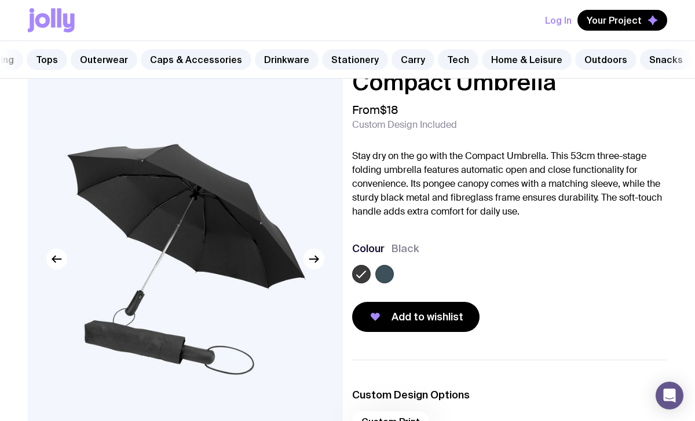
scroll to position [0, 0]
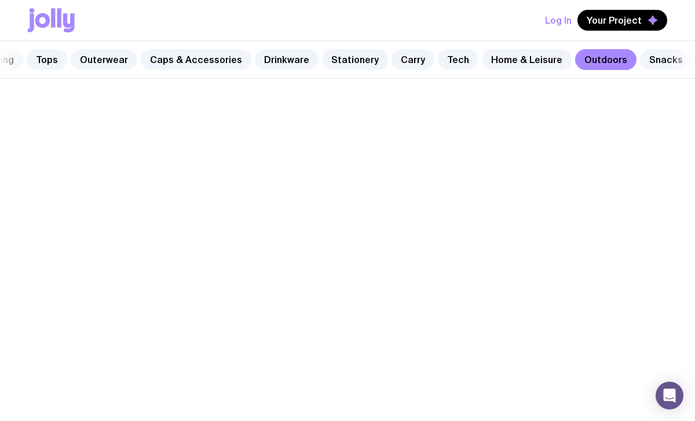
scroll to position [203, 0]
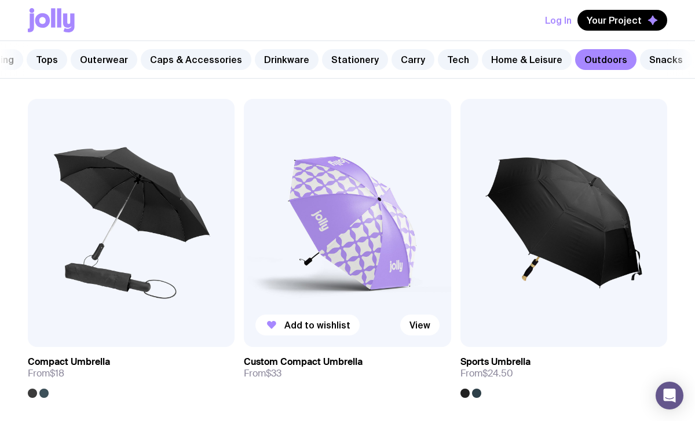
click at [333, 228] on img at bounding box center [347, 223] width 207 height 248
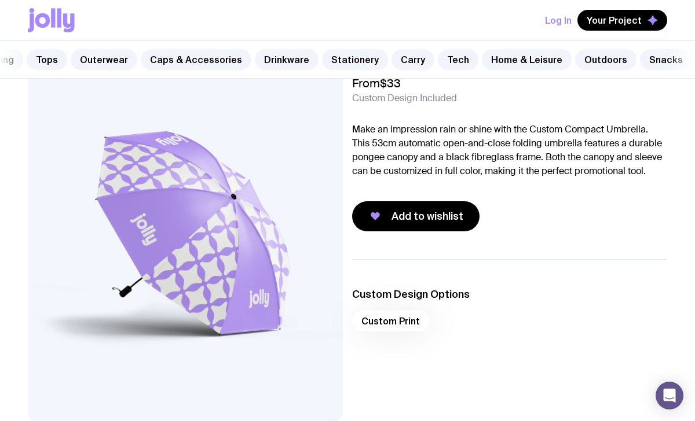
scroll to position [46, 0]
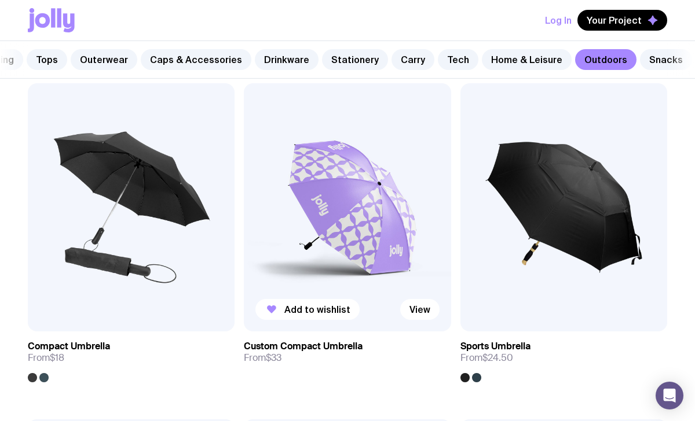
scroll to position [228, 0]
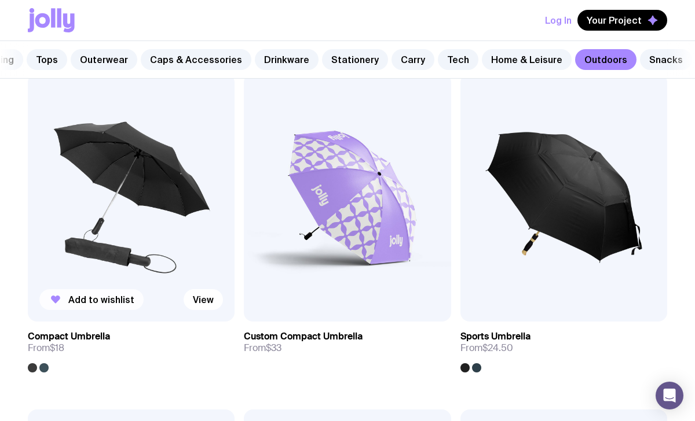
click at [82, 298] on span "Add to wishlist" at bounding box center [101, 300] width 66 height 12
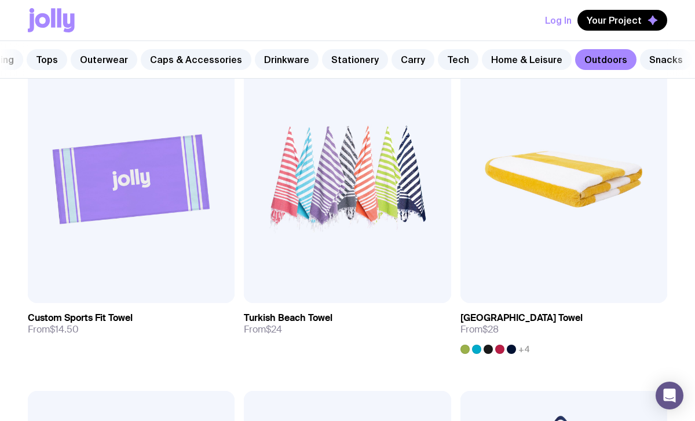
scroll to position [920, 0]
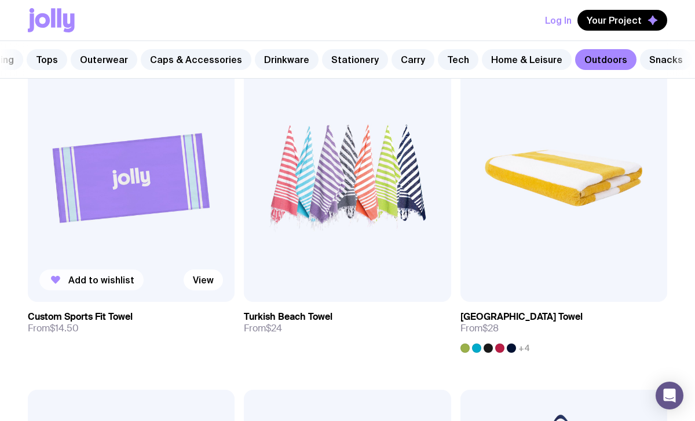
click at [87, 278] on span "Add to wishlist" at bounding box center [101, 280] width 66 height 12
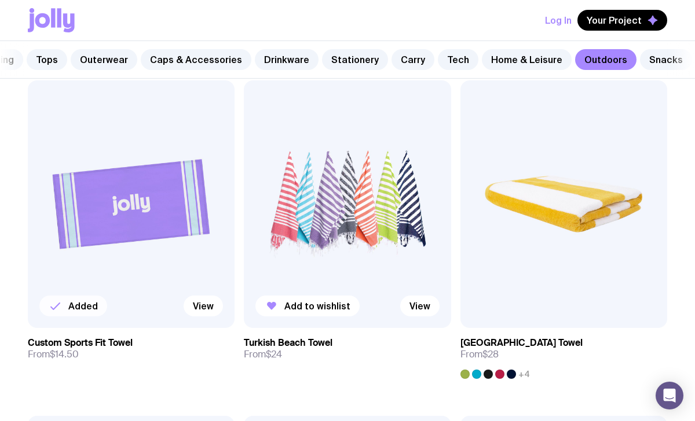
scroll to position [895, 0]
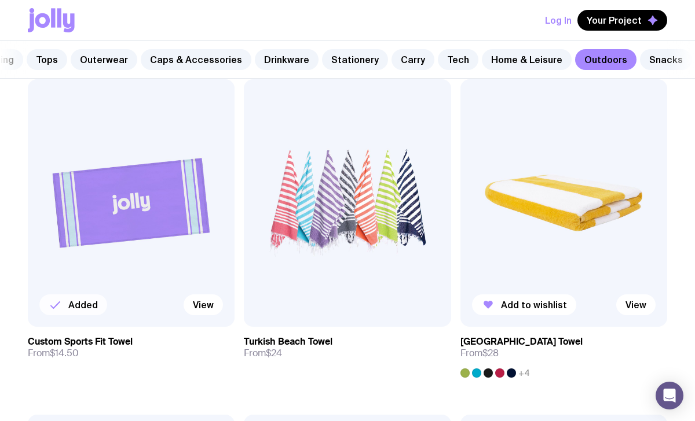
click at [520, 221] on img at bounding box center [563, 203] width 207 height 248
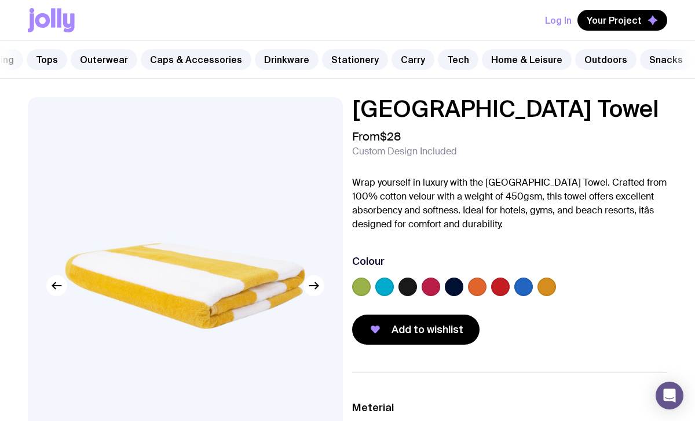
click at [407, 284] on label at bounding box center [407, 287] width 19 height 19
click at [0, 0] on input "radio" at bounding box center [0, 0] width 0 height 0
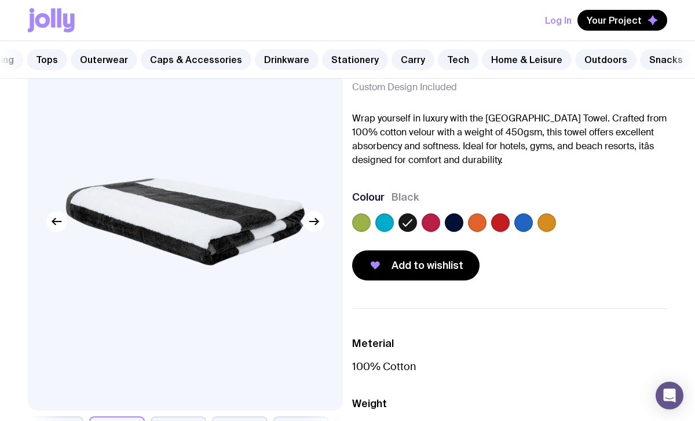
scroll to position [60, 0]
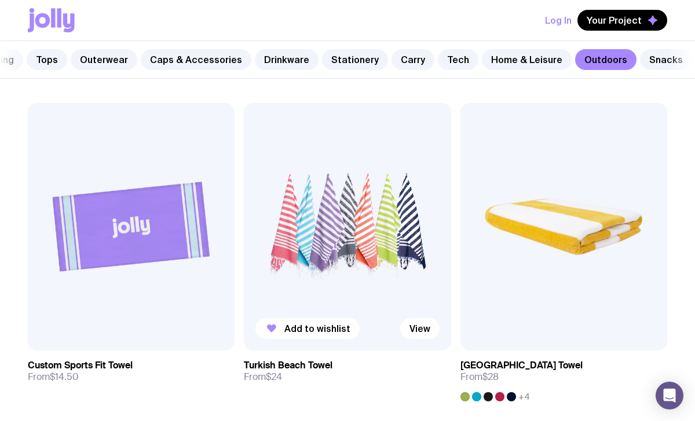
scroll to position [858, 0]
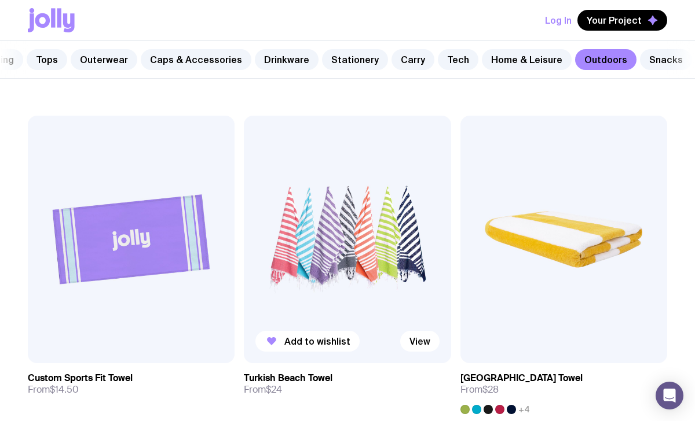
click at [340, 237] on img at bounding box center [347, 240] width 207 height 248
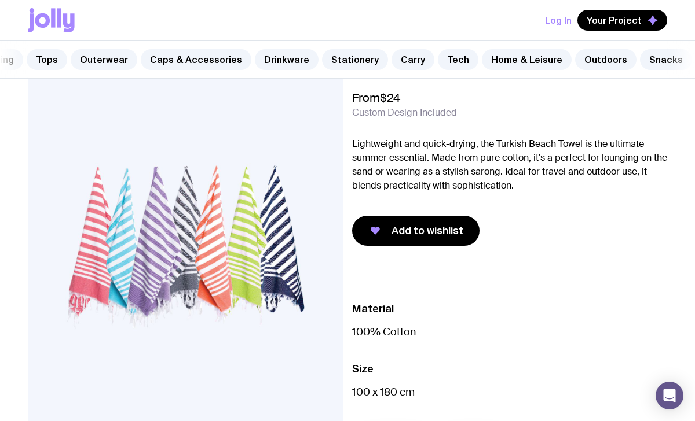
scroll to position [41, 0]
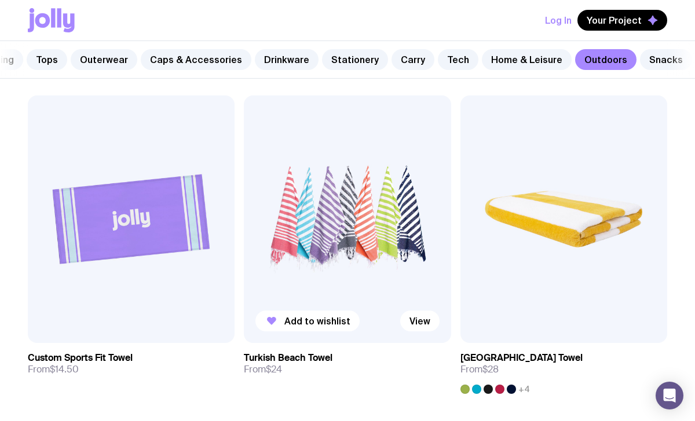
scroll to position [895, 0]
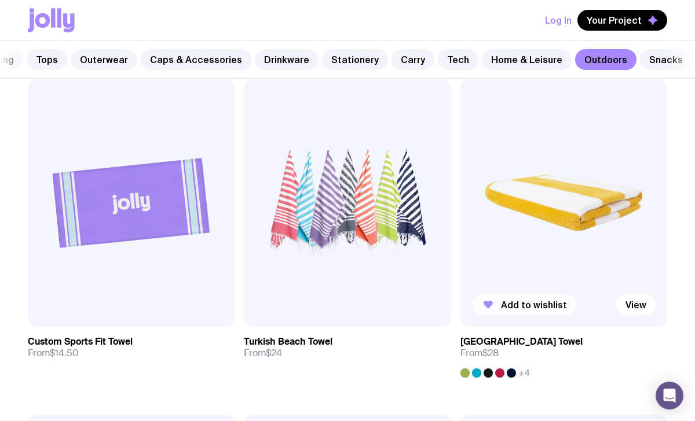
click at [506, 310] on span "Add to wishlist" at bounding box center [534, 305] width 66 height 12
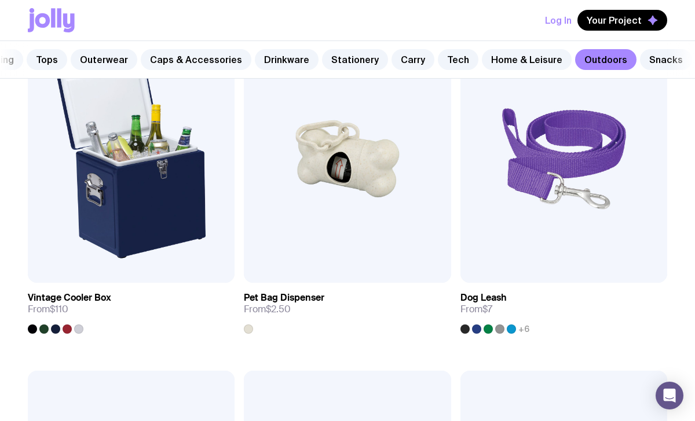
scroll to position [1932, 0]
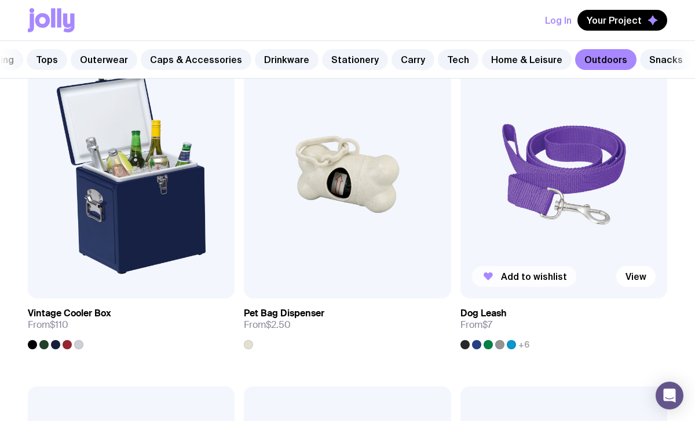
click at [519, 277] on span "Add to wishlist" at bounding box center [534, 277] width 66 height 12
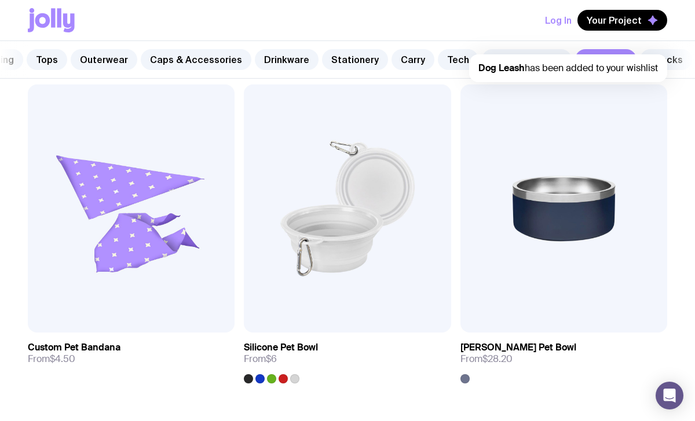
scroll to position [2246, 0]
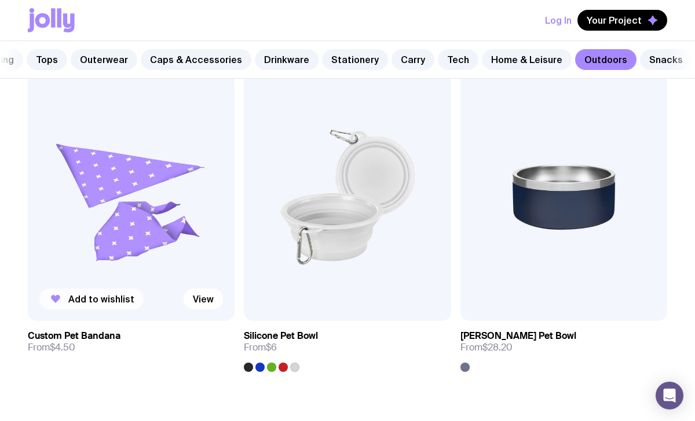
click at [107, 301] on span "Add to wishlist" at bounding box center [101, 299] width 66 height 12
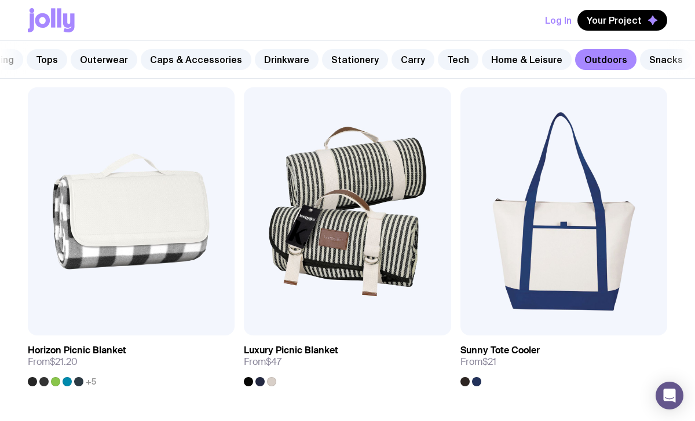
scroll to position [0, 0]
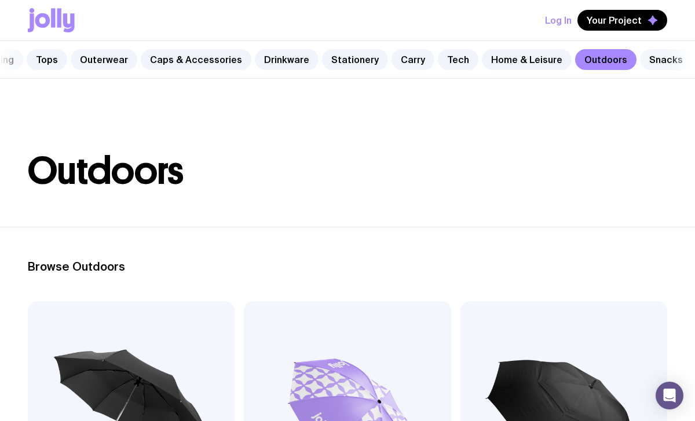
click at [640, 63] on link "Snacks" at bounding box center [666, 59] width 52 height 21
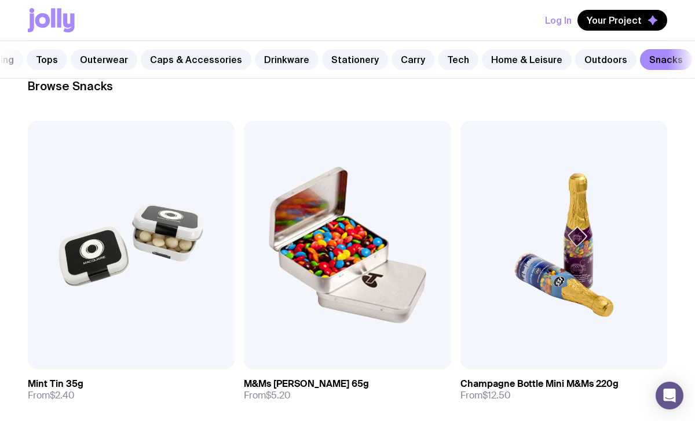
scroll to position [186, 0]
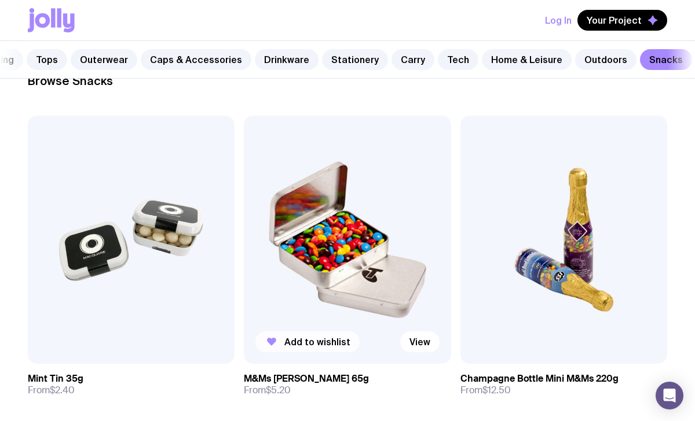
click at [308, 344] on span "Add to wishlist" at bounding box center [317, 342] width 66 height 12
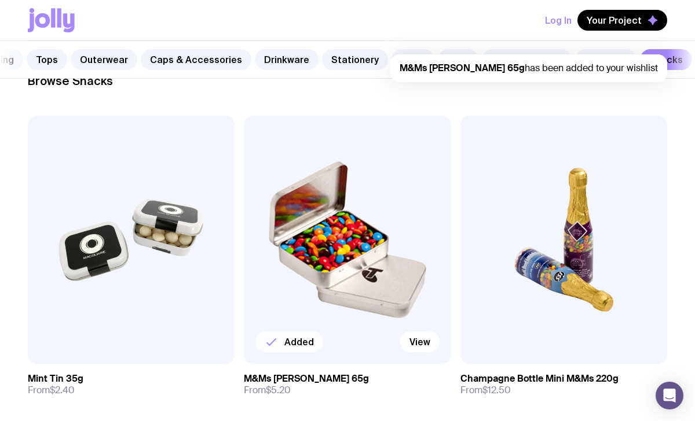
scroll to position [0, 0]
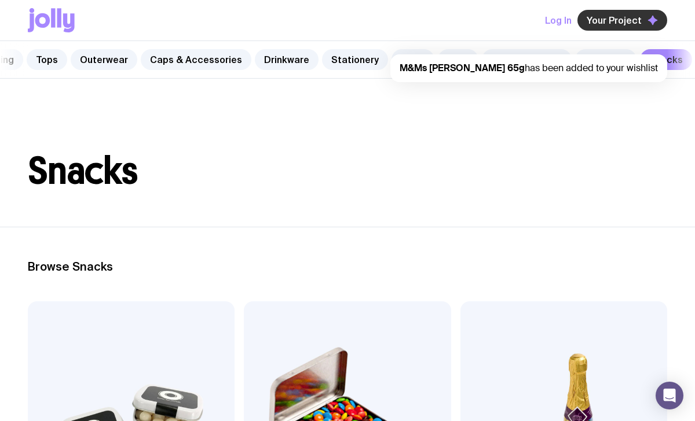
click at [623, 20] on span "Your Project" at bounding box center [613, 20] width 55 height 12
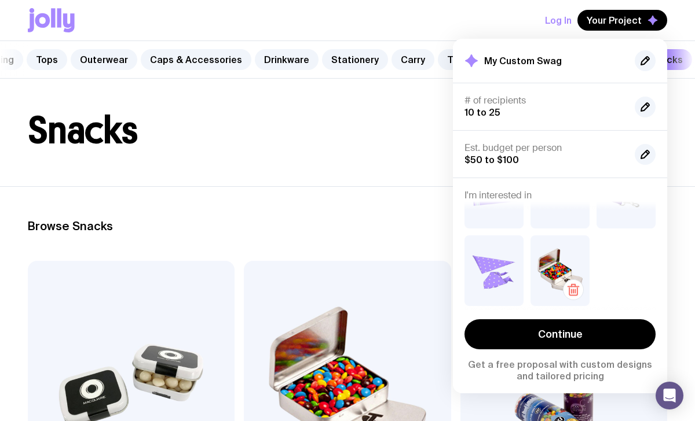
scroll to position [43, 0]
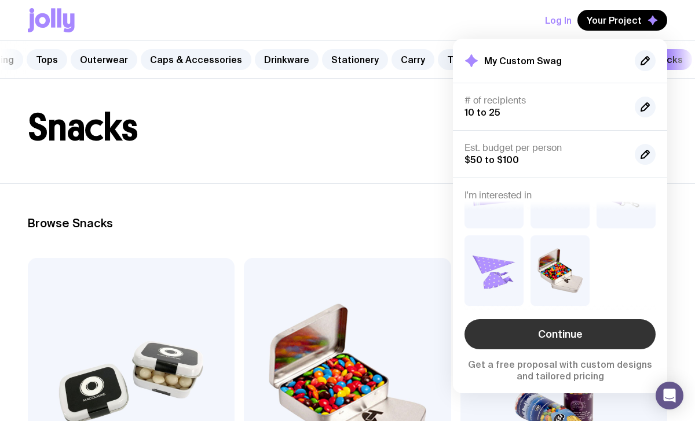
click at [558, 334] on link "Continue" at bounding box center [559, 335] width 191 height 30
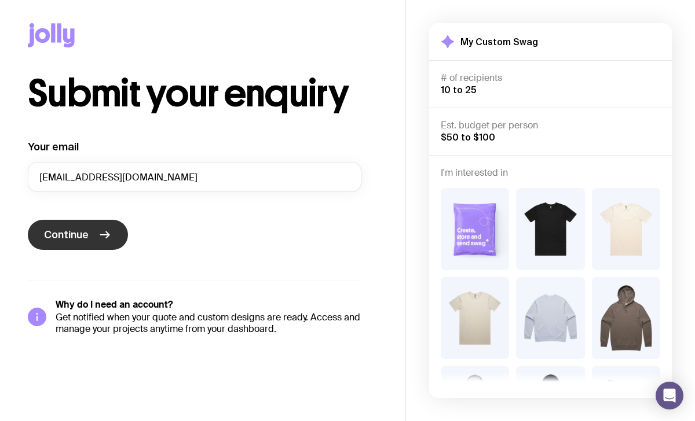
click at [115, 243] on button "Continue" at bounding box center [78, 235] width 100 height 30
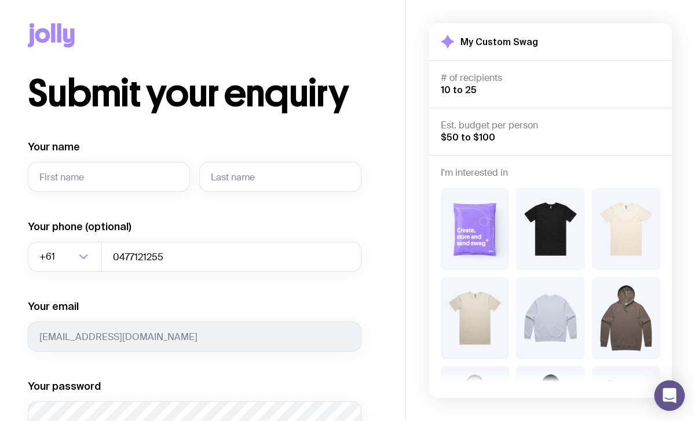
click at [670, 395] on icon "Open Intercom Messenger" at bounding box center [668, 395] width 13 height 15
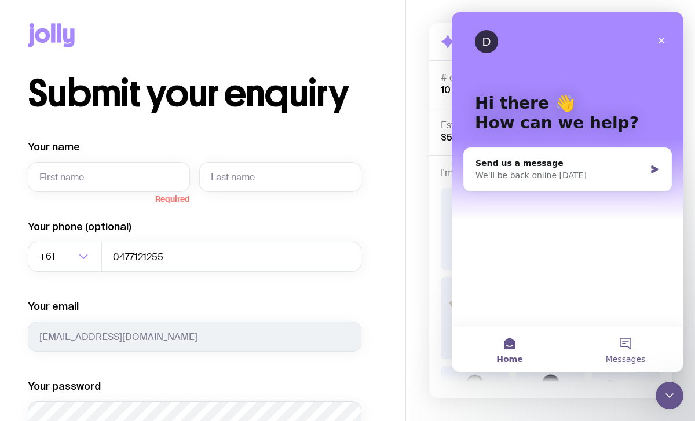
click at [625, 350] on button "Messages" at bounding box center [625, 349] width 116 height 46
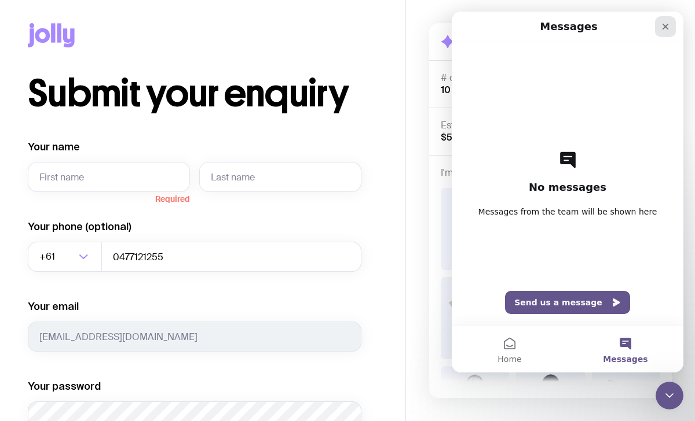
click at [665, 27] on icon "Close" at bounding box center [665, 27] width 6 height 6
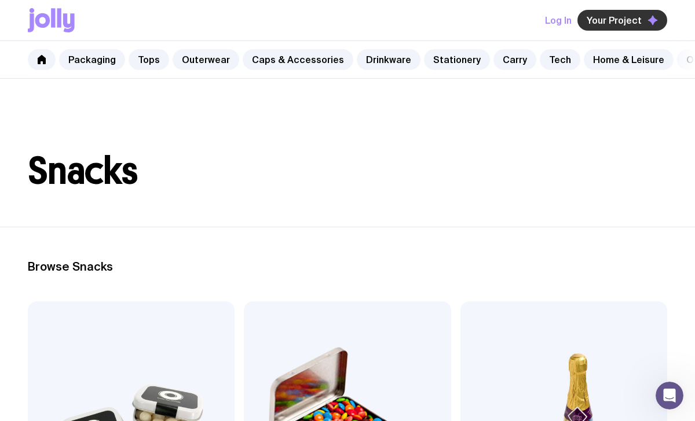
click at [601, 20] on span "Your Project" at bounding box center [613, 20] width 55 height 12
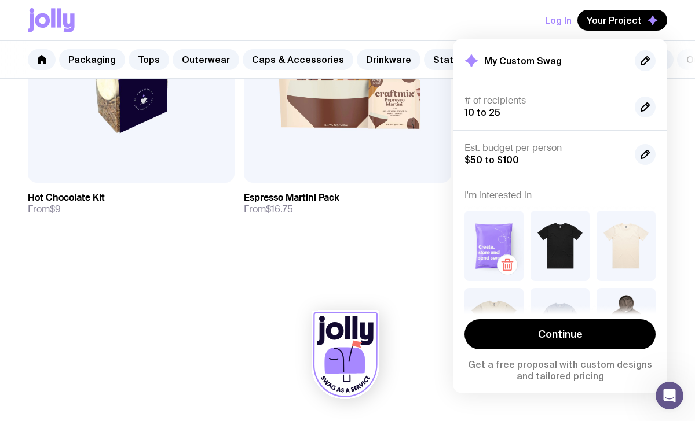
click at [490, 242] on img at bounding box center [493, 246] width 59 height 71
click at [491, 256] on img at bounding box center [493, 246] width 59 height 71
click at [491, 232] on img at bounding box center [493, 246] width 59 height 71
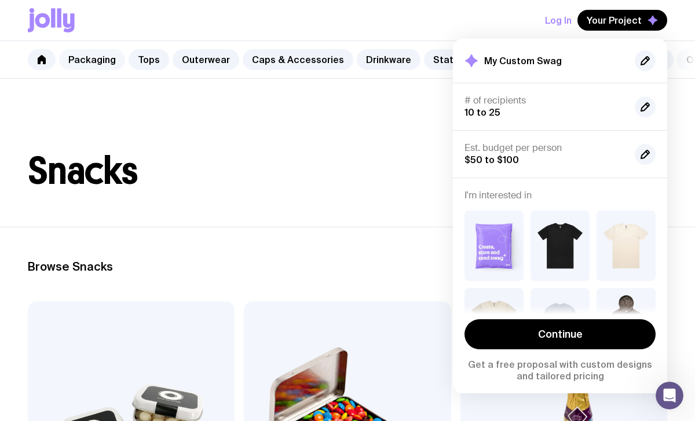
click at [93, 58] on link "Packaging" at bounding box center [92, 59] width 66 height 21
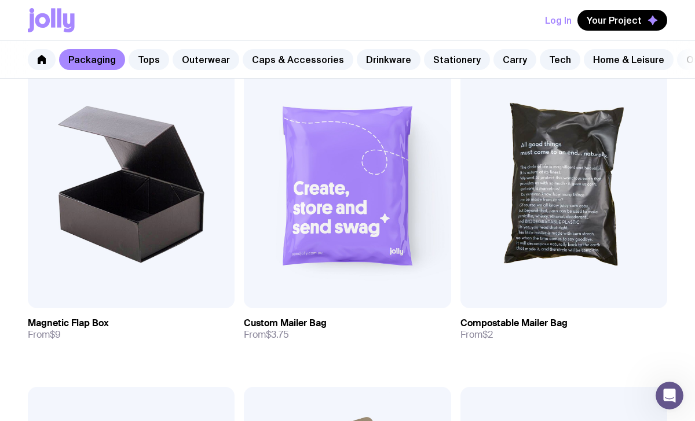
scroll to position [888, 0]
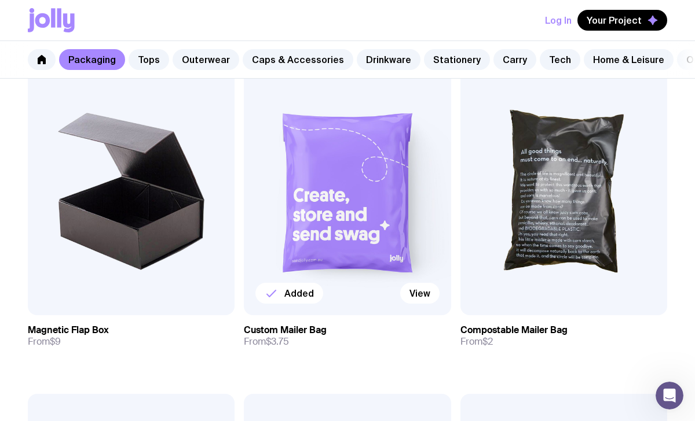
click at [321, 254] on img at bounding box center [347, 192] width 207 height 248
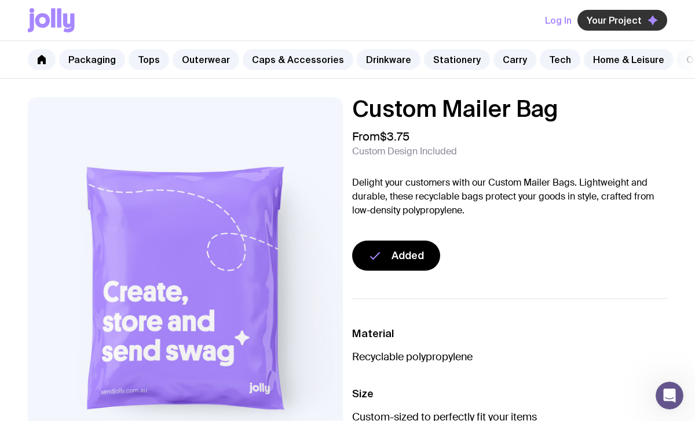
click at [622, 25] on button "Your Project" at bounding box center [622, 20] width 90 height 21
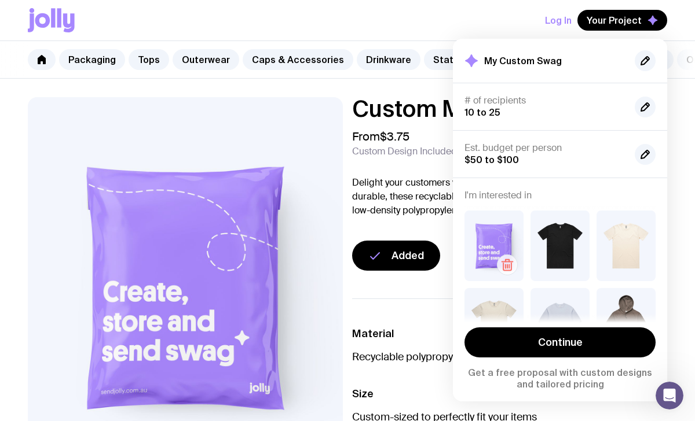
click at [504, 265] on icon "button" at bounding box center [507, 265] width 14 height 14
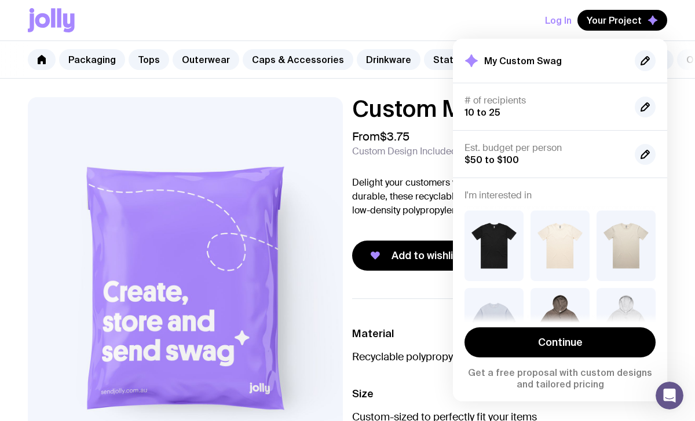
click at [266, 176] on img at bounding box center [185, 286] width 315 height 378
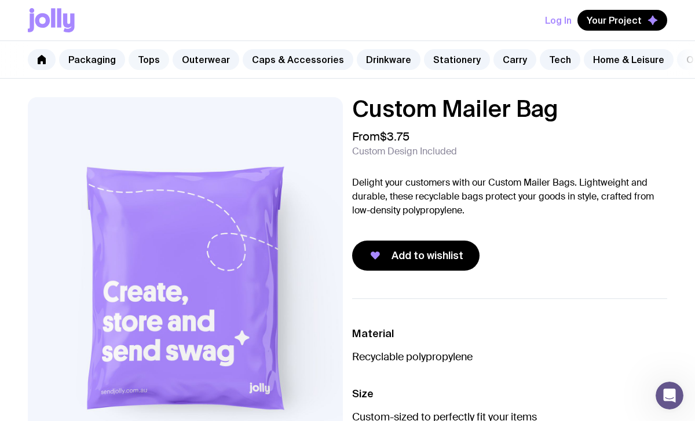
click at [158, 58] on link "Tops" at bounding box center [149, 59] width 41 height 21
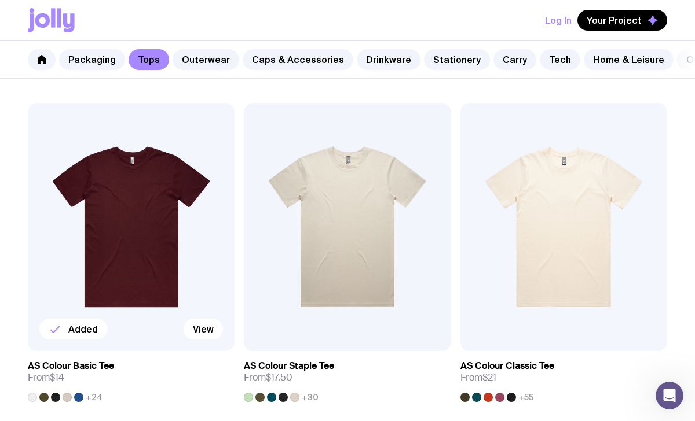
scroll to position [210, 0]
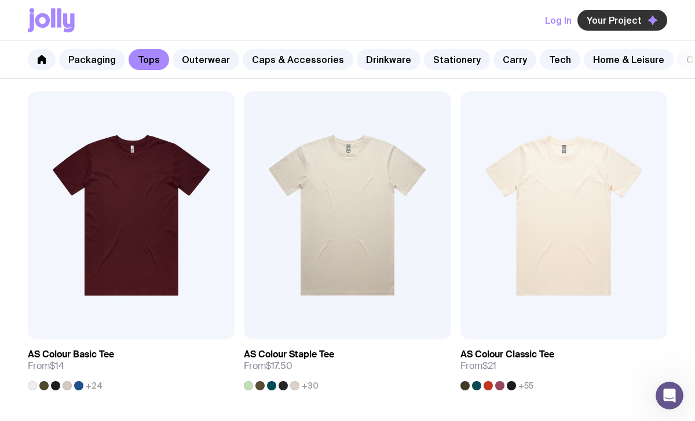
click at [616, 21] on span "Your Project" at bounding box center [613, 20] width 55 height 12
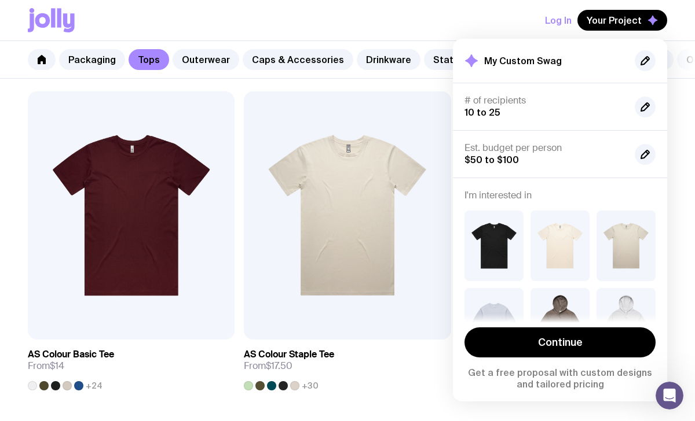
click at [490, 19] on div "Log In Your Project My Custom Swag # of recipients 10 to 25 Est. budget per per…" at bounding box center [347, 20] width 639 height 41
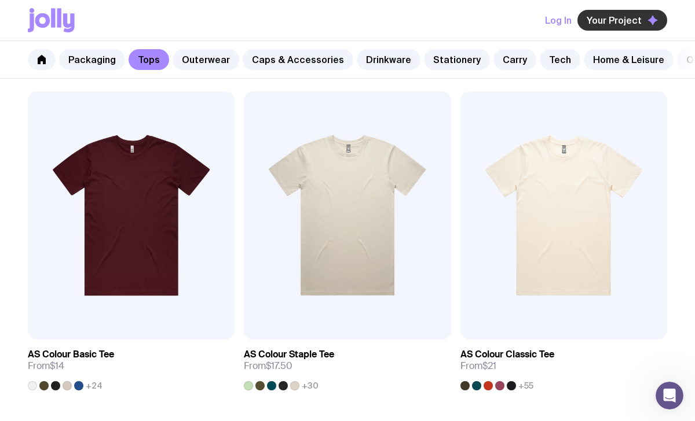
click at [634, 22] on span "Your Project" at bounding box center [613, 20] width 55 height 12
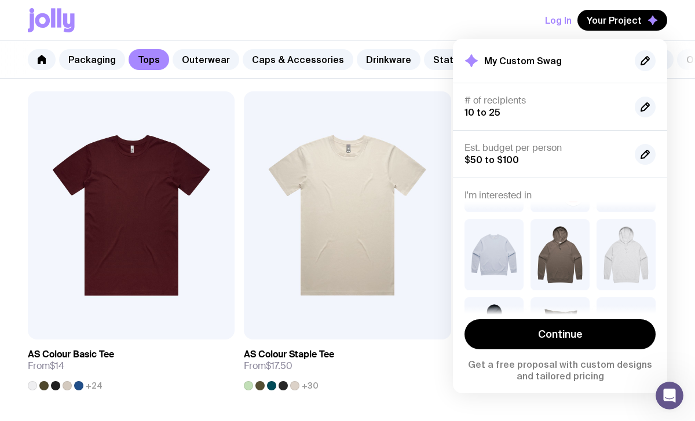
scroll to position [70, 0]
click at [497, 247] on img at bounding box center [493, 253] width 59 height 71
click at [404, 248] on img at bounding box center [347, 215] width 207 height 248
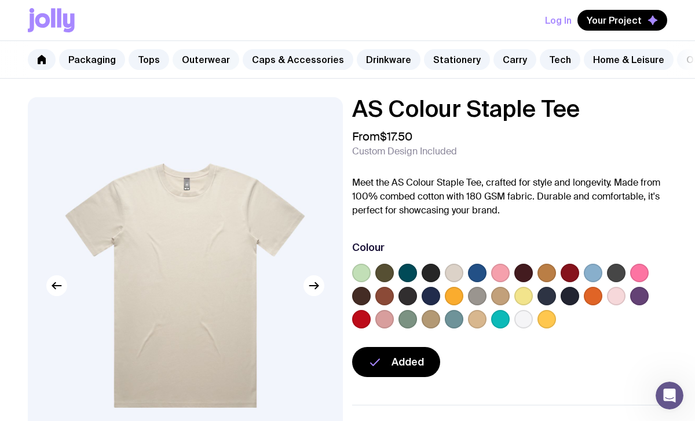
click at [218, 63] on link "Outerwear" at bounding box center [206, 59] width 67 height 21
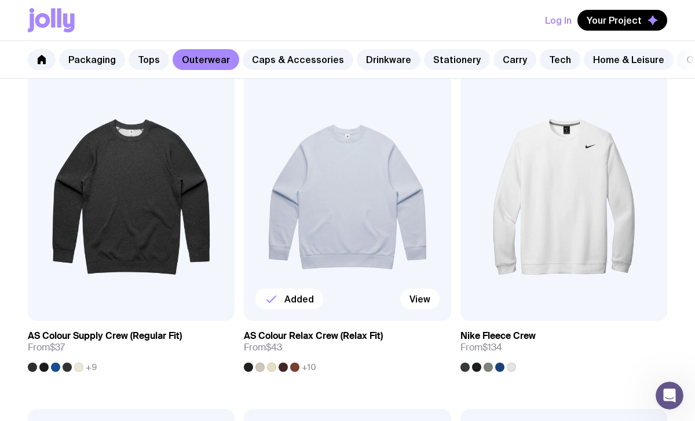
scroll to position [228, 0]
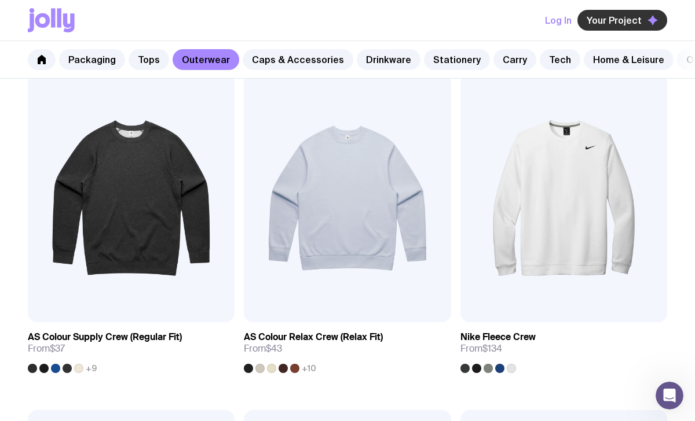
click at [630, 20] on span "Your Project" at bounding box center [613, 20] width 55 height 12
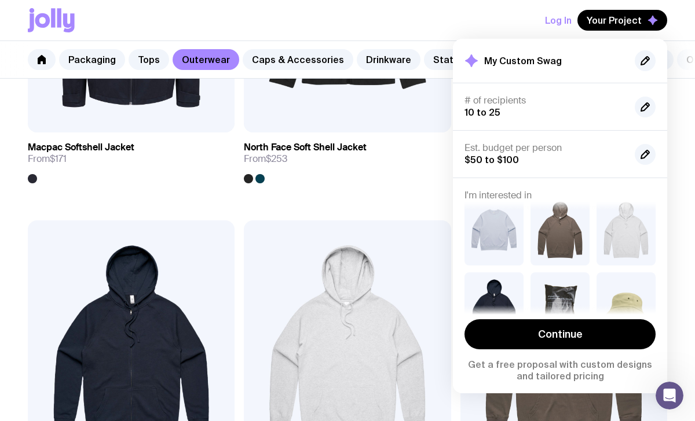
scroll to position [2115, 0]
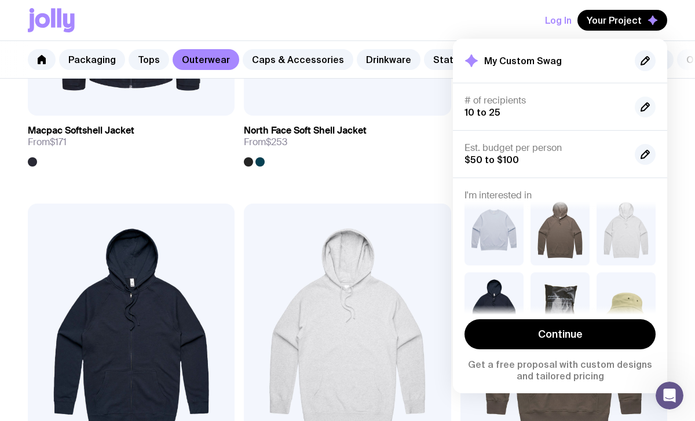
click at [634, 104] on button "button" at bounding box center [644, 107] width 21 height 21
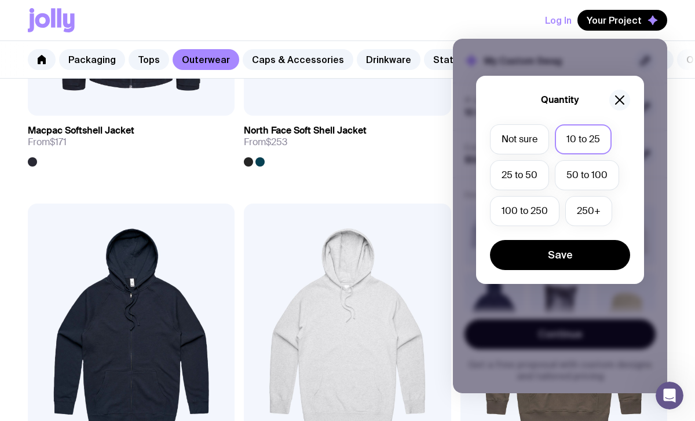
click at [622, 100] on icon "button" at bounding box center [619, 100] width 14 height 14
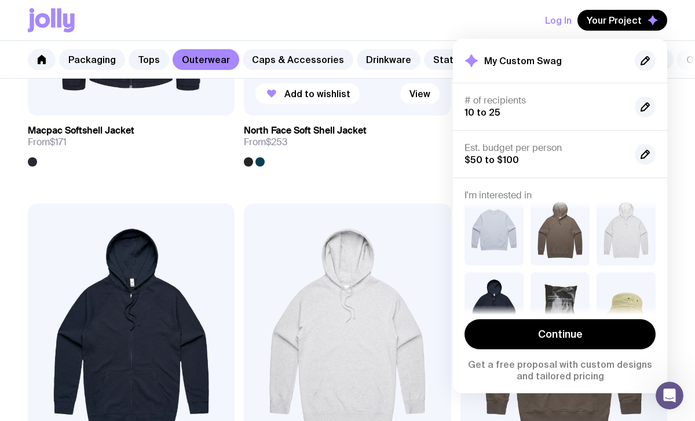
click at [397, 164] on link "North Face Soft Shell Jacket From $253" at bounding box center [347, 141] width 207 height 51
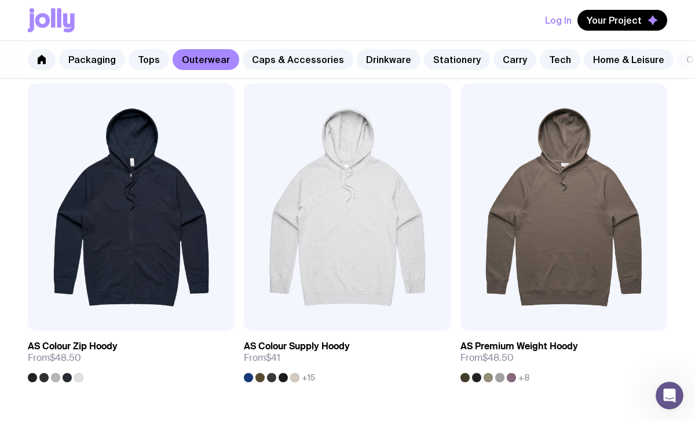
scroll to position [2237, 0]
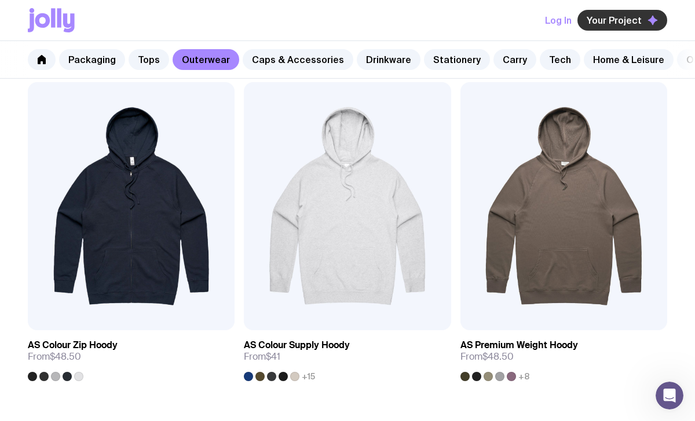
click at [625, 22] on span "Your Project" at bounding box center [613, 20] width 55 height 12
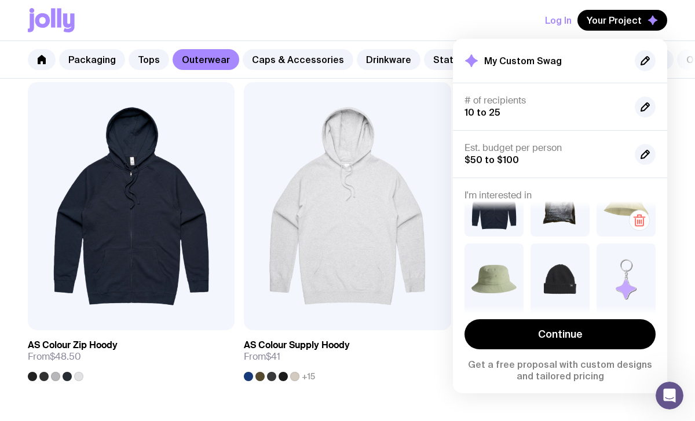
scroll to position [182, 0]
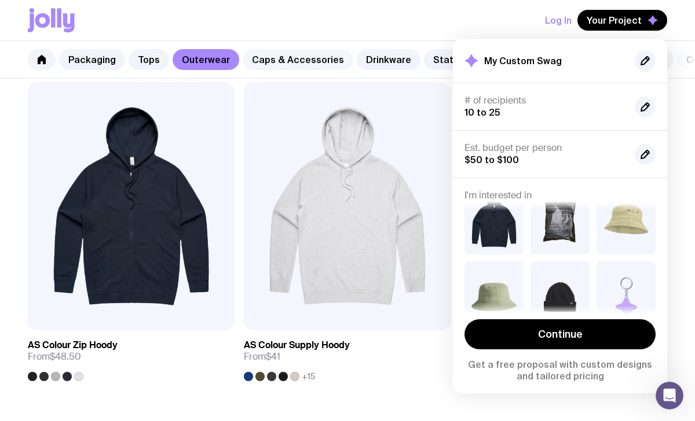
click at [311, 65] on link "Caps & Accessories" at bounding box center [298, 59] width 111 height 21
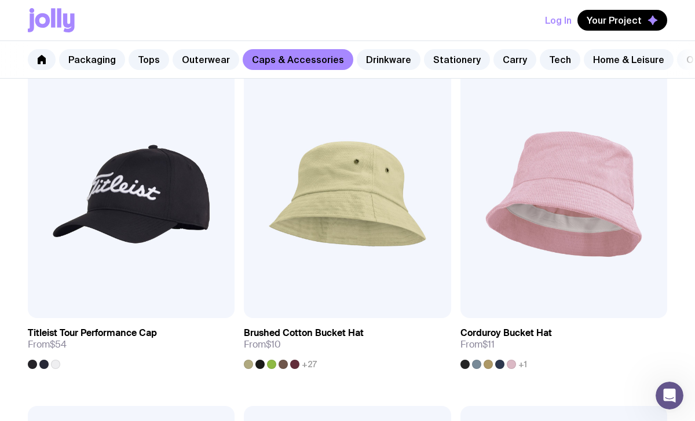
scroll to position [1245, 0]
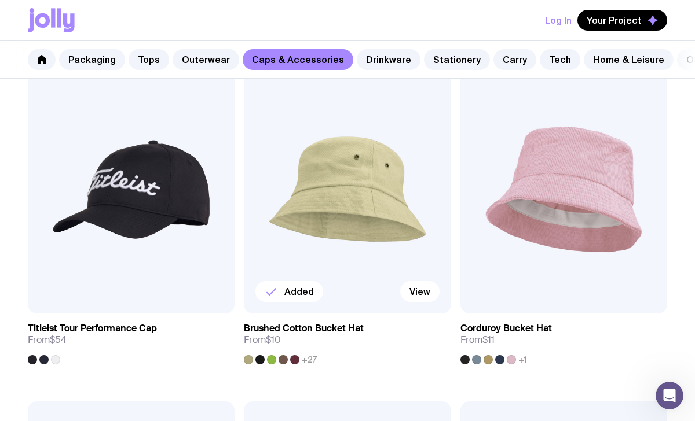
click at [362, 221] on img at bounding box center [347, 189] width 207 height 248
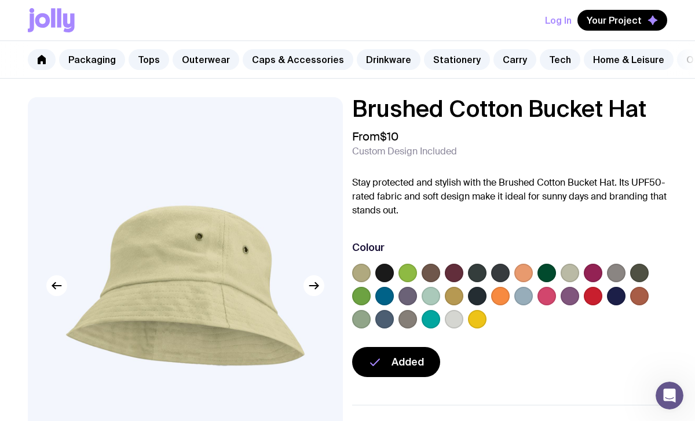
click at [385, 278] on label at bounding box center [384, 273] width 19 height 19
click at [0, 0] on input "radio" at bounding box center [0, 0] width 0 height 0
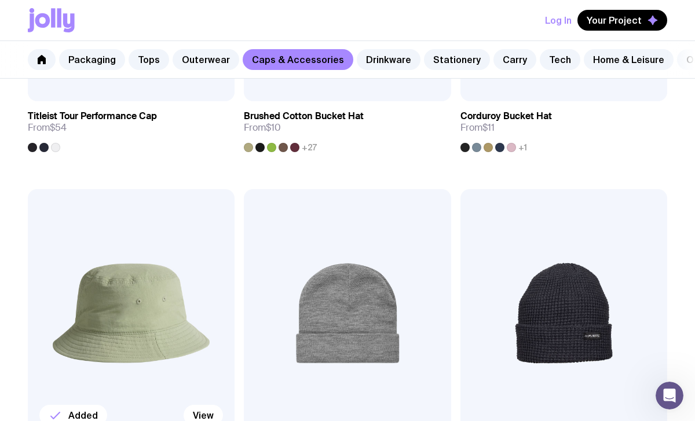
scroll to position [1466, 0]
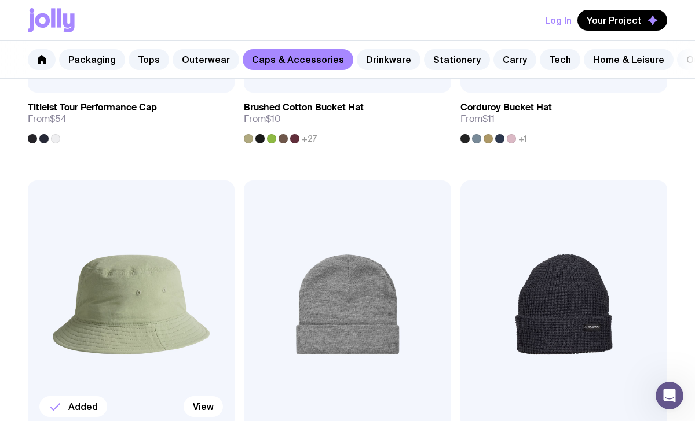
click at [140, 311] on img at bounding box center [131, 305] width 207 height 248
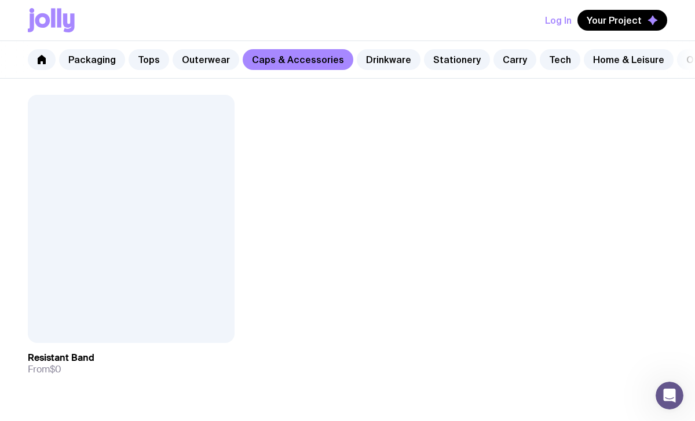
scroll to position [2905, 0]
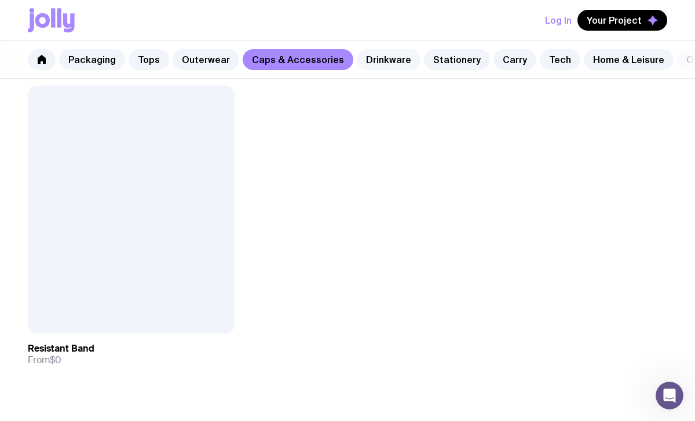
click at [377, 54] on link "Drinkware" at bounding box center [389, 59] width 64 height 21
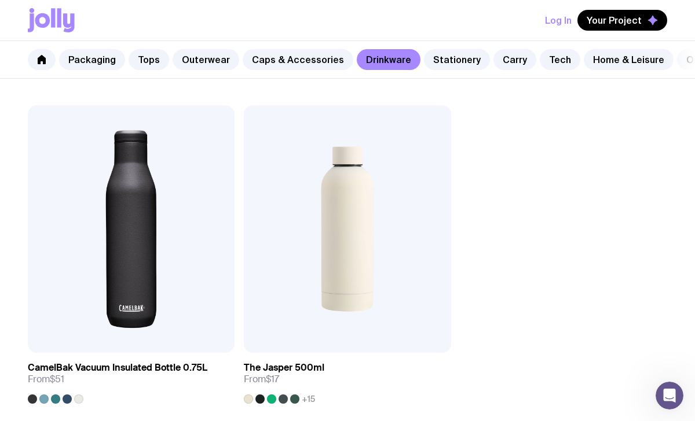
scroll to position [2552, 0]
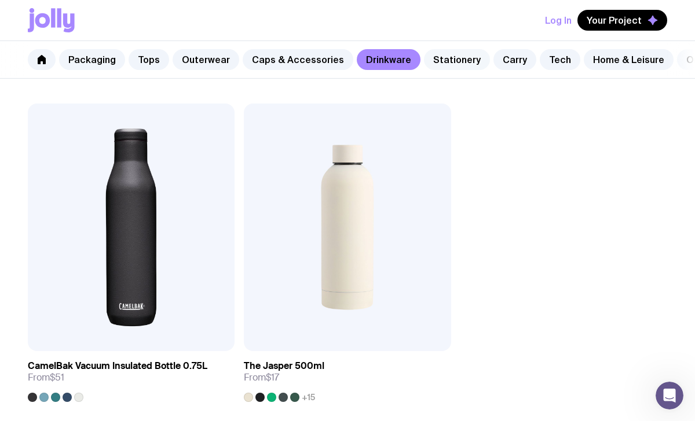
click at [443, 58] on link "Stationery" at bounding box center [457, 59] width 66 height 21
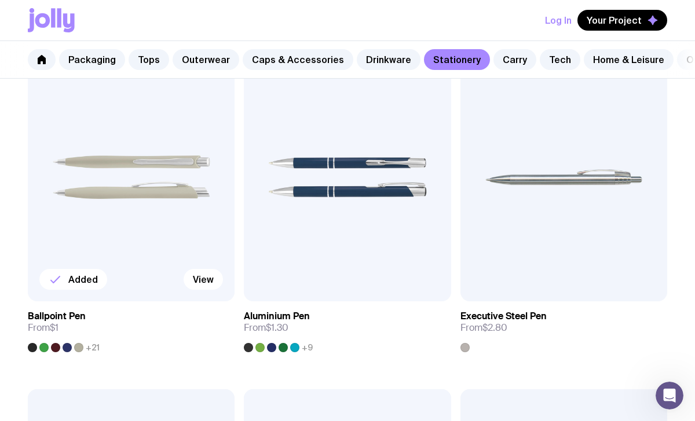
scroll to position [250, 0]
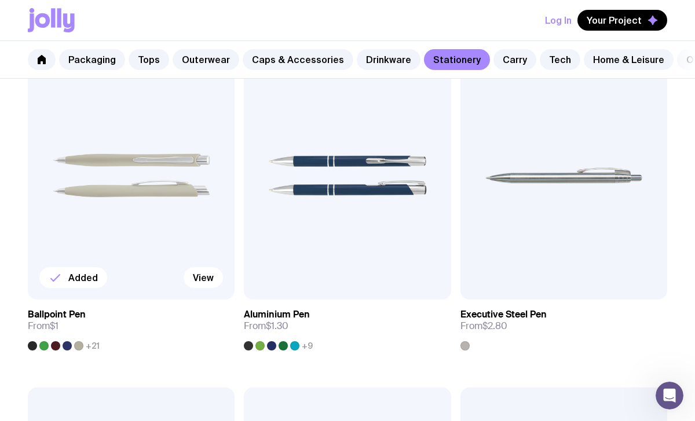
click at [142, 215] on img at bounding box center [131, 176] width 207 height 248
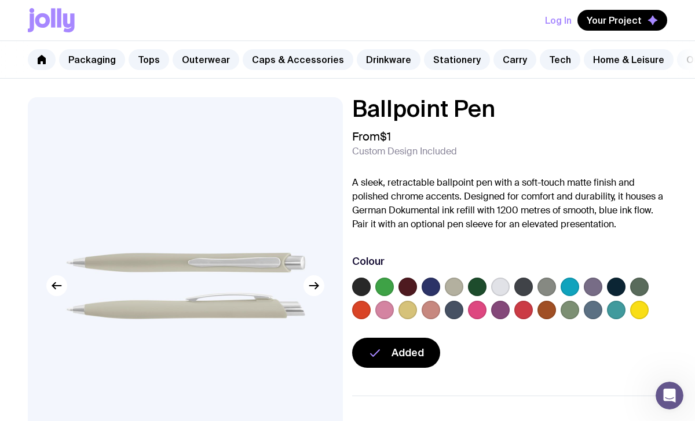
click at [360, 284] on label at bounding box center [361, 287] width 19 height 19
click at [0, 0] on input "radio" at bounding box center [0, 0] width 0 height 0
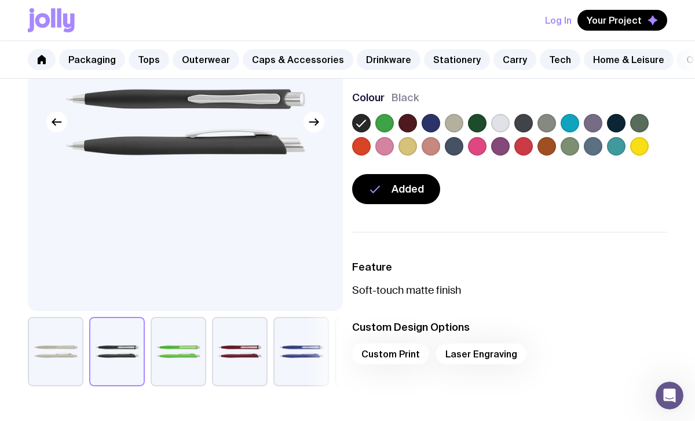
scroll to position [164, 0]
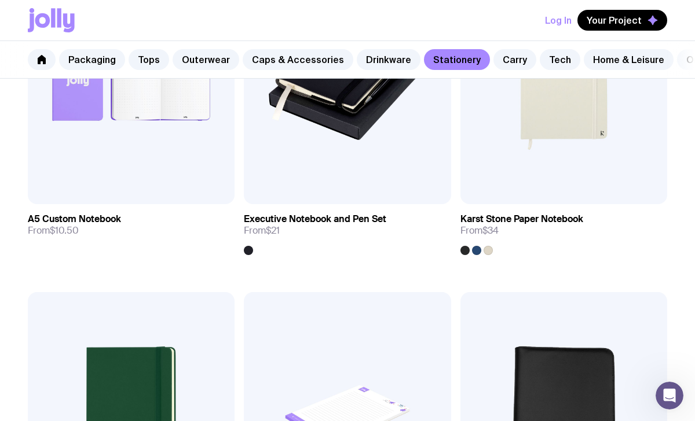
scroll to position [1671, 0]
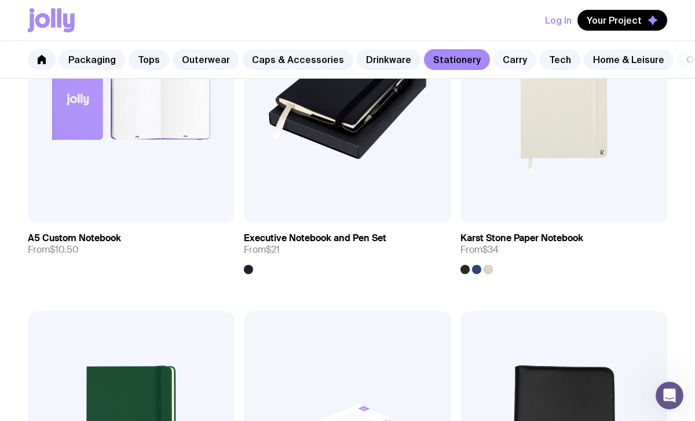
click at [496, 62] on link "Carry" at bounding box center [514, 59] width 43 height 21
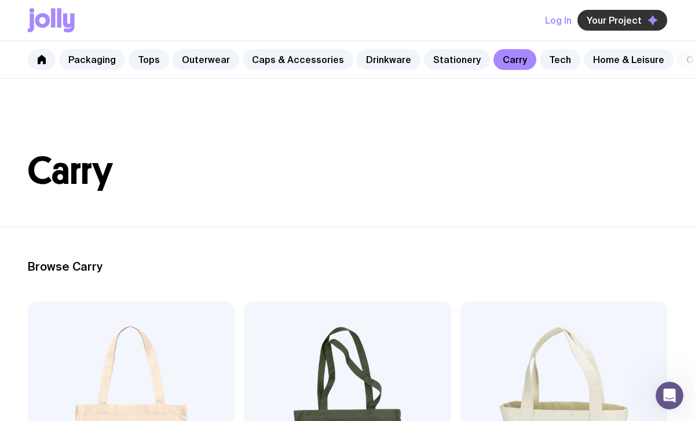
click at [616, 22] on span "Your Project" at bounding box center [613, 20] width 55 height 12
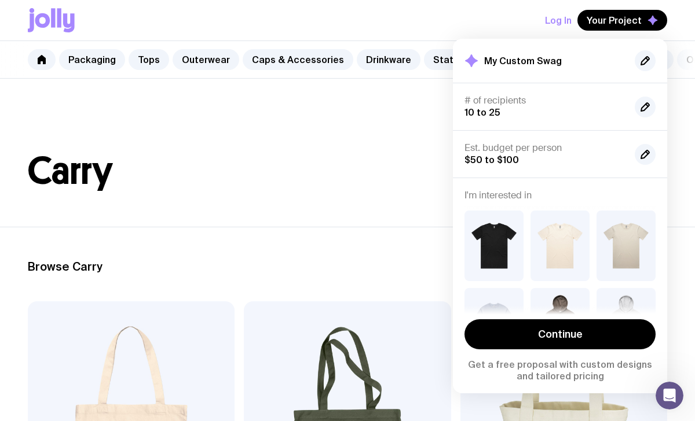
click at [391, 164] on h1 "Carry" at bounding box center [347, 171] width 639 height 37
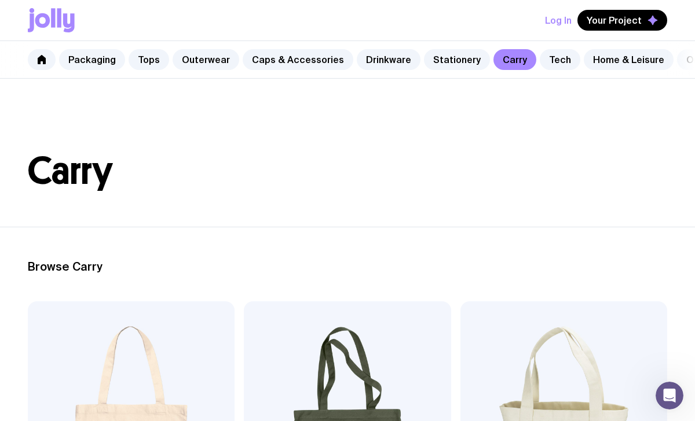
click at [555, 23] on button "Log In" at bounding box center [558, 20] width 27 height 21
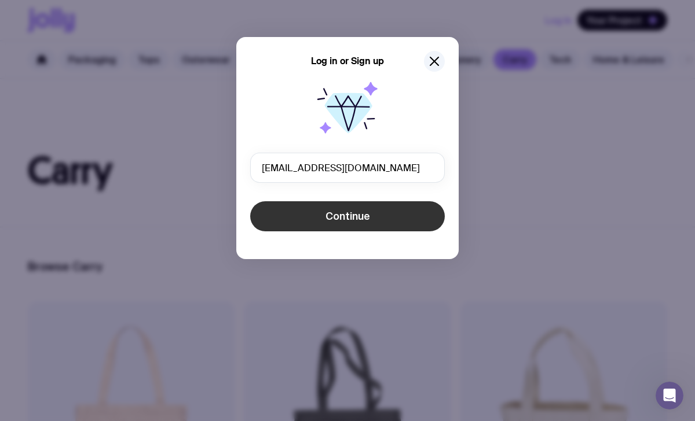
click at [356, 221] on span "Continue" at bounding box center [347, 217] width 45 height 14
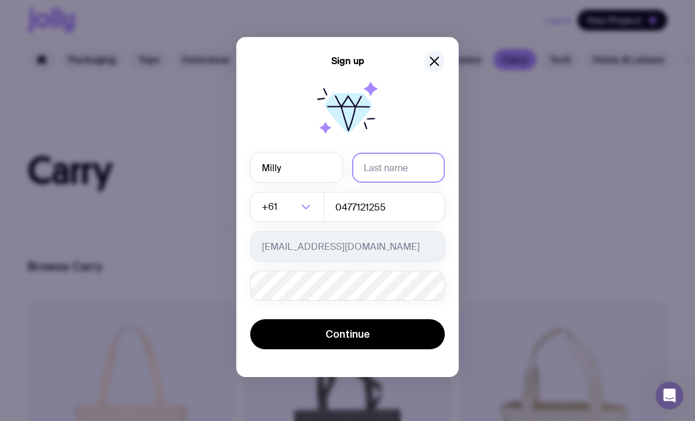
type input "Milly"
click at [399, 174] on input "text" at bounding box center [398, 168] width 93 height 30
type input "[PERSON_NAME]"
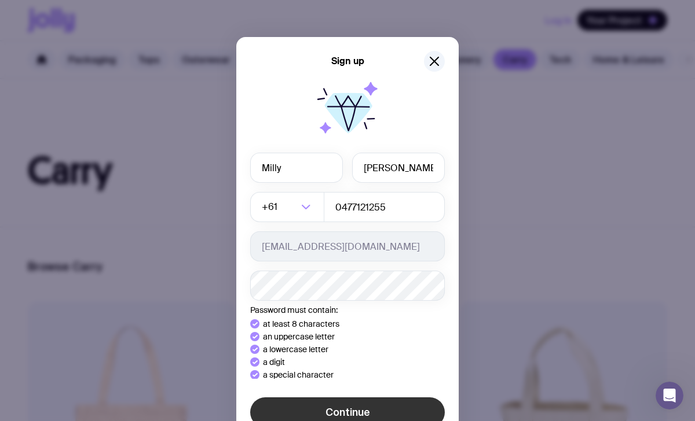
click at [372, 410] on div "Sign up [PERSON_NAME] +61 Loading... 0477121255 [EMAIL_ADDRESS][DOMAIN_NAME] Pa…" at bounding box center [347, 246] width 222 height 419
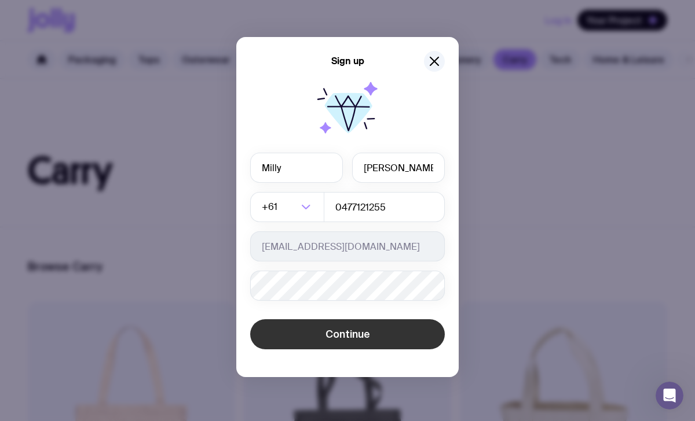
click at [351, 342] on button "Continue" at bounding box center [347, 335] width 195 height 30
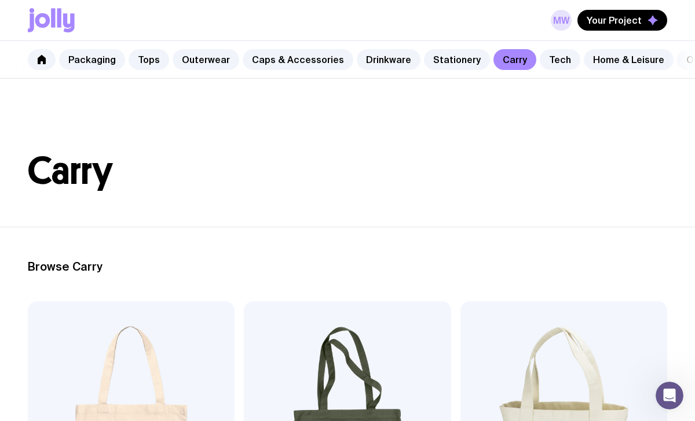
click at [561, 20] on link "MW" at bounding box center [561, 20] width 21 height 21
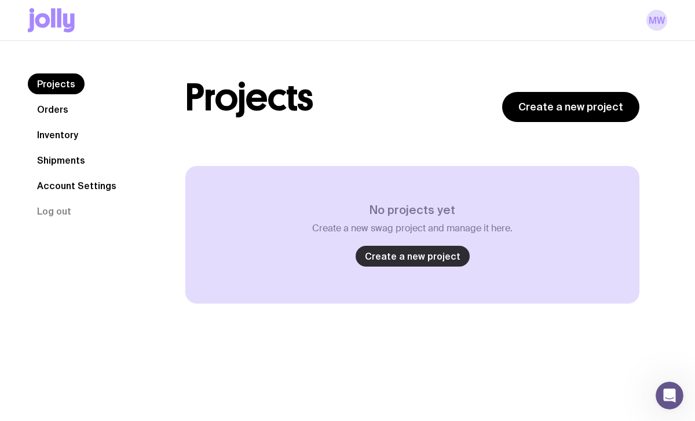
click at [401, 258] on link "Create a new project" at bounding box center [412, 256] width 114 height 21
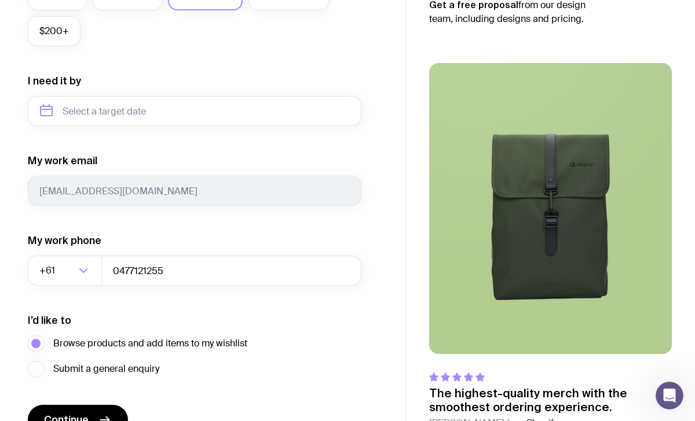
scroll to position [563, 0]
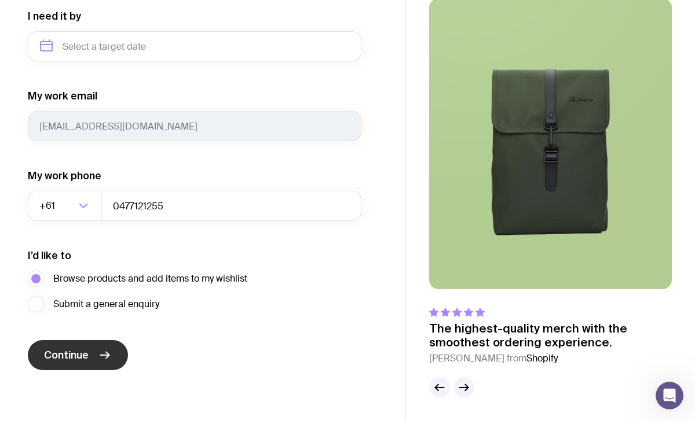
click at [91, 353] on button "Continue" at bounding box center [78, 355] width 100 height 30
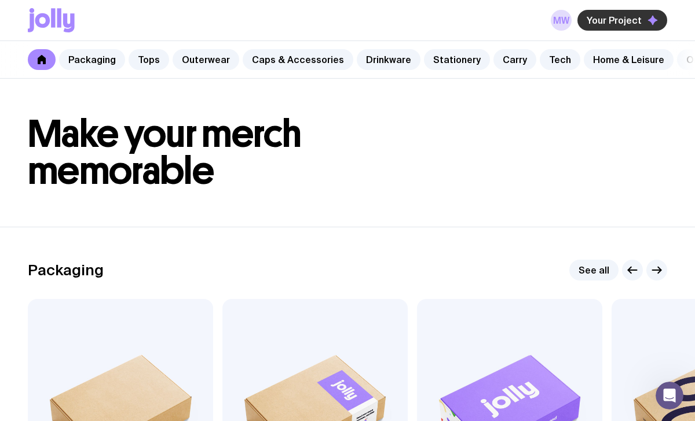
click at [615, 21] on span "Your Project" at bounding box center [613, 20] width 55 height 12
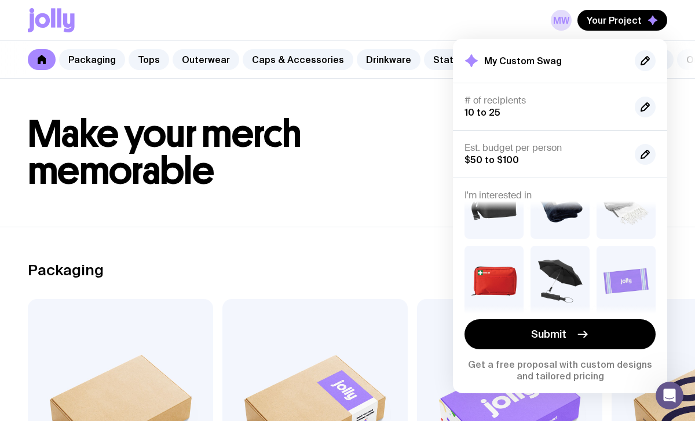
scroll to position [1142, 0]
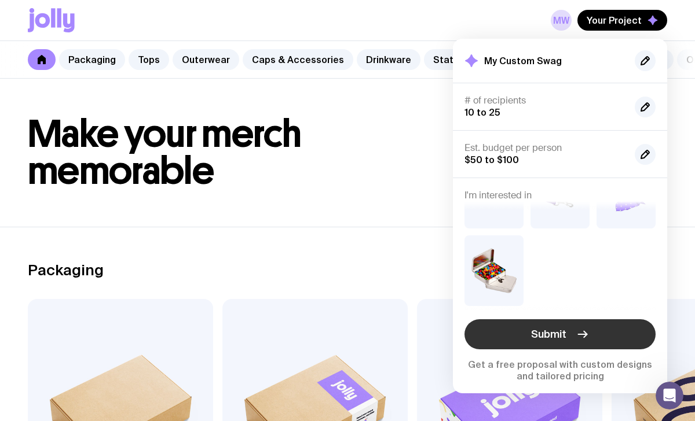
click at [557, 337] on span "Submit" at bounding box center [548, 335] width 35 height 14
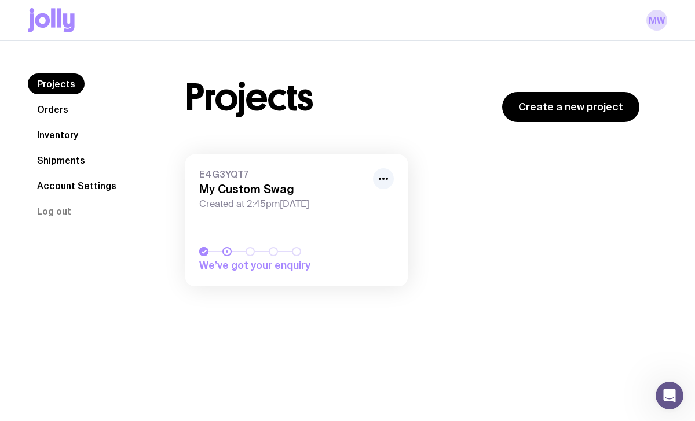
click at [391, 258] on div "We’ve got your enquiry" at bounding box center [296, 259] width 195 height 25
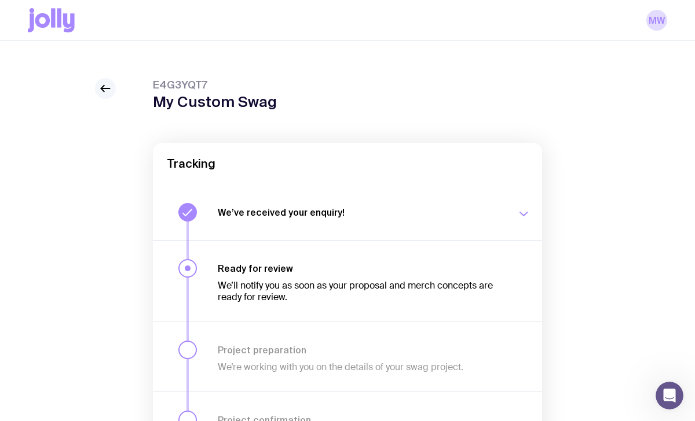
click at [104, 85] on icon at bounding box center [105, 89] width 14 height 14
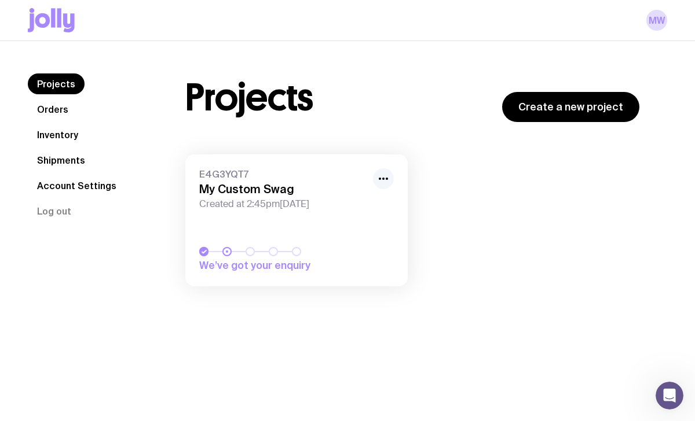
click at [384, 176] on icon "button" at bounding box center [383, 179] width 14 height 14
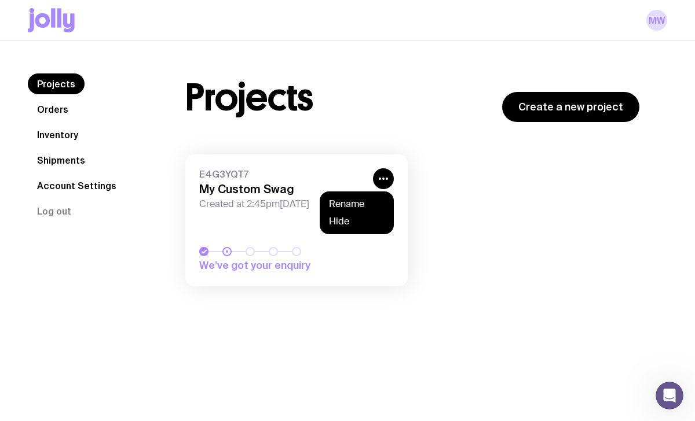
click at [357, 253] on div "We’ve got your enquiry" at bounding box center [296, 259] width 195 height 25
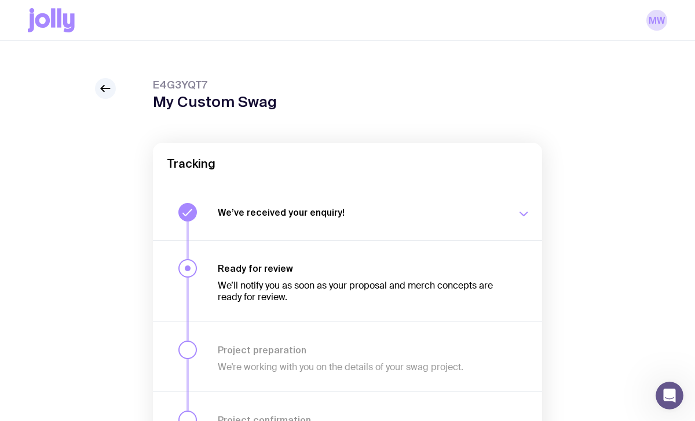
click at [526, 212] on icon "button" at bounding box center [523, 214] width 14 height 14
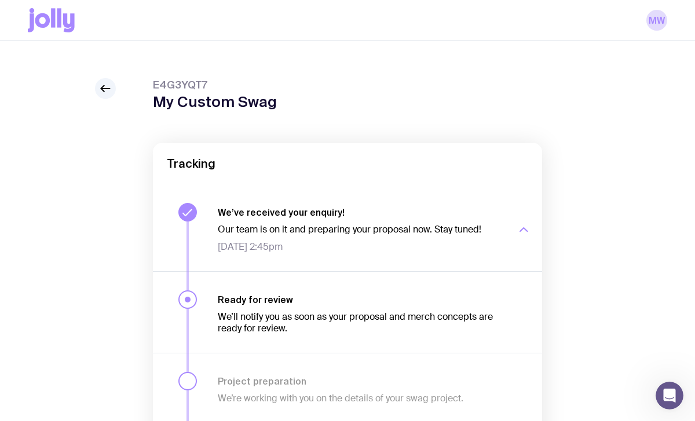
click at [526, 212] on div "button" at bounding box center [523, 230] width 14 height 46
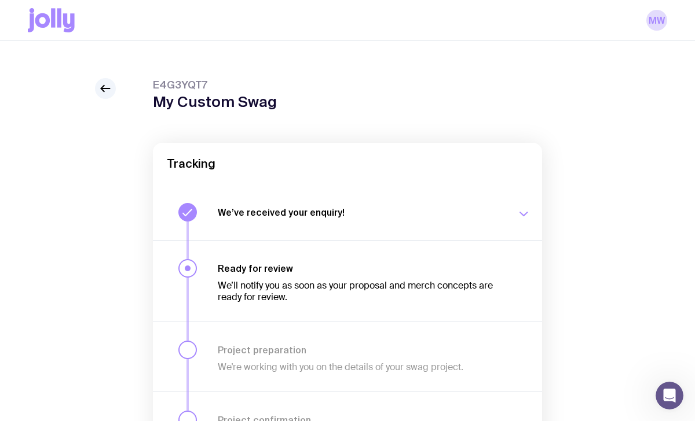
click at [516, 277] on div at bounding box center [523, 283] width 14 height 41
click at [112, 83] on icon at bounding box center [105, 89] width 14 height 14
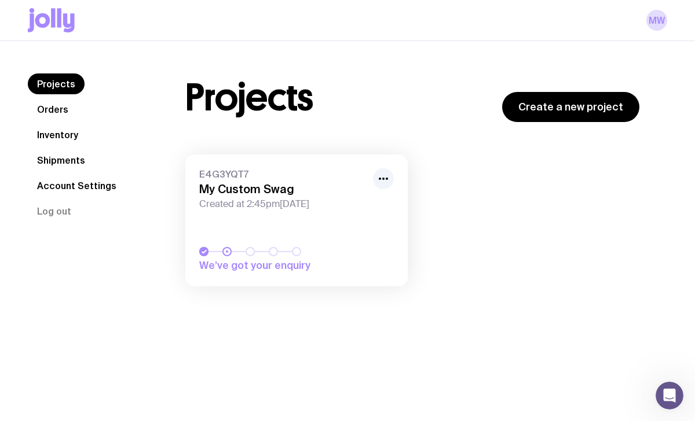
click at [56, 109] on link "Orders" at bounding box center [53, 109] width 50 height 21
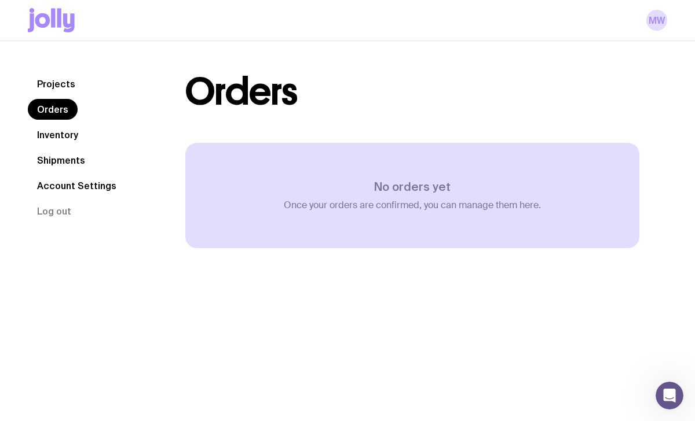
click at [56, 131] on link "Inventory" at bounding box center [58, 134] width 60 height 21
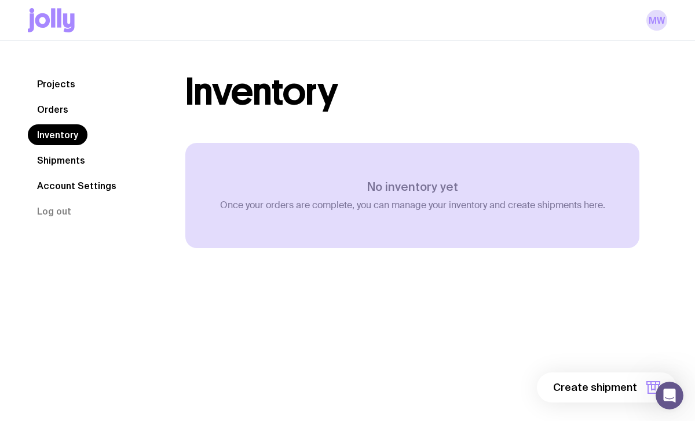
click at [61, 163] on link "Shipments" at bounding box center [61, 160] width 67 height 21
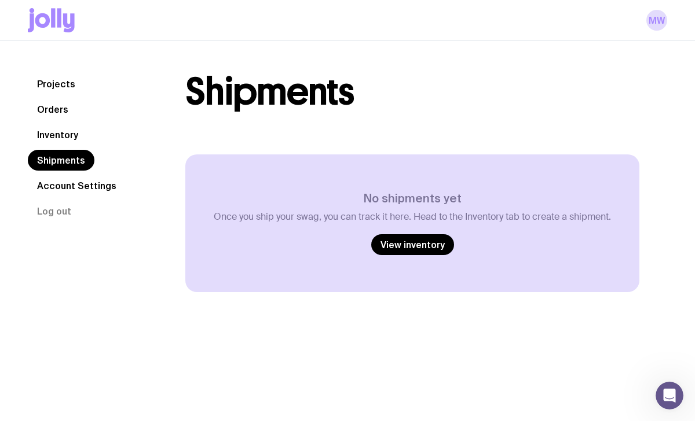
click at [64, 187] on link "Account Settings" at bounding box center [77, 185] width 98 height 21
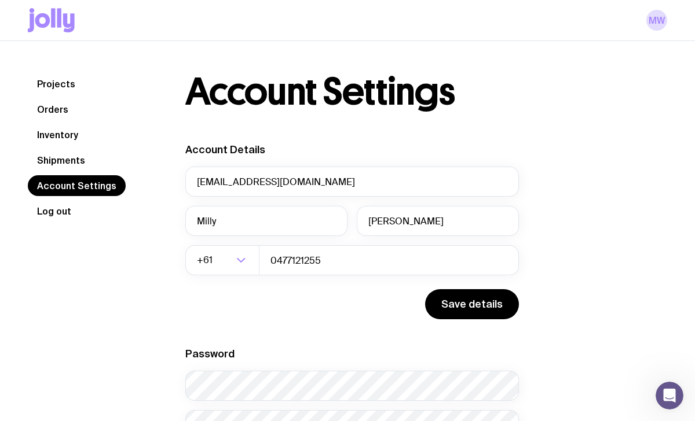
click at [62, 213] on button "Log out" at bounding box center [54, 211] width 53 height 21
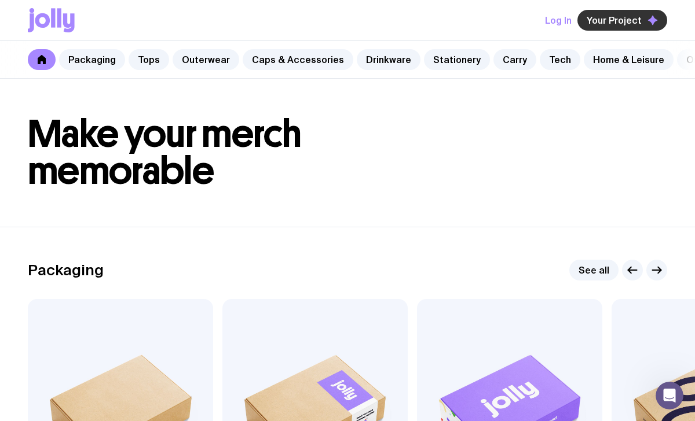
click at [611, 24] on span "Your Project" at bounding box center [613, 20] width 55 height 12
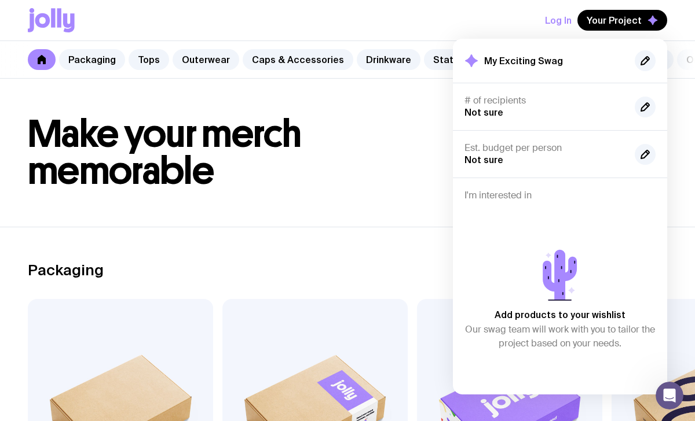
click at [433, 117] on h1 "Make your merch memorable" at bounding box center [347, 153] width 639 height 74
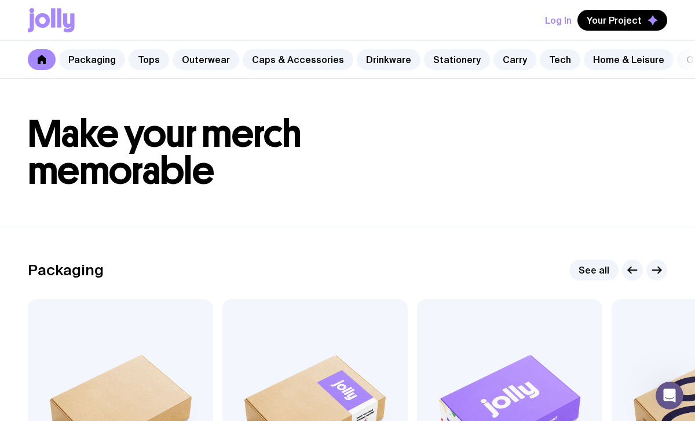
click at [43, 60] on icon at bounding box center [42, 59] width 8 height 9
click at [41, 22] on icon at bounding box center [51, 20] width 47 height 24
click at [630, 25] on span "Your Project" at bounding box center [613, 20] width 55 height 12
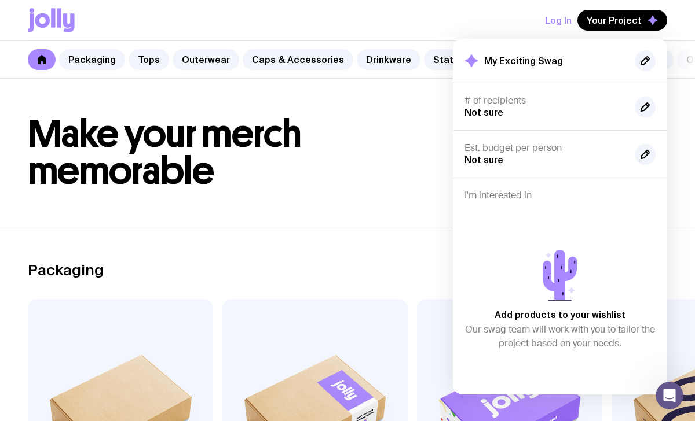
click at [379, 211] on header "Make your merch memorable" at bounding box center [347, 153] width 695 height 148
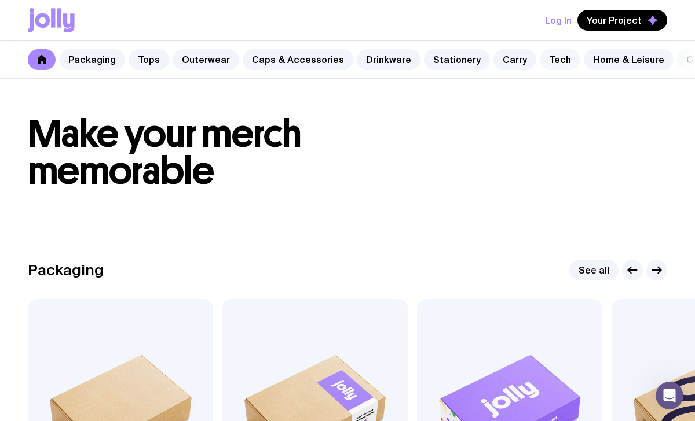
scroll to position [0, 102]
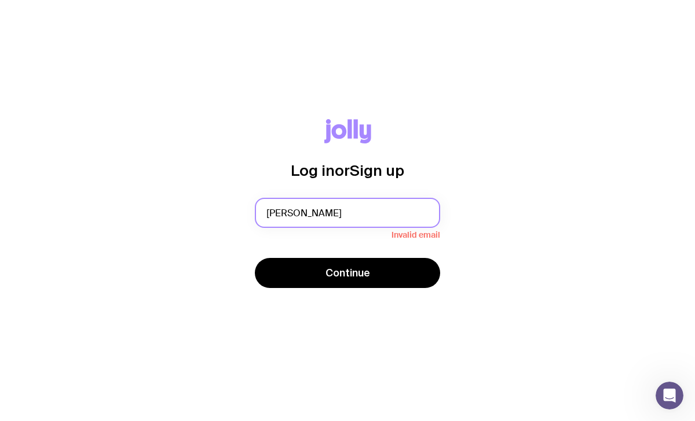
click at [351, 219] on input "[PERSON_NAME]" at bounding box center [347, 213] width 185 height 30
type input "W"
type input "[EMAIL_ADDRESS][DOMAIN_NAME]"
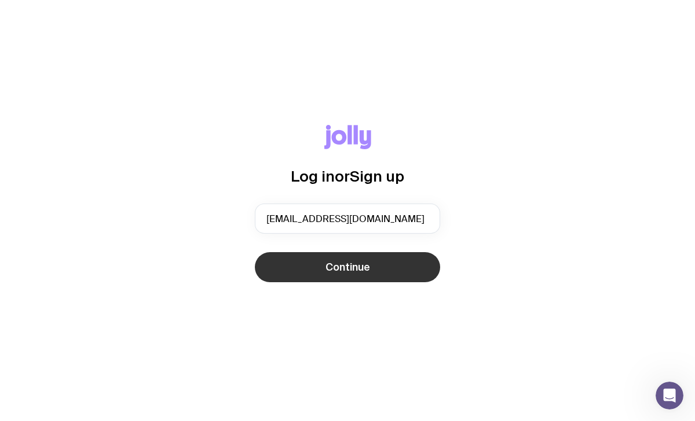
click at [373, 270] on button "Continue" at bounding box center [347, 267] width 185 height 30
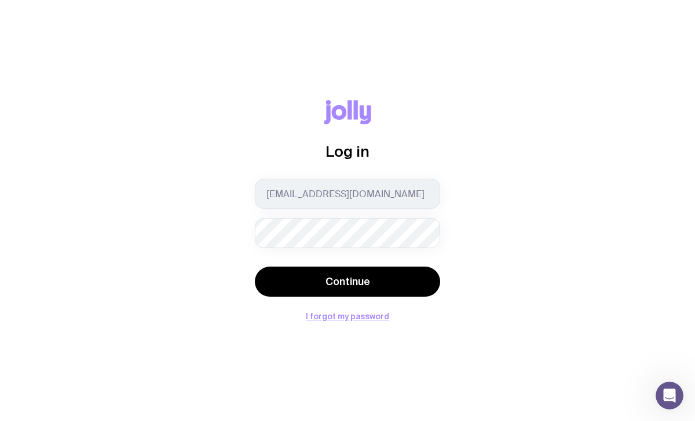
click at [255, 267] on button "Continue" at bounding box center [347, 282] width 185 height 30
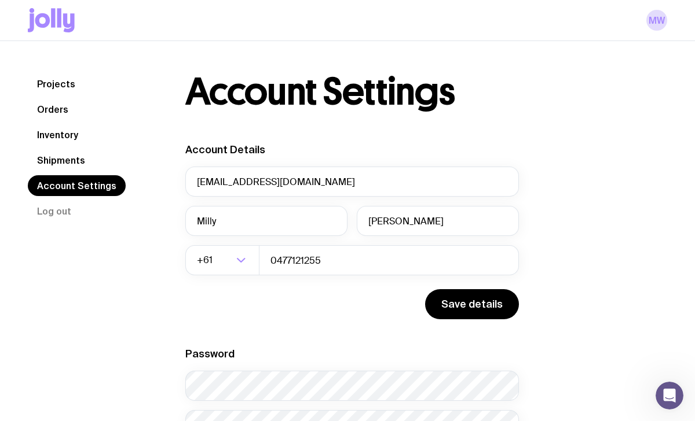
click at [56, 83] on link "Projects" at bounding box center [56, 84] width 57 height 21
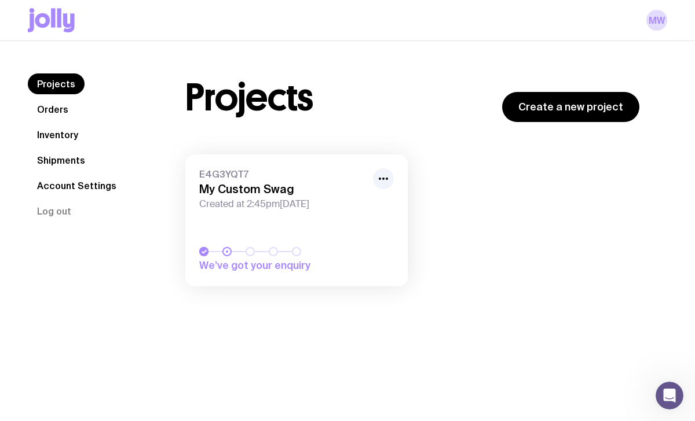
click at [327, 229] on link "E4G3YQT7 My Custom Swag Created at 2:45pm[DATE] We’ve got your enquiry" at bounding box center [296, 221] width 222 height 132
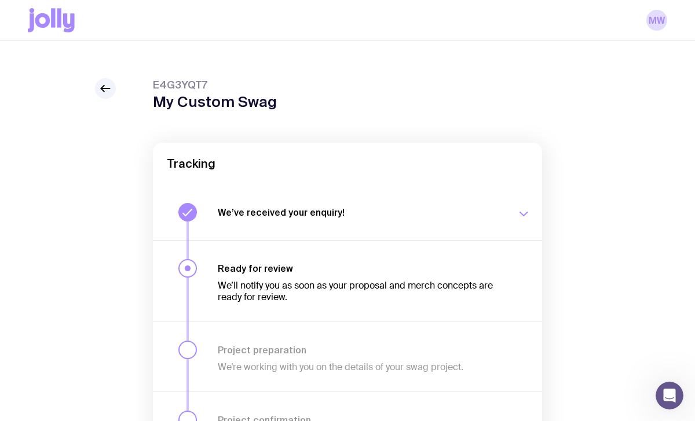
click at [322, 218] on h3 "We’ve received your enquiry!" at bounding box center [360, 213] width 285 height 12
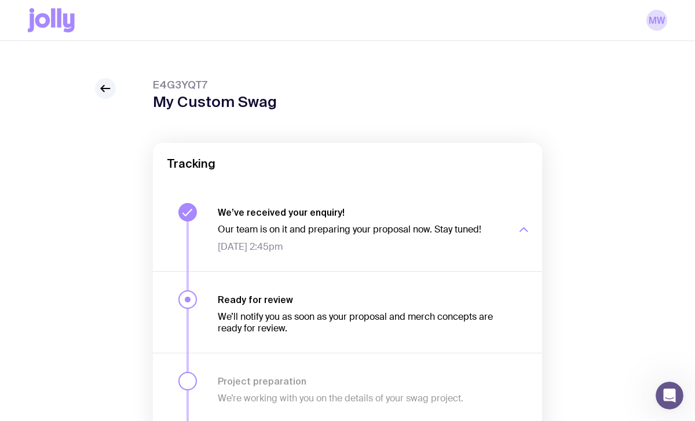
click at [519, 229] on icon "button" at bounding box center [523, 230] width 14 height 14
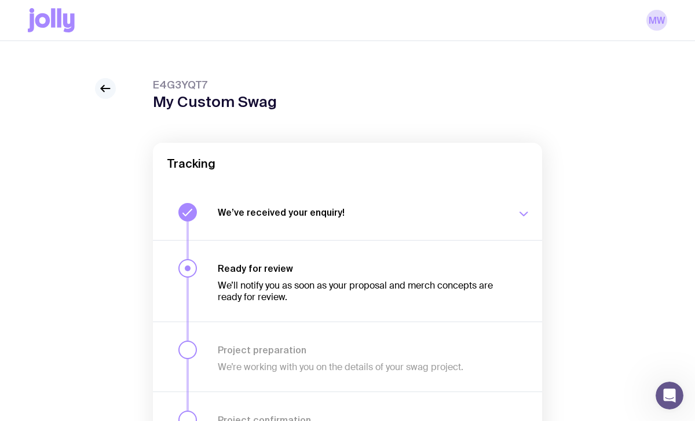
click at [102, 82] on icon at bounding box center [105, 89] width 14 height 14
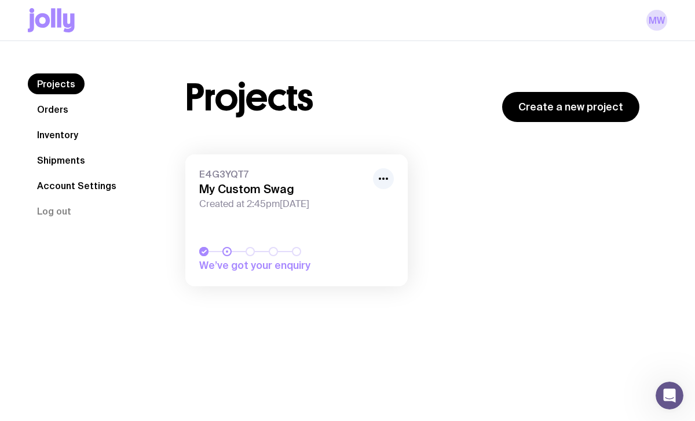
click at [265, 264] on span "We’ve got your enquiry" at bounding box center [259, 266] width 120 height 14
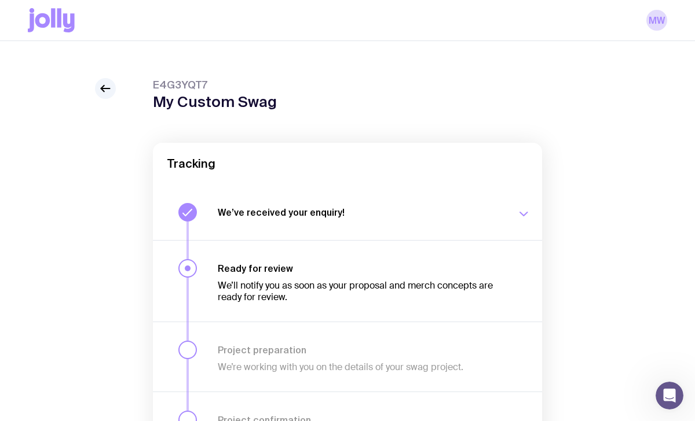
click at [262, 201] on button "We’ve received your enquiry! Our team is on it and preparing your proposal now.…" at bounding box center [347, 213] width 389 height 56
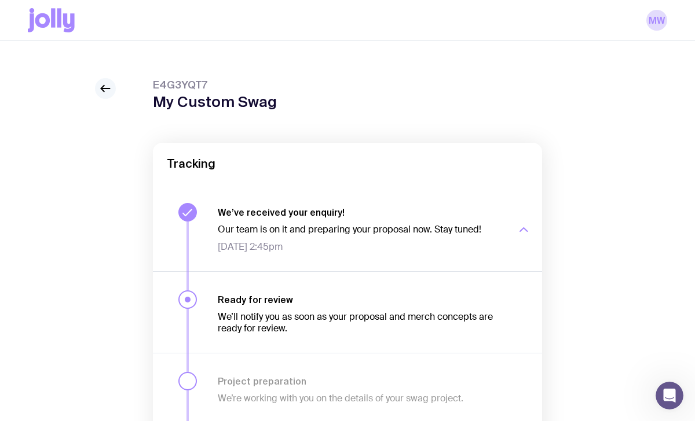
click at [105, 85] on icon at bounding box center [105, 89] width 14 height 14
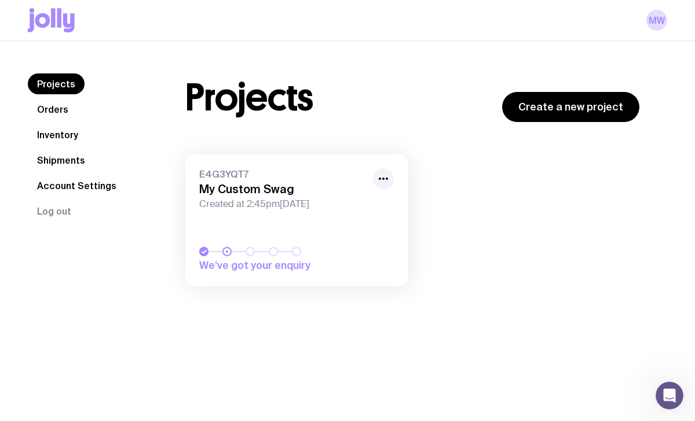
click at [64, 138] on link "Inventory" at bounding box center [58, 134] width 60 height 21
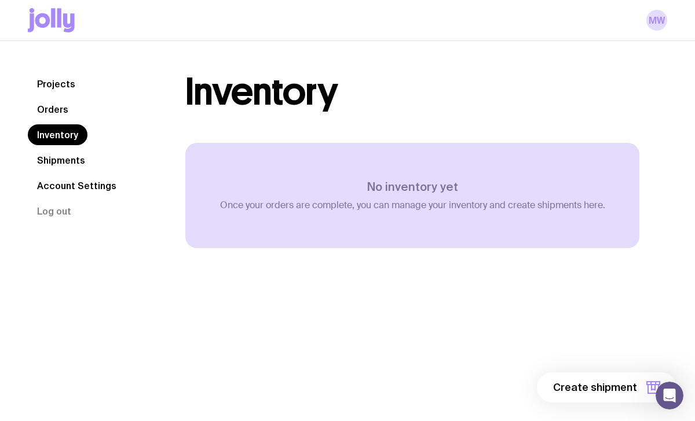
click at [53, 111] on link "Orders" at bounding box center [53, 109] width 50 height 21
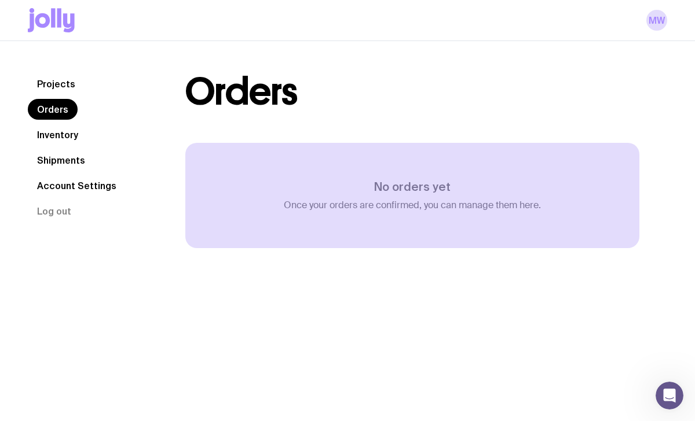
click at [57, 82] on link "Projects" at bounding box center [56, 84] width 57 height 21
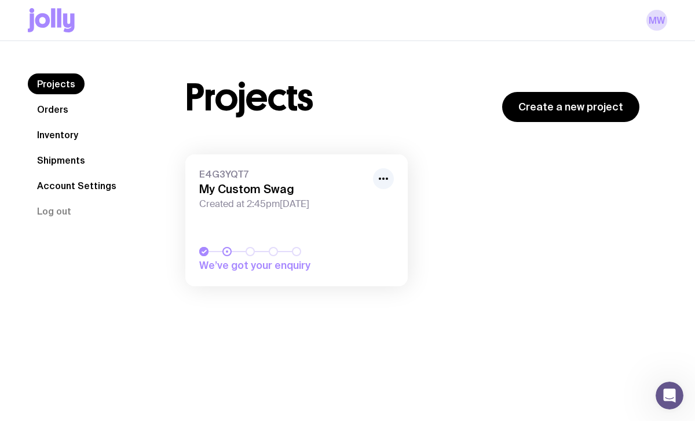
click at [202, 253] on icon at bounding box center [203, 251] width 9 height 9
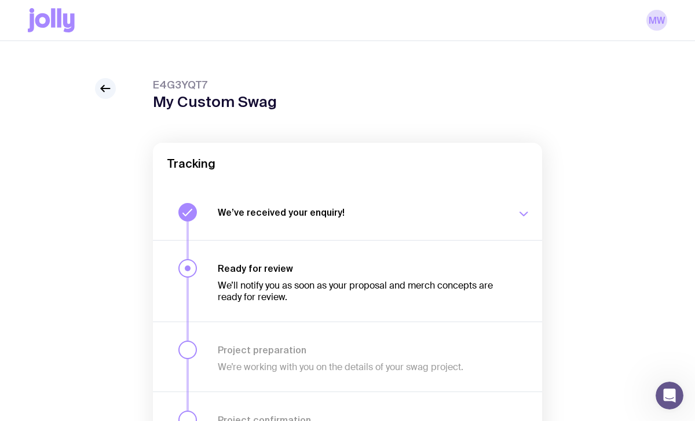
click at [285, 204] on div "We’ve received your enquiry! Our team is on it and preparing your proposal now.…" at bounding box center [374, 212] width 313 height 19
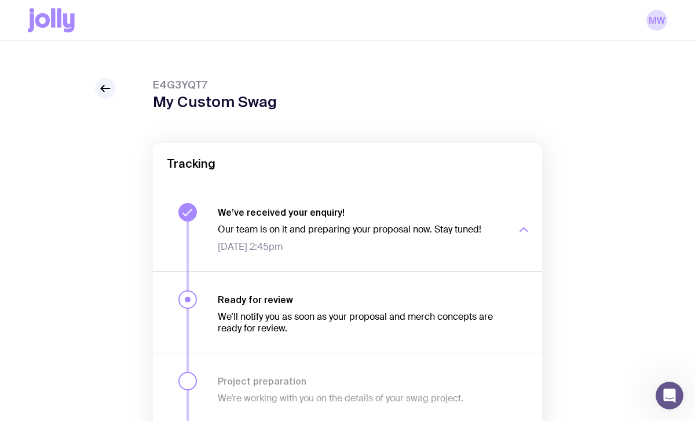
click at [281, 215] on h3 "We’ve received your enquiry!" at bounding box center [360, 213] width 285 height 12
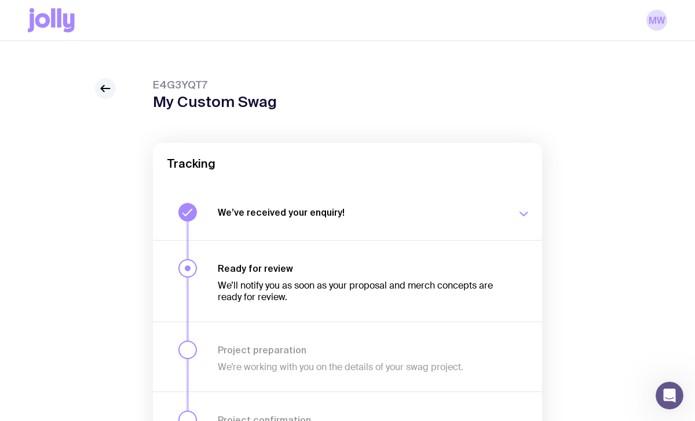
click at [281, 215] on h3 "We’ve received your enquiry!" at bounding box center [360, 213] width 285 height 12
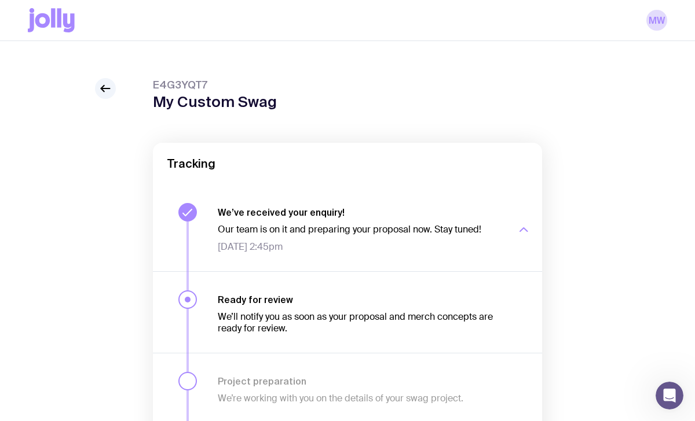
click at [281, 216] on h3 "We’ve received your enquiry!" at bounding box center [360, 213] width 285 height 12
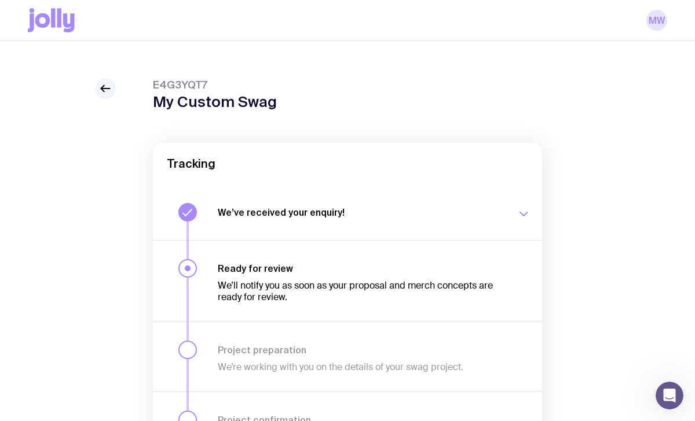
click at [658, 23] on link "MW" at bounding box center [656, 20] width 21 height 21
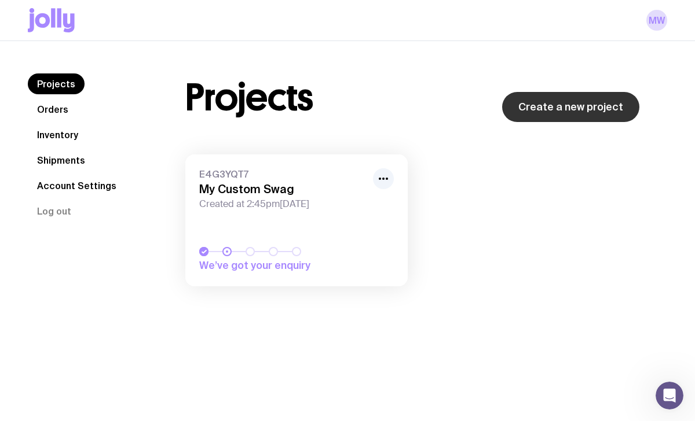
click at [590, 105] on link "Create a new project" at bounding box center [570, 107] width 137 height 30
